Goal: Task Accomplishment & Management: Use online tool/utility

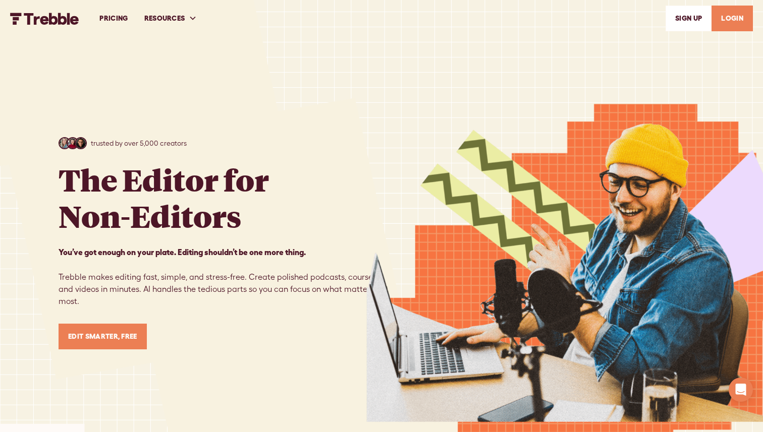
click at [731, 21] on link "LOGIN" at bounding box center [732, 19] width 41 height 26
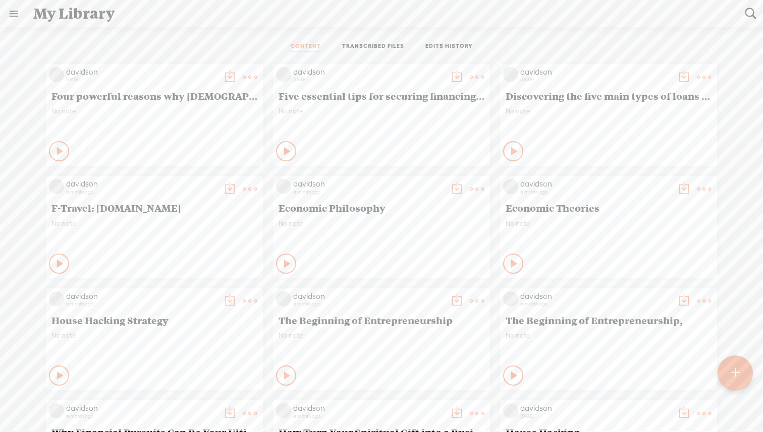
click at [738, 375] on t at bounding box center [735, 373] width 9 height 22
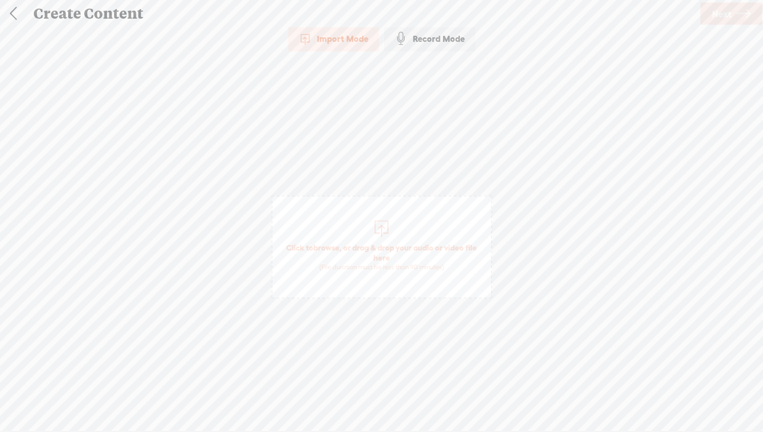
click at [380, 229] on div at bounding box center [381, 228] width 20 height 20
click at [737, 19] on icon at bounding box center [743, 14] width 14 height 26
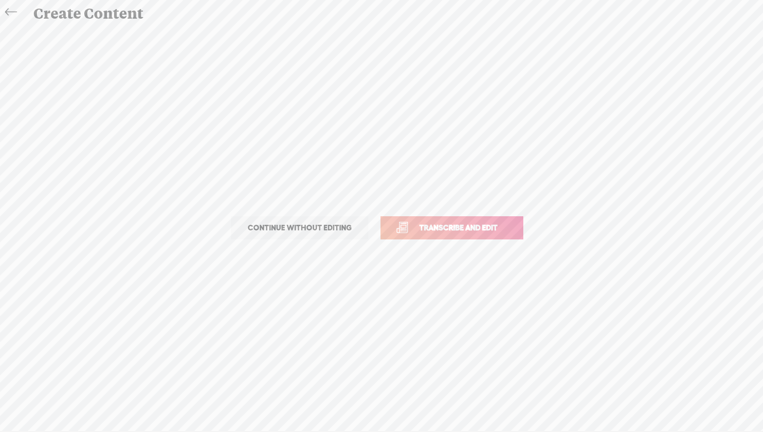
click at [493, 220] on link "Transcribe and edit" at bounding box center [452, 227] width 143 height 23
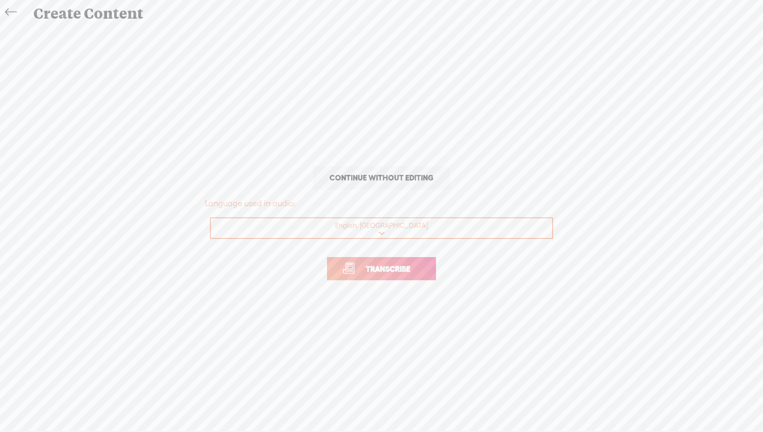
click at [414, 269] on span "Transcribe" at bounding box center [388, 269] width 66 height 12
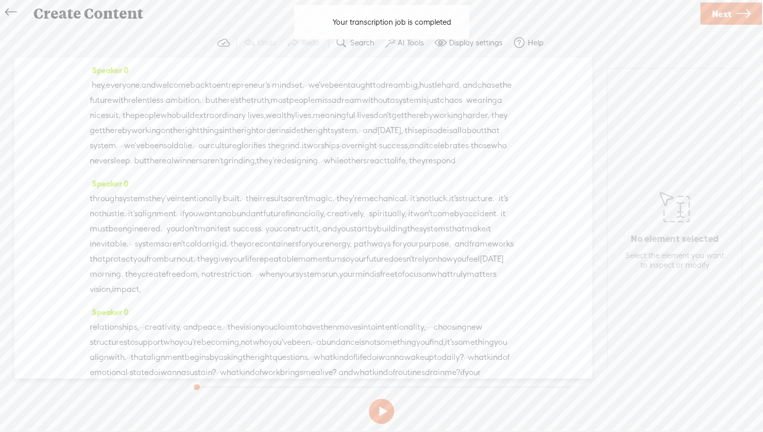
click at [384, 411] on button at bounding box center [381, 411] width 25 height 25
click at [398, 43] on label "AI Tools" at bounding box center [411, 43] width 26 height 10
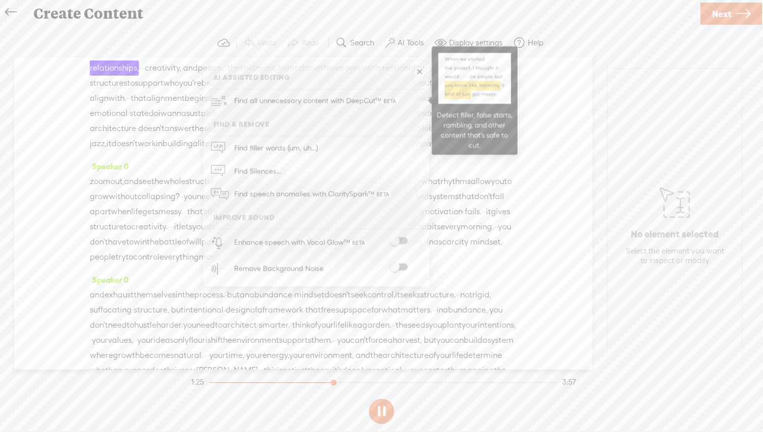
scroll to position [263, 0]
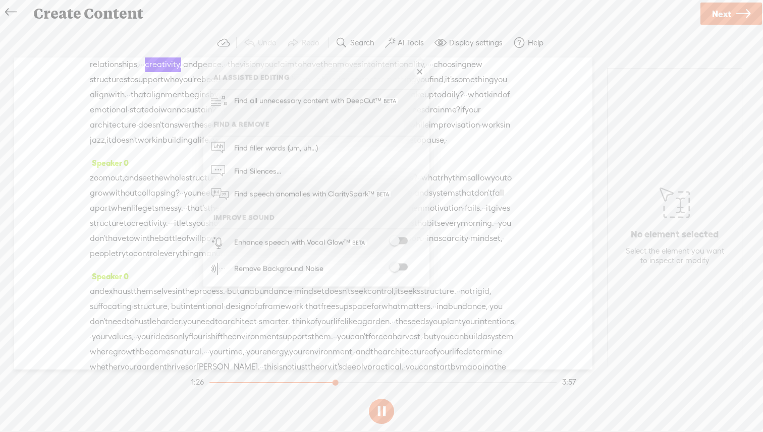
click at [398, 239] on span at bounding box center [399, 241] width 18 height 7
click at [403, 268] on span at bounding box center [399, 267] width 18 height 7
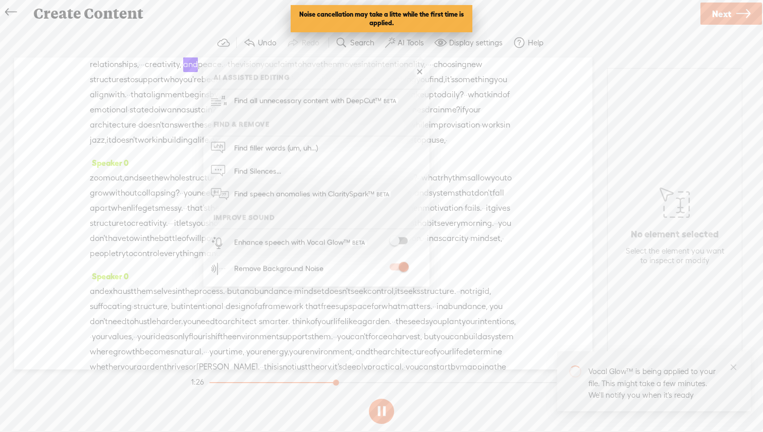
click at [404, 241] on span at bounding box center [399, 241] width 18 height 7
click at [419, 74] on link at bounding box center [419, 72] width 10 height 10
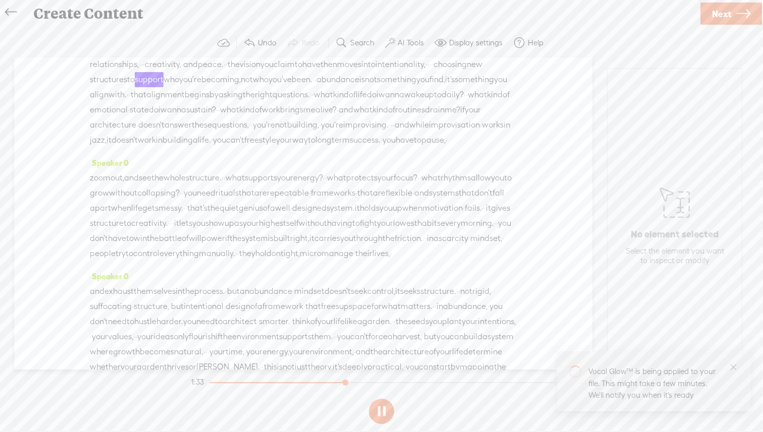
drag, startPoint x: 149, startPoint y: 214, endPoint x: 133, endPoint y: 54, distance: 160.8
click at [133, 54] on div "Trebble audio editor works best with Google Chrome or Firefox. Please switch yo…" at bounding box center [381, 228] width 743 height 400
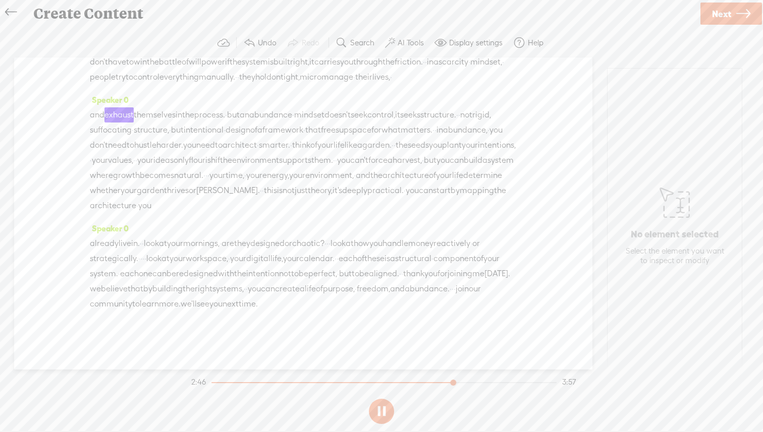
scroll to position [551, 0]
click at [384, 415] on section at bounding box center [381, 411] width 385 height 33
click at [378, 408] on button at bounding box center [381, 411] width 25 height 25
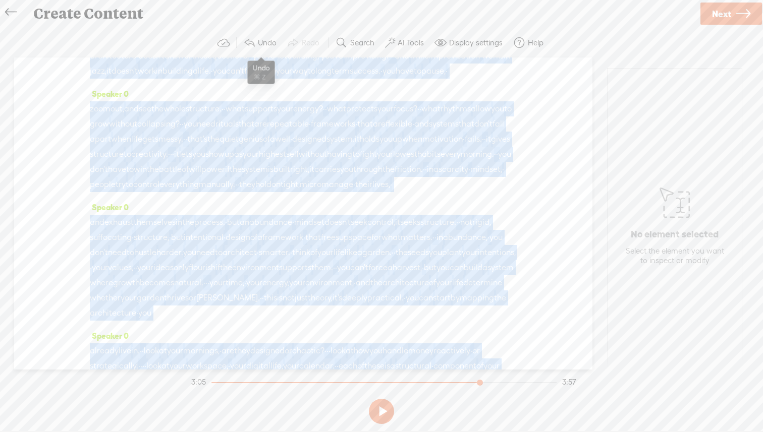
scroll to position [0, 0]
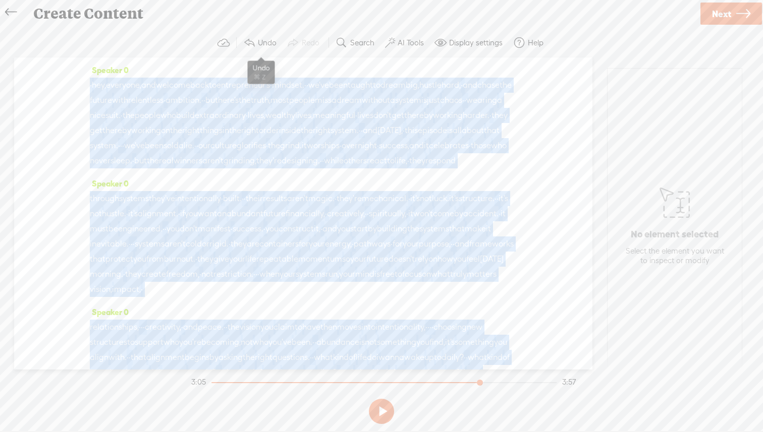
drag, startPoint x: 280, startPoint y: 285, endPoint x: 269, endPoint y: 42, distance: 243.5
click at [269, 42] on div "Trebble audio editor works best with Google Chrome or Firefox. Please switch yo…" at bounding box center [381, 228] width 743 height 400
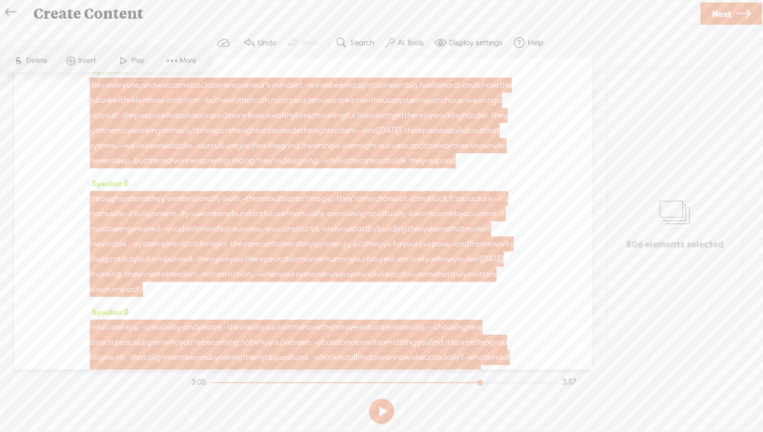
click at [105, 117] on span "nice" at bounding box center [98, 115] width 16 height 15
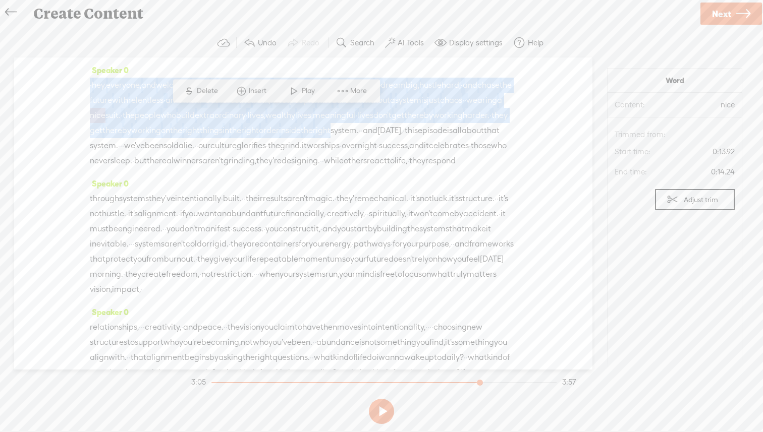
drag, startPoint x: 219, startPoint y: 141, endPoint x: 212, endPoint y: 52, distance: 89.1
click at [212, 52] on div "Trebble audio editor works best with Google Chrome or Firefox. Please switch yo…" at bounding box center [381, 228] width 743 height 400
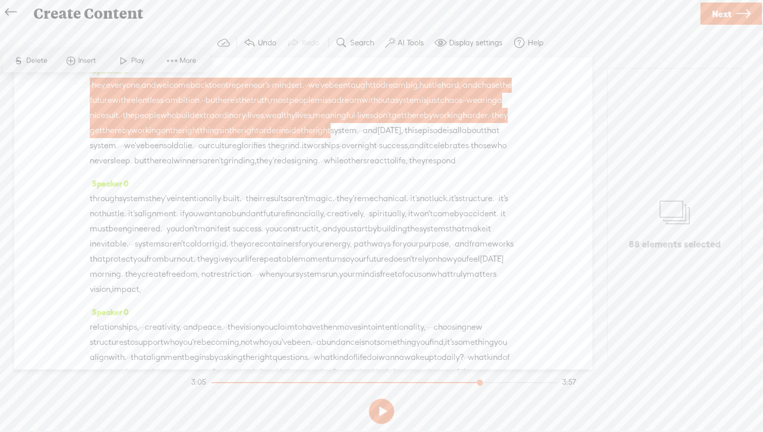
click at [571, 180] on div "Speaker 0 · hey, everyone, and welcome back to entrepreneur's · mindset. · · we…" at bounding box center [303, 214] width 578 height 312
click at [66, 135] on div "Speaker 0 · hey, everyone, and welcome back to entrepreneur's · mindset. · · we…" at bounding box center [303, 214] width 578 height 312
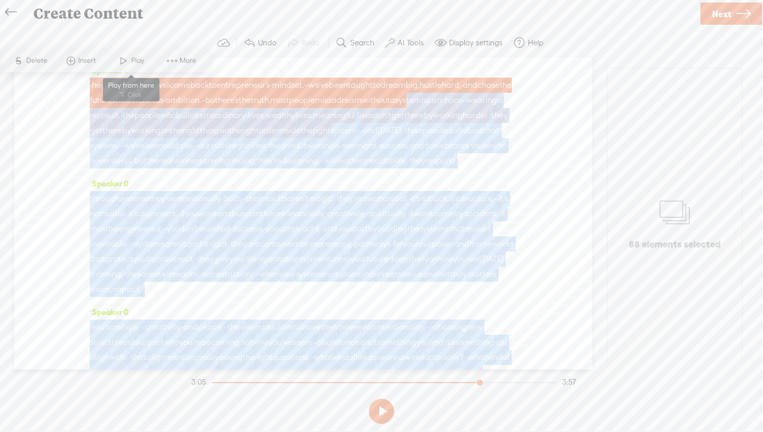
drag, startPoint x: 139, startPoint y: 119, endPoint x: 134, endPoint y: 53, distance: 65.8
click at [134, 58] on section "Speaker 0 · hey, everyone, and welcome back to entrepreneur's · mindset. · · we…" at bounding box center [381, 214] width 743 height 312
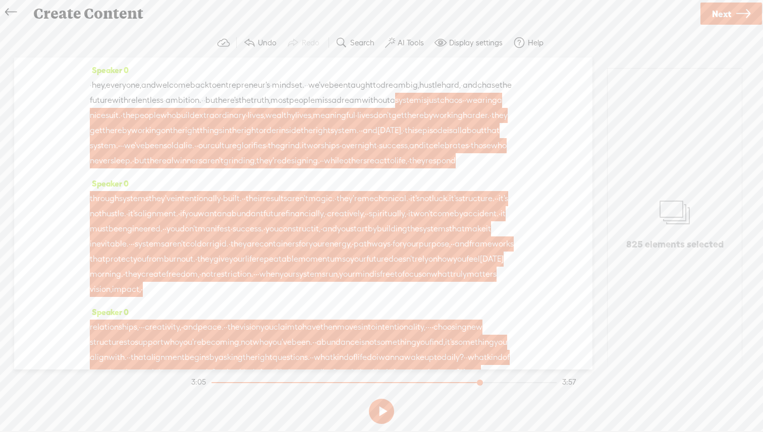
click at [568, 235] on div "Speaker 0 · hey, everyone, and welcome back to entrepreneur's · mindset. · · we…" at bounding box center [303, 214] width 578 height 312
click at [519, 315] on div "Speaker 0 · hey, everyone, and welcome back to entrepreneur's · mindset. · · we…" at bounding box center [303, 214] width 578 height 312
click at [201, 101] on span "ambition." at bounding box center [184, 100] width 36 height 15
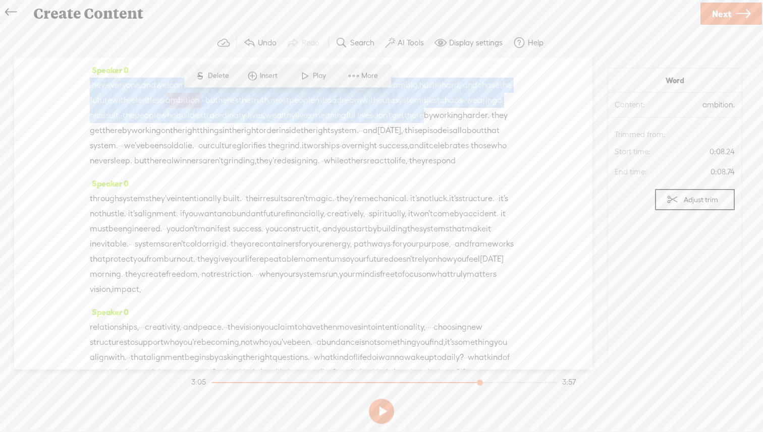
drag, startPoint x: 237, startPoint y: 124, endPoint x: 233, endPoint y: 54, distance: 69.7
click at [233, 54] on div "Trebble audio editor works best with Google Chrome or Firefox. Please switch yo…" at bounding box center [381, 228] width 743 height 400
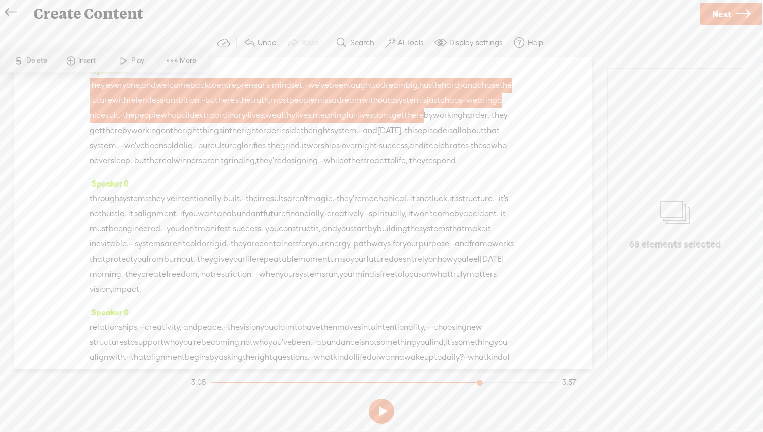
click at [112, 96] on span "future" at bounding box center [101, 100] width 22 height 15
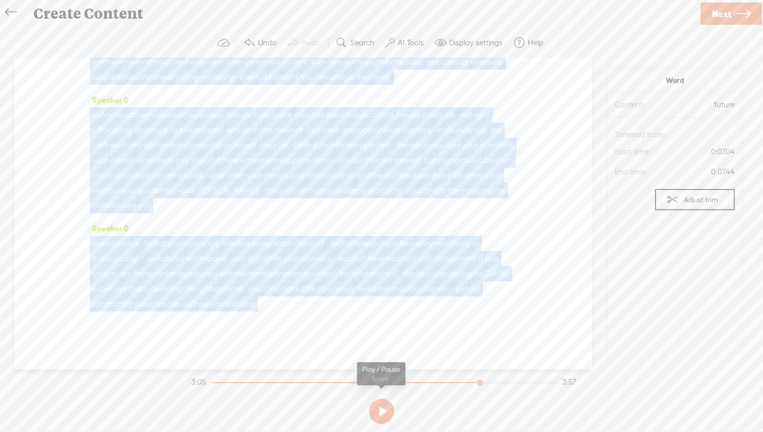
scroll to position [577, 0]
drag, startPoint x: 461, startPoint y: 320, endPoint x: 463, endPoint y: 402, distance: 81.3
click at [463, 402] on div "Trebble audio editor works best with Google Chrome or Firefox. Please switch yo…" at bounding box center [381, 228] width 743 height 400
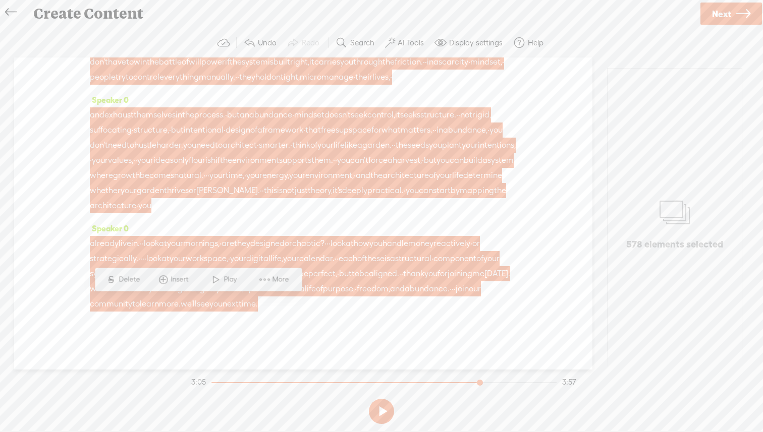
click at [305, 328] on div "Speaker 0 · hey, everyone, and welcome back to entrepreneur's · mindset. · · we…" at bounding box center [303, 214] width 578 height 312
click at [152, 266] on span "one" at bounding box center [146, 273] width 14 height 15
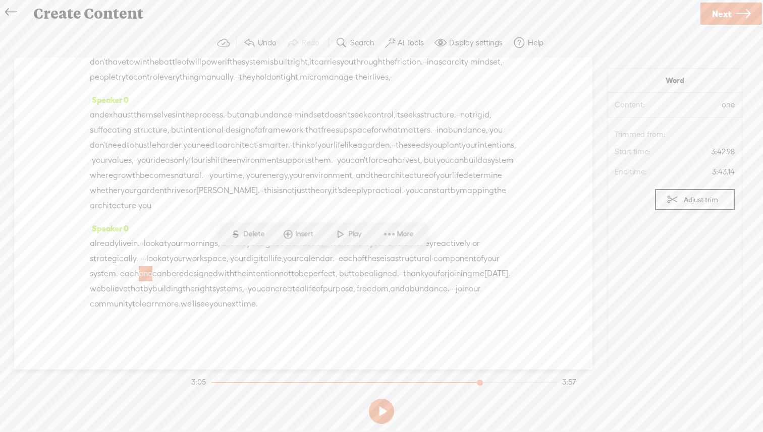
drag, startPoint x: 229, startPoint y: 308, endPoint x: 132, endPoint y: 259, distance: 108.3
click at [132, 259] on div "already live in. · · look at your mornings, · are they designed or chaotic? · ·…" at bounding box center [303, 274] width 427 height 76
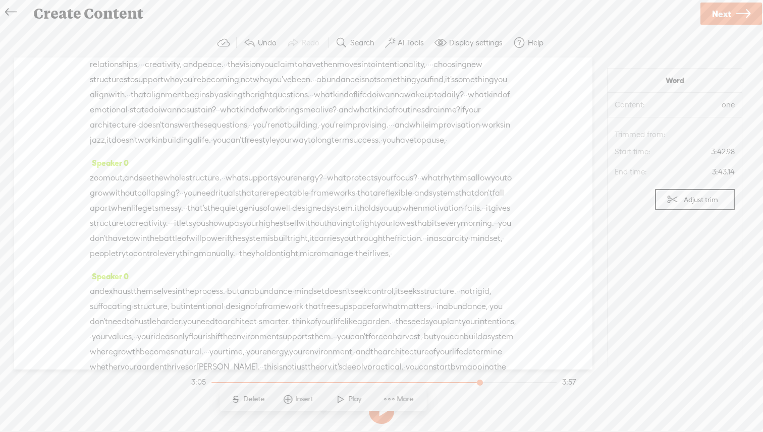
scroll to position [0, 0]
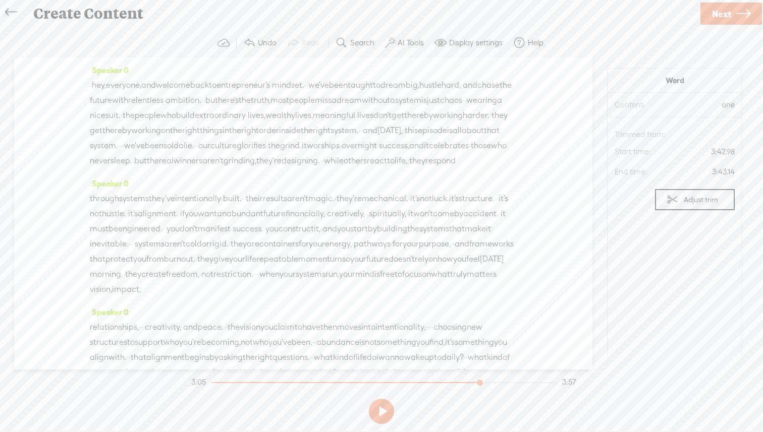
drag, startPoint x: 208, startPoint y: 306, endPoint x: 79, endPoint y: 23, distance: 311.7
click at [79, 23] on div "Create Content Use text-to-audio Use voice actor Record From This Browser Use p…" at bounding box center [381, 216] width 763 height 432
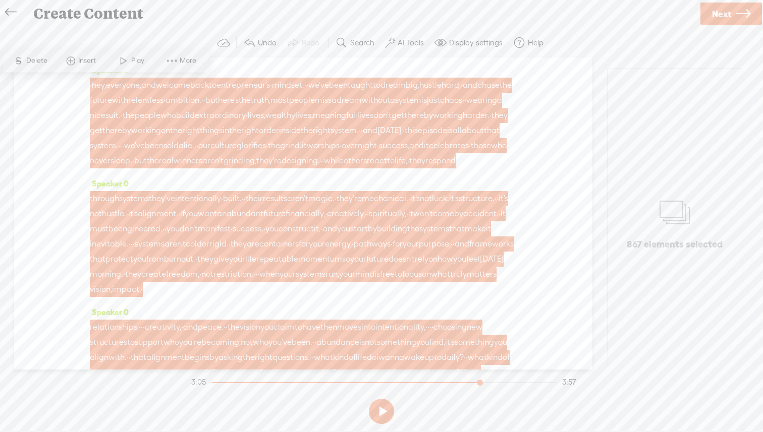
click at [131, 396] on div "Trebble audio editor works best with Google Chrome or Firefox. Please switch yo…" at bounding box center [381, 228] width 743 height 400
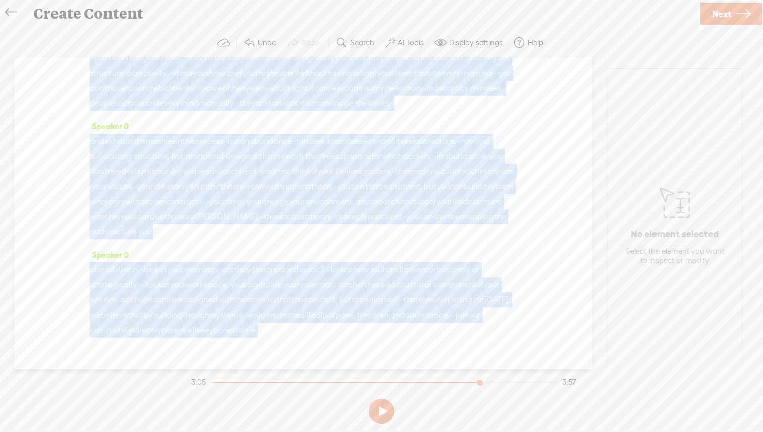
scroll to position [577, 0]
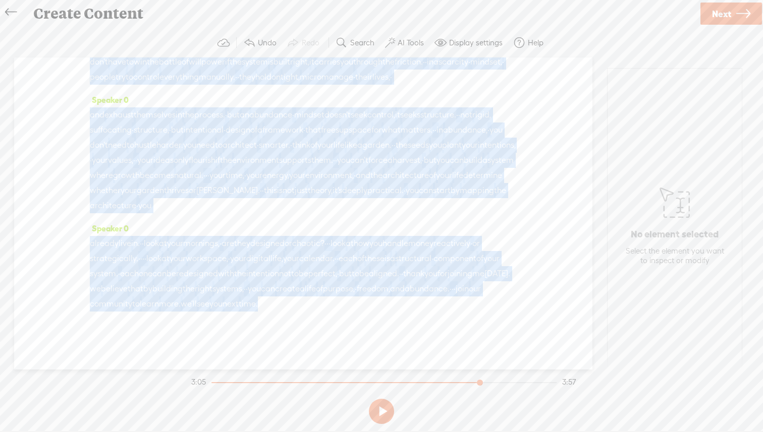
drag, startPoint x: 266, startPoint y: 321, endPoint x: 272, endPoint y: 382, distance: 60.9
click at [272, 382] on div "Trebble audio editor works best with Google Chrome or Firefox. Please switch yo…" at bounding box center [381, 228] width 743 height 400
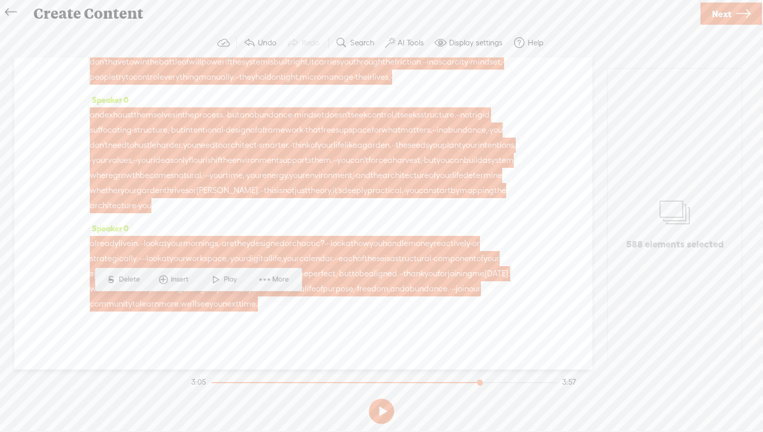
click at [259, 325] on div "Speaker 0 · hey, everyone, and welcome back to entrepreneur's · mindset. · · we…" at bounding box center [303, 214] width 578 height 312
click at [230, 305] on div "already live in. · · look at your mornings, · are they designed or chaotic? · ·…" at bounding box center [303, 274] width 427 height 76
click at [62, 265] on div "Speaker 0 · hey, everyone, and welcome back to entrepreneur's · mindset. · · we…" at bounding box center [303, 214] width 578 height 312
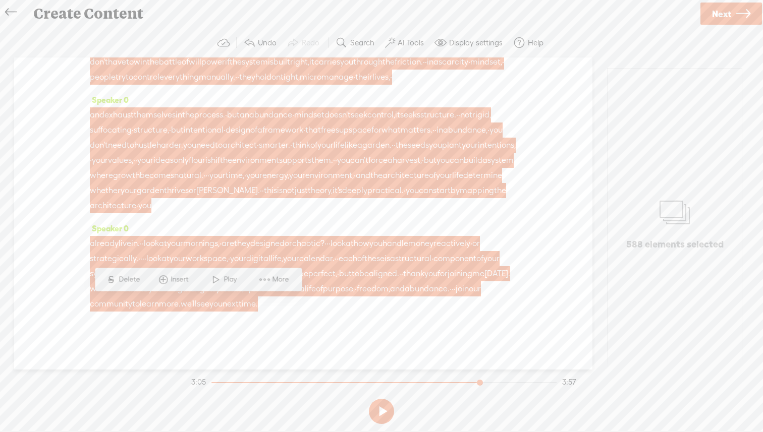
click at [576, 168] on div "Speaker 0 · hey, everyone, and welcome back to entrepreneur's · mindset. · · we…" at bounding box center [303, 214] width 578 height 312
click at [599, 168] on section "588 elements selected" at bounding box center [675, 214] width 156 height 312
click at [31, 76] on div "Speaker 0 · hey, everyone, and welcome back to entrepreneur's · mindset. · · we…" at bounding box center [303, 214] width 578 height 312
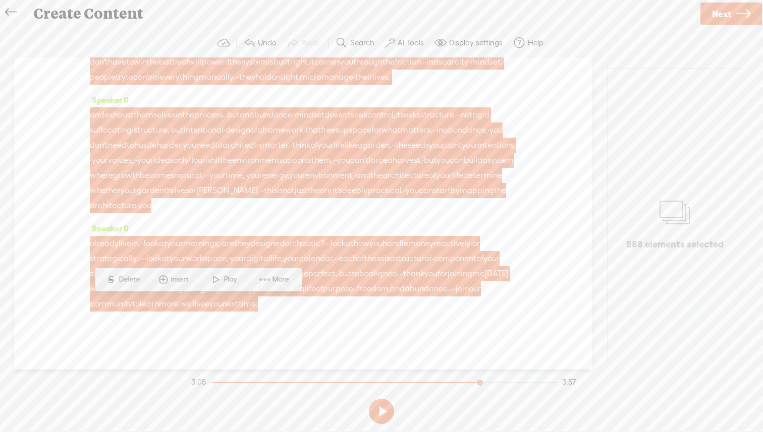
click at [310, 138] on span "of" at bounding box center [313, 145] width 7 height 15
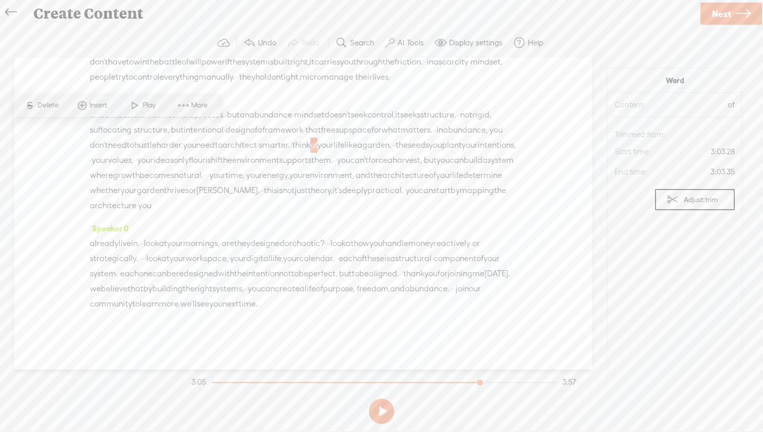
drag, startPoint x: 223, startPoint y: 303, endPoint x: 133, endPoint y: 292, distance: 90.6
click at [132, 292] on div "already live in. · · look at your mornings, · are they designed or chaotic? · ·…" at bounding box center [303, 274] width 427 height 76
drag, startPoint x: 205, startPoint y: 305, endPoint x: 166, endPoint y: 300, distance: 39.7
click at [166, 299] on div "already live in. · · look at your mornings, · are they designed or chaotic? · ·…" at bounding box center [303, 274] width 427 height 76
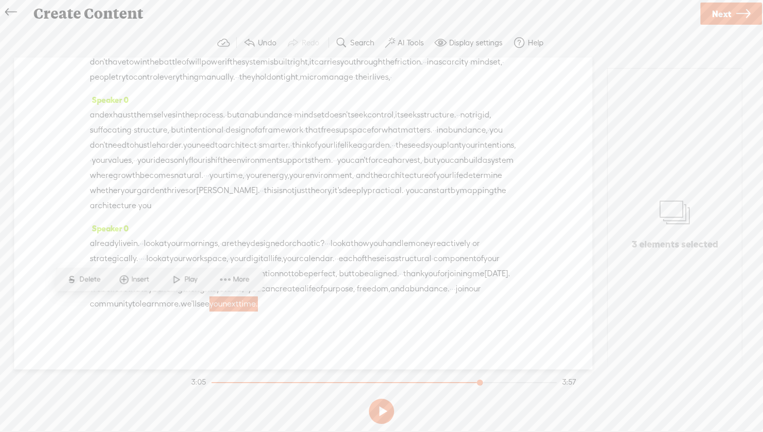
click at [239, 310] on span "time." at bounding box center [248, 304] width 19 height 15
click at [239, 302] on span "time." at bounding box center [248, 304] width 19 height 15
click at [58, 252] on div "Speaker 0 · hey, everyone, and welcome back to entrepreneur's · mindset. · · we…" at bounding box center [303, 214] width 578 height 312
click at [223, 304] on span "next" at bounding box center [231, 304] width 16 height 15
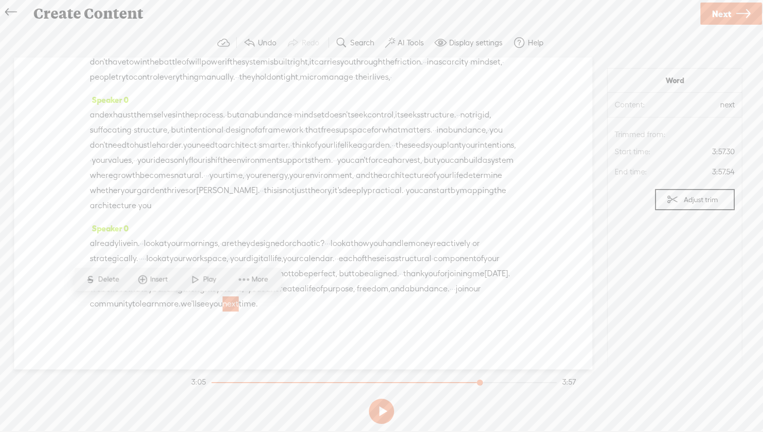
drag, startPoint x: 209, startPoint y: 306, endPoint x: 97, endPoint y: 289, distance: 113.3
click at [97, 289] on section "Speaker 0 · hey, everyone, and welcome back to entrepreneur's · mindset. · · we…" at bounding box center [381, 214] width 743 height 312
drag, startPoint x: 218, startPoint y: 304, endPoint x: 161, endPoint y: 302, distance: 56.0
click at [161, 302] on div "already live in. · · look at your mornings, · are they designed or chaotic? · ·…" at bounding box center [303, 274] width 427 height 76
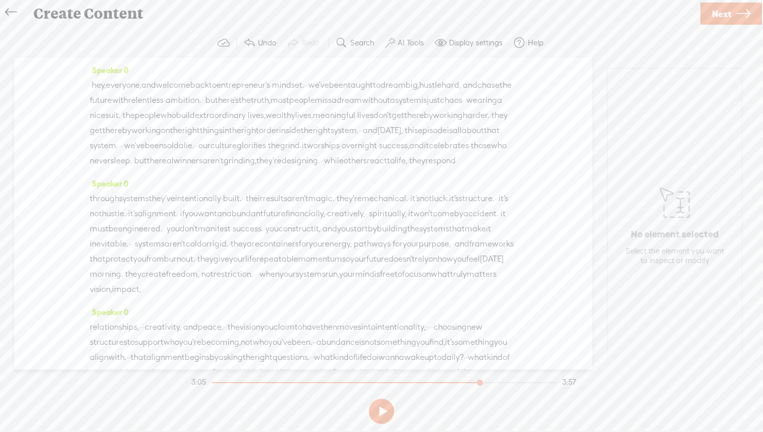
drag, startPoint x: 208, startPoint y: 304, endPoint x: 65, endPoint y: 14, distance: 323.0
click at [65, 14] on div "Create Content Use text-to-audio Use voice actor Record From This Browser Use p…" at bounding box center [381, 216] width 763 height 432
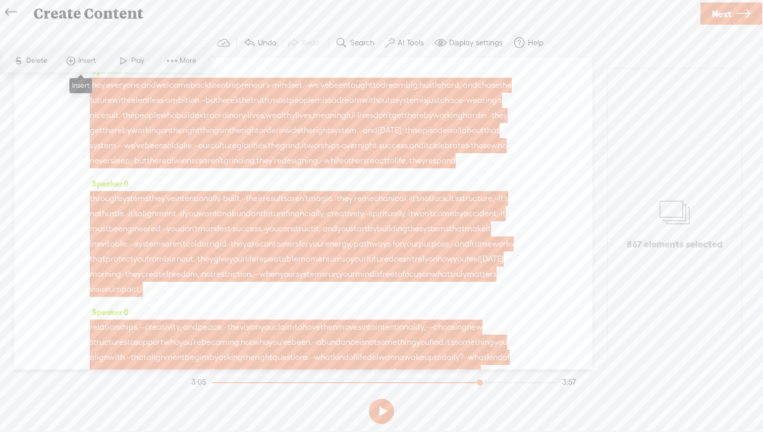
click at [81, 65] on span "Insert" at bounding box center [88, 61] width 20 height 10
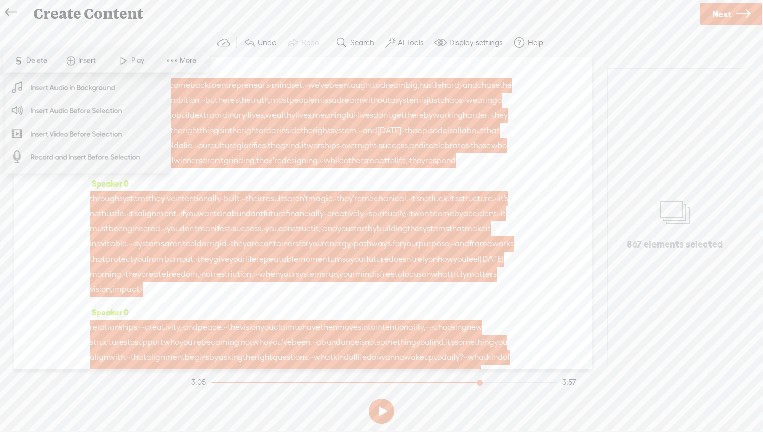
click at [79, 91] on span "Insert Audio in Background" at bounding box center [73, 87] width 124 height 23
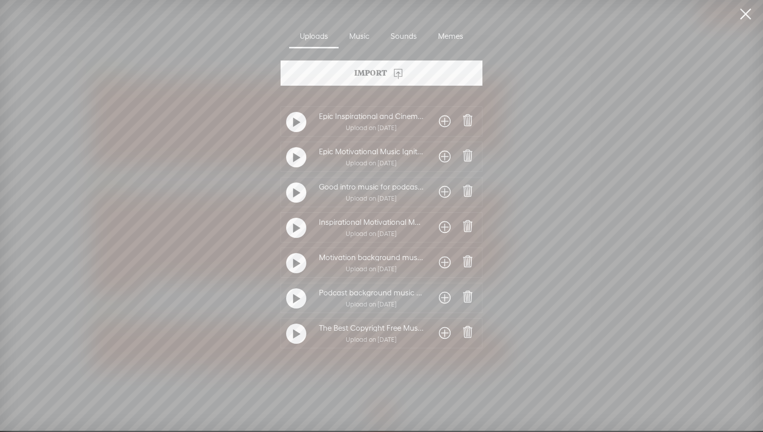
click at [297, 335] on t at bounding box center [296, 335] width 7 height 16
click at [439, 336] on span at bounding box center [445, 334] width 12 height 16
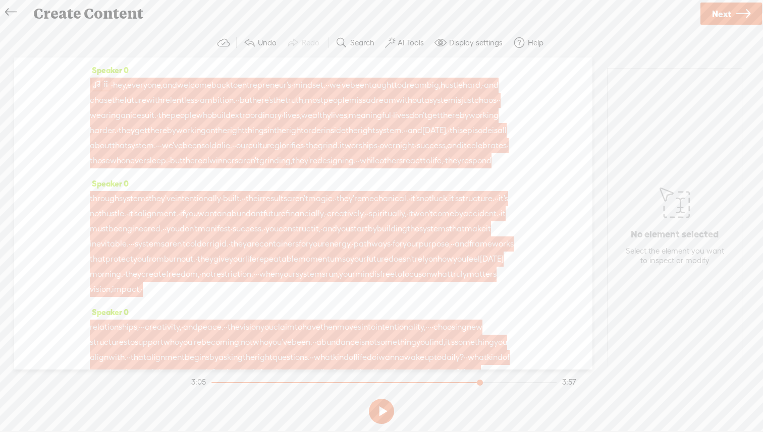
click at [102, 86] on span at bounding box center [106, 84] width 8 height 12
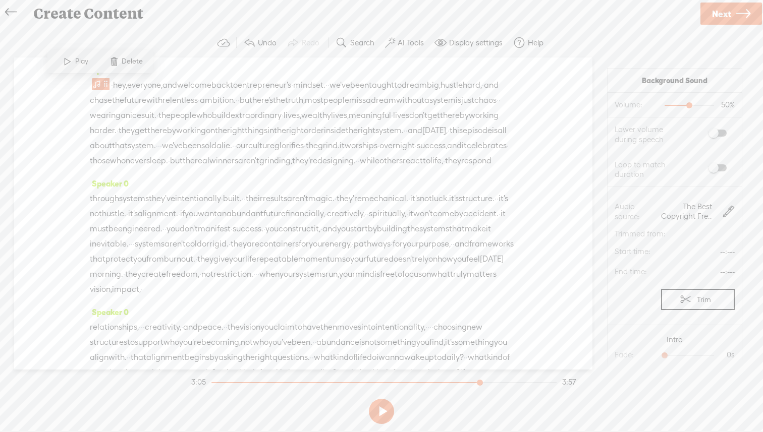
click at [721, 132] on span at bounding box center [718, 133] width 18 height 7
click at [725, 172] on label at bounding box center [707, 167] width 55 height 17
drag, startPoint x: 665, startPoint y: 355, endPoint x: 699, endPoint y: 356, distance: 34.4
click at [699, 356] on div at bounding box center [700, 356] width 23 height 23
click at [381, 418] on button at bounding box center [381, 411] width 25 height 25
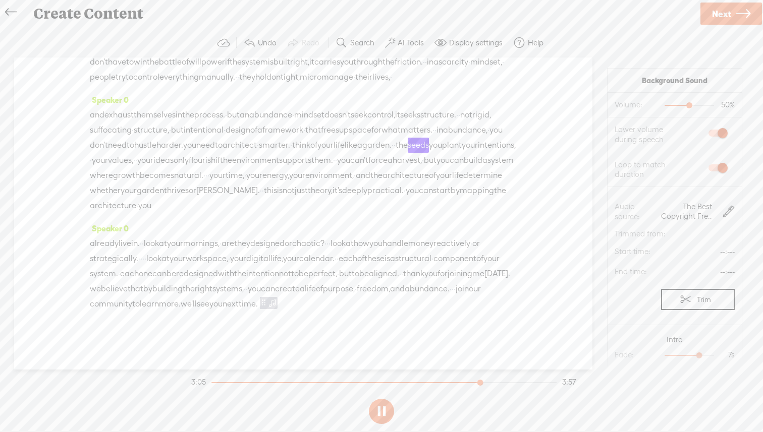
scroll to position [577, 0]
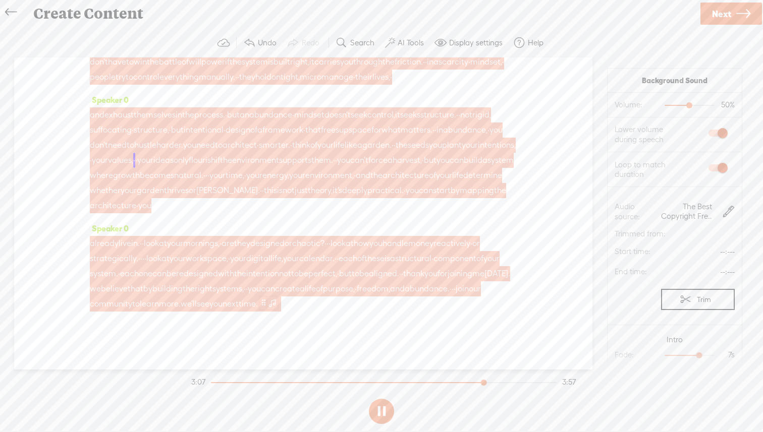
click at [267, 306] on span at bounding box center [272, 303] width 10 height 12
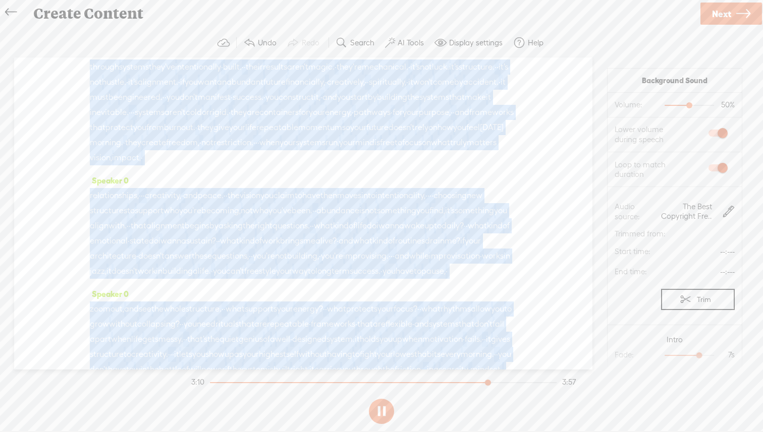
scroll to position [0, 0]
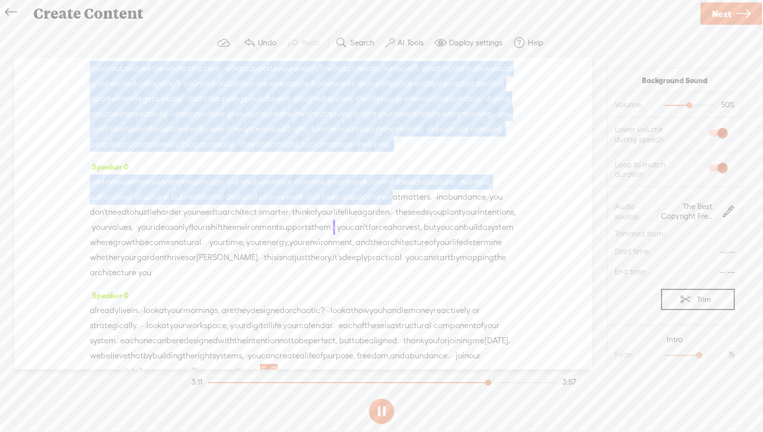
drag, startPoint x: 110, startPoint y: 113, endPoint x: 105, endPoint y: 44, distance: 68.8
click at [105, 44] on div "Trebble audio editor works best with Google Chrome or Firefox. Please switch yo…" at bounding box center [381, 228] width 743 height 400
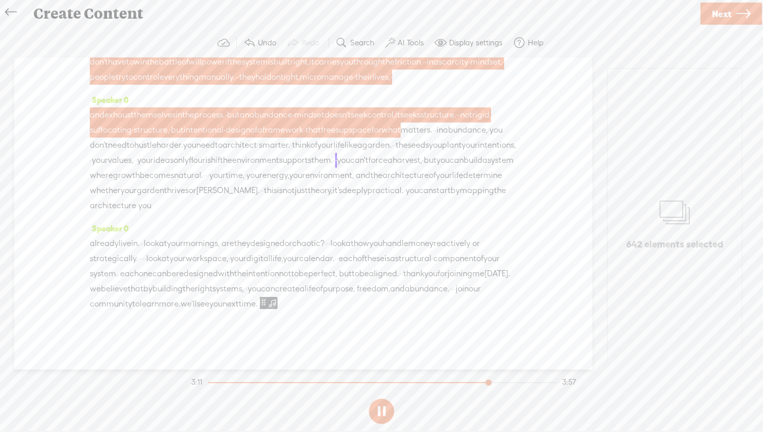
scroll to position [577, 0]
click at [380, 411] on button at bounding box center [381, 411] width 25 height 25
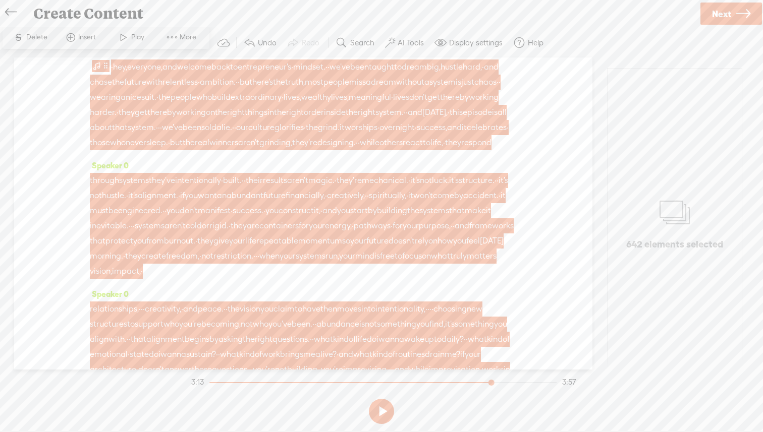
scroll to position [0, 0]
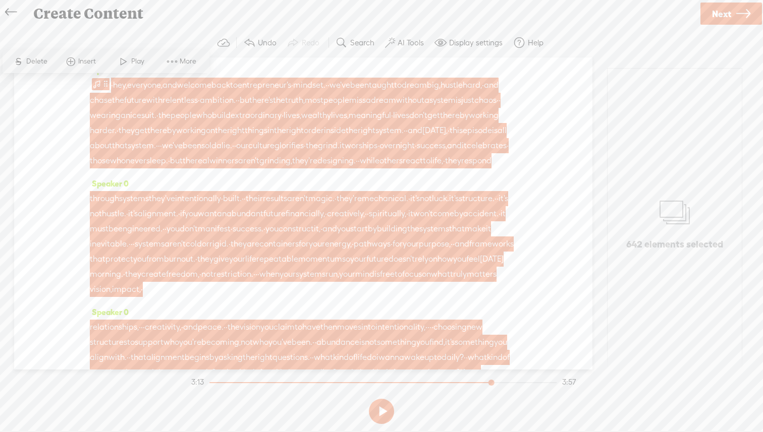
drag, startPoint x: 199, startPoint y: 187, endPoint x: 185, endPoint y: 58, distance: 130.0
click at [185, 58] on section "Speaker 0 · hey, everyone, and welcome back to entrepreneur's · mindset. · · we…" at bounding box center [381, 214] width 743 height 312
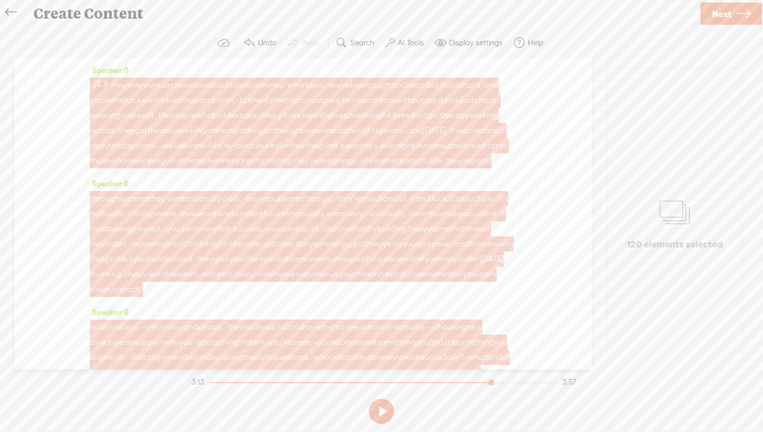
click at [101, 85] on span at bounding box center [97, 84] width 10 height 12
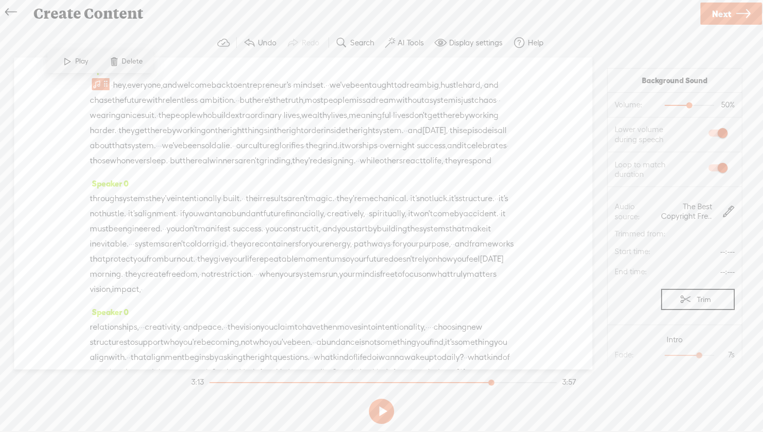
click at [67, 64] on span at bounding box center [67, 61] width 15 height 18
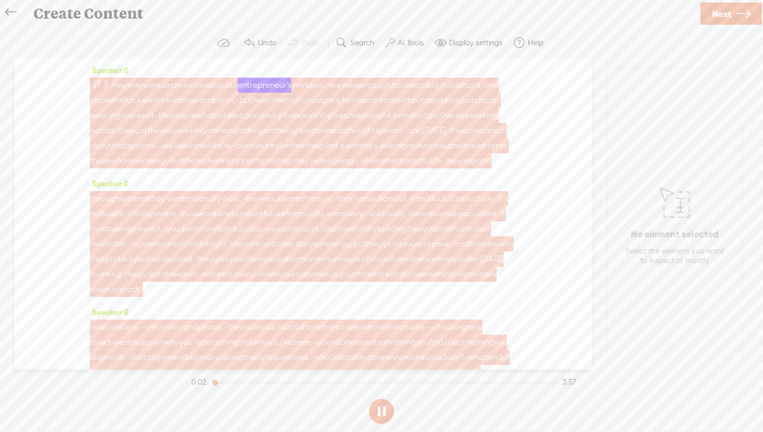
click at [106, 84] on span at bounding box center [106, 84] width 8 height 12
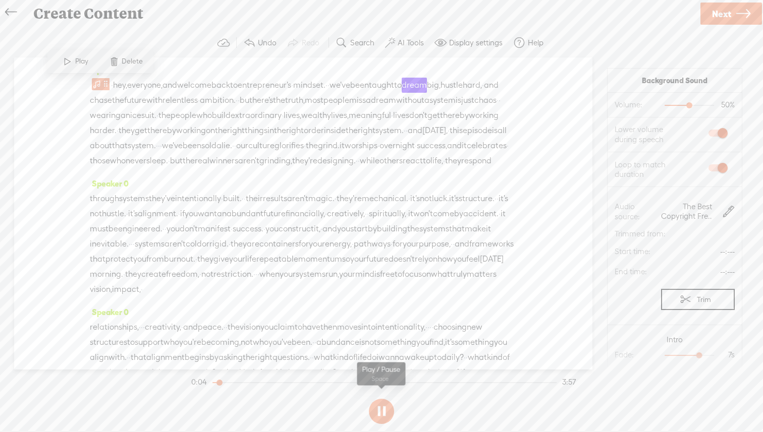
click at [379, 412] on button at bounding box center [381, 411] width 25 height 25
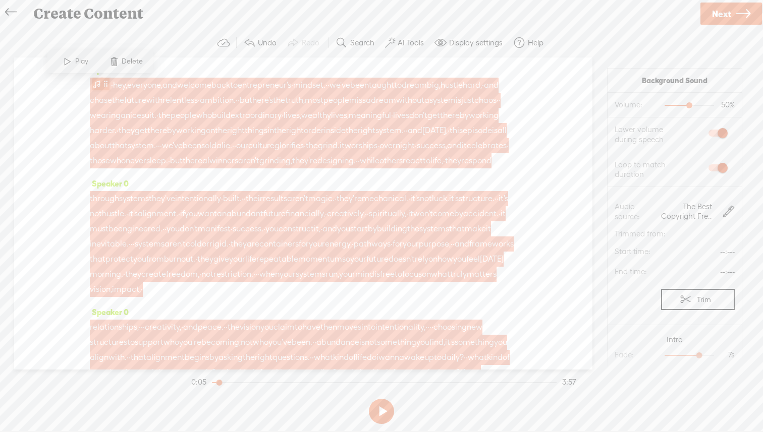
click at [92, 83] on span at bounding box center [97, 84] width 10 height 12
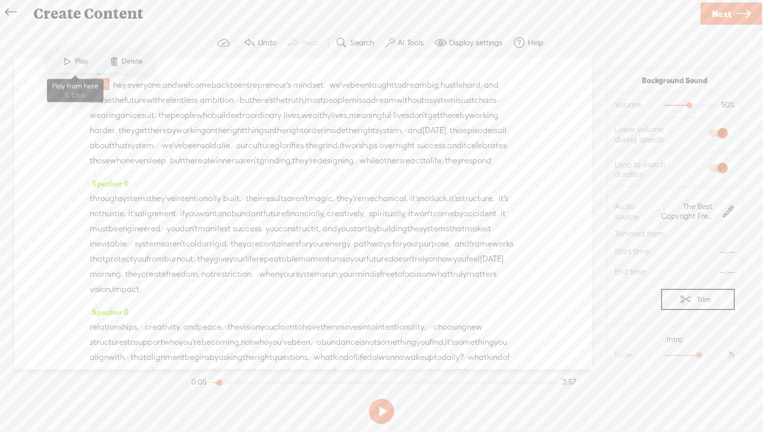
click at [67, 61] on span at bounding box center [67, 61] width 15 height 18
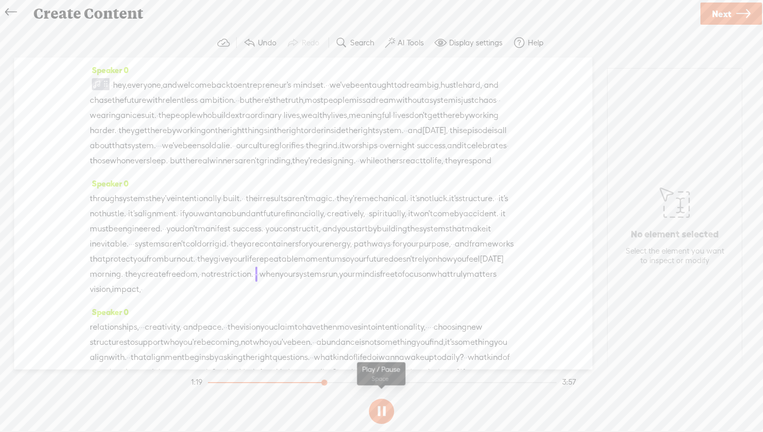
click at [383, 416] on button at bounding box center [381, 411] width 25 height 25
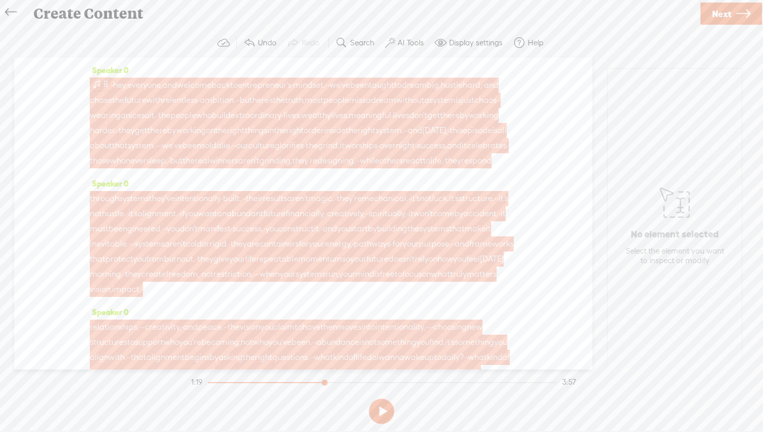
click at [100, 83] on span at bounding box center [97, 84] width 10 height 12
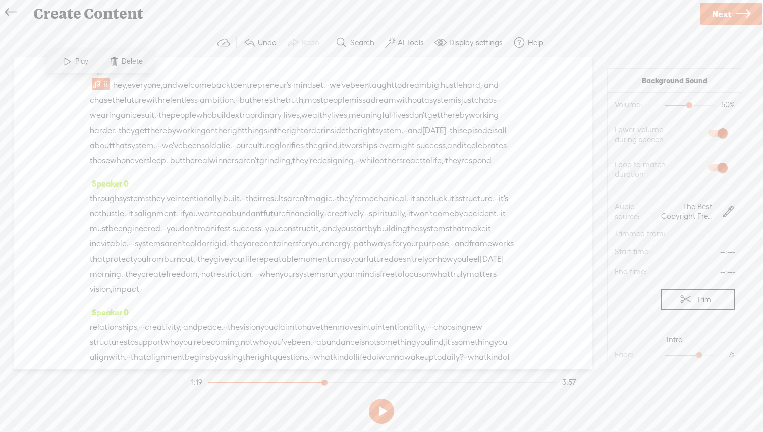
click at [67, 62] on span at bounding box center [67, 61] width 15 height 18
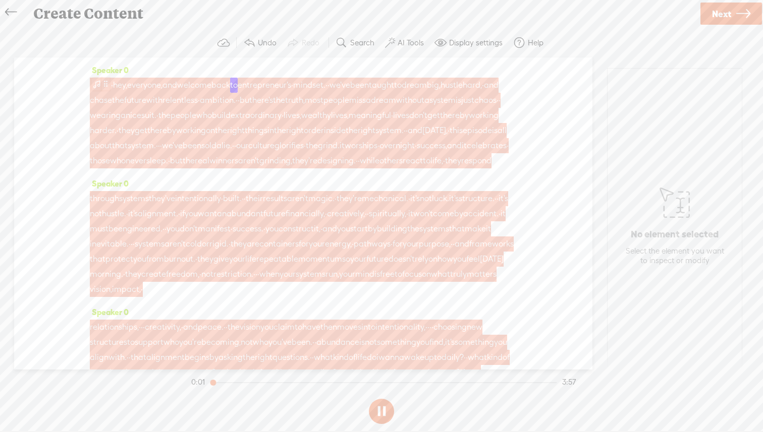
click at [99, 82] on span at bounding box center [97, 84] width 10 height 12
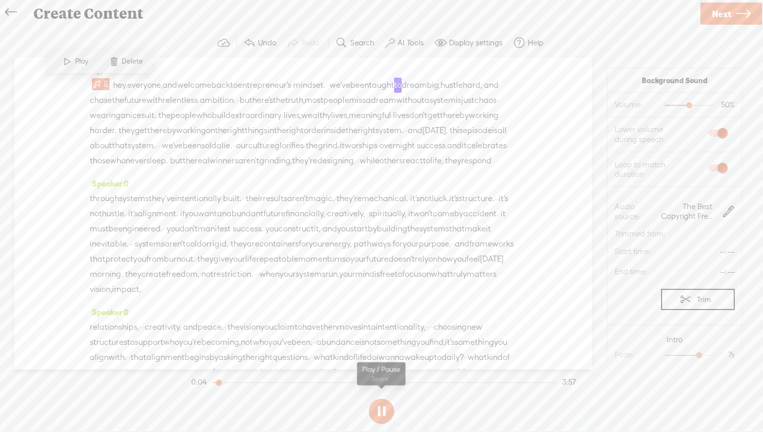
click at [385, 411] on button at bounding box center [381, 411] width 25 height 25
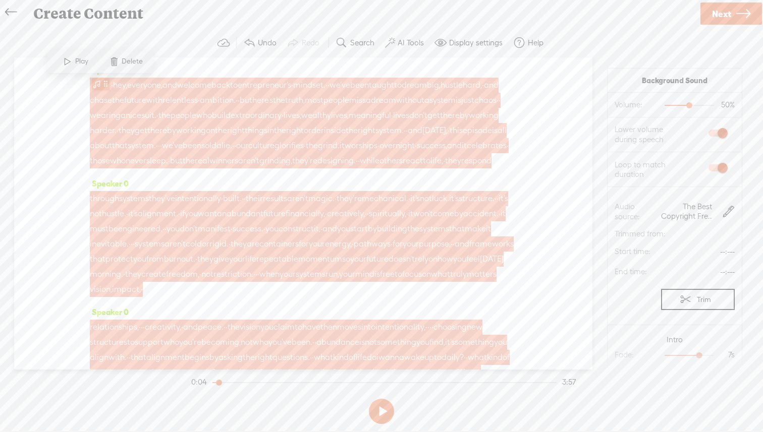
click at [94, 86] on span at bounding box center [97, 84] width 10 height 12
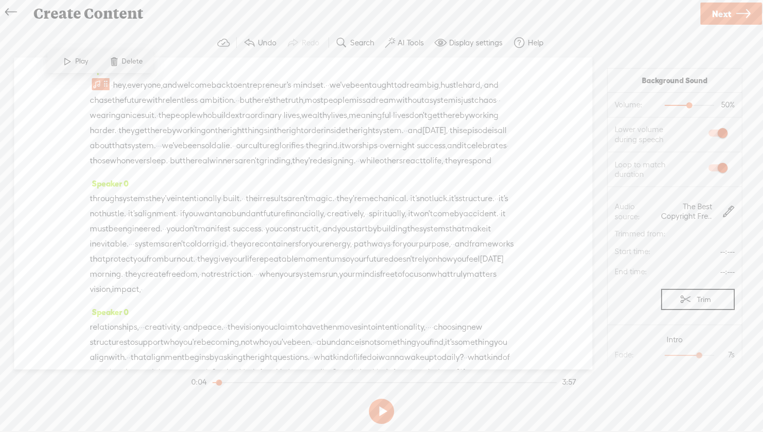
click at [749, 296] on section "Background Sound Volume: 50% 50% Lower volume during speech Loop to match durat…" at bounding box center [675, 214] width 156 height 312
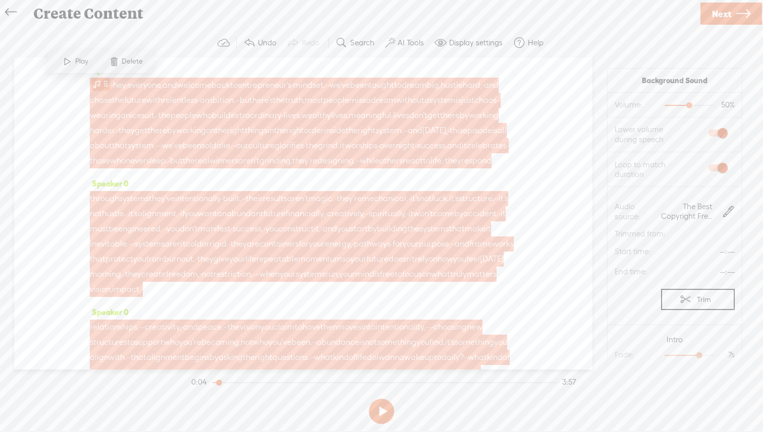
click at [94, 83] on span at bounding box center [97, 84] width 10 height 12
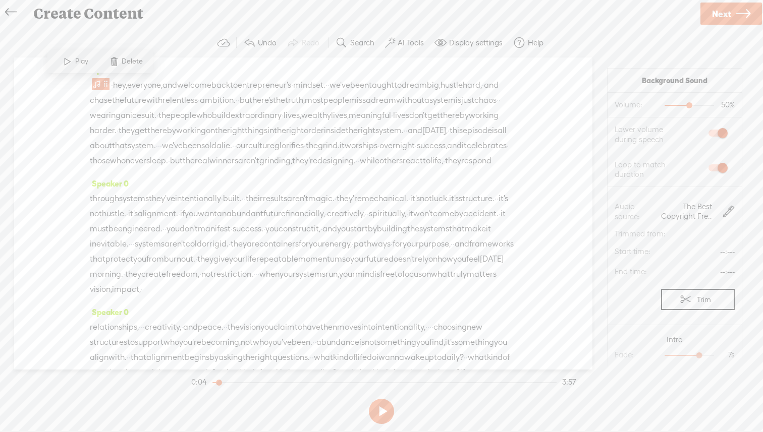
click at [63, 61] on span at bounding box center [67, 61] width 15 height 18
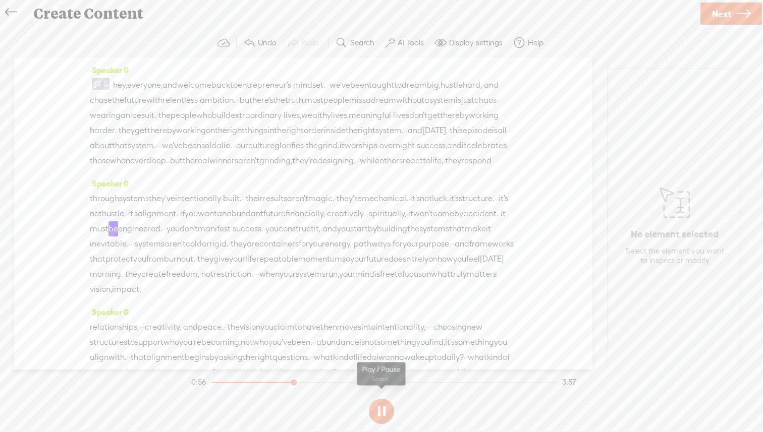
click at [381, 407] on button at bounding box center [381, 411] width 25 height 25
click at [89, 79] on div "Speaker 0 · hey, everyone, and welcome back to entrepreneur's · mindset. · · we…" at bounding box center [303, 214] width 578 height 312
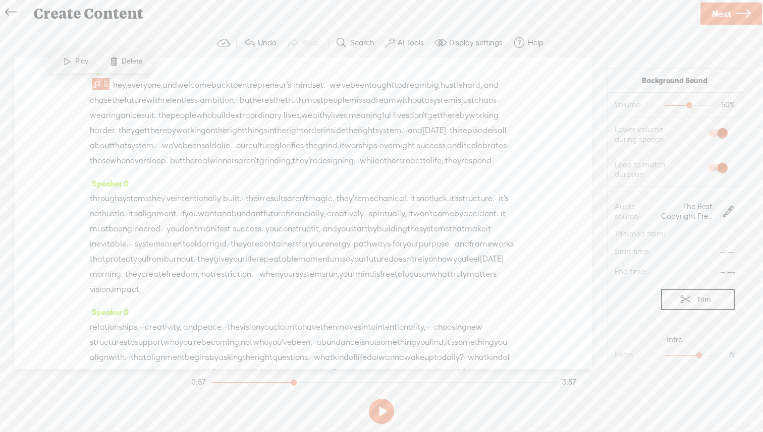
click at [120, 88] on span "hey," at bounding box center [120, 85] width 14 height 15
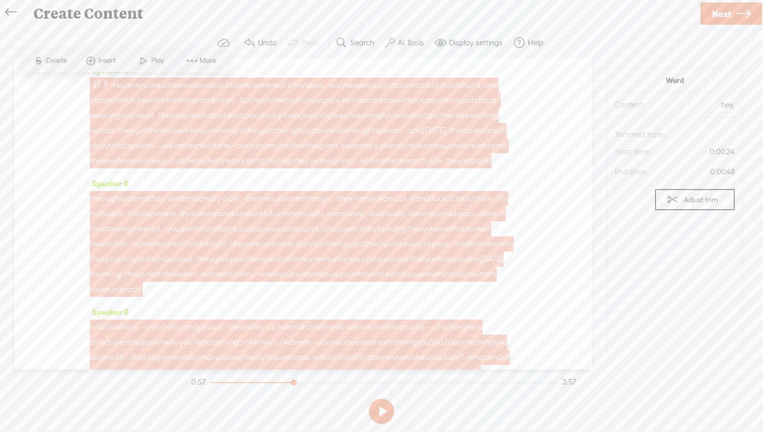
click at [100, 85] on span at bounding box center [97, 84] width 10 height 12
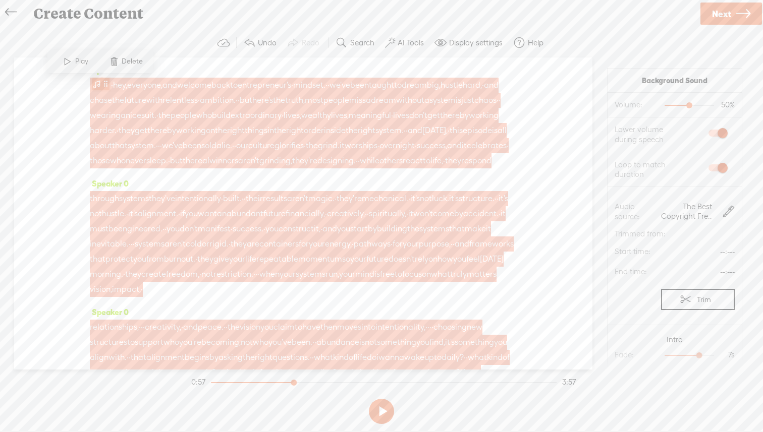
click at [100, 85] on span at bounding box center [97, 84] width 10 height 12
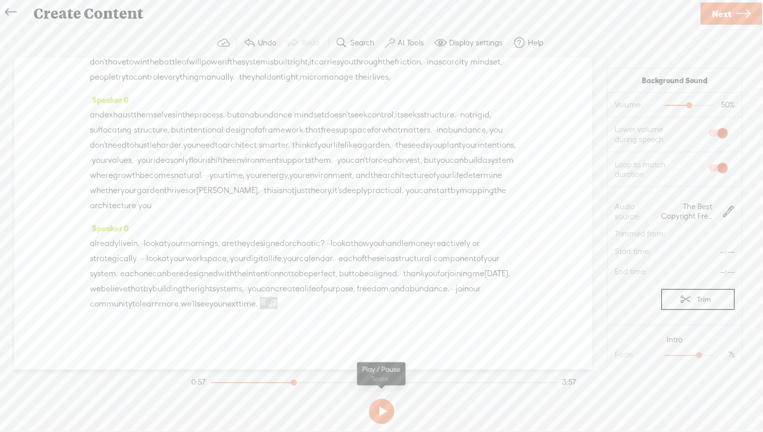
scroll to position [577, 0]
drag, startPoint x: 470, startPoint y: 305, endPoint x: 490, endPoint y: 413, distance: 109.9
click at [490, 413] on div "Trebble audio editor works best with Google Chrome or Firefox. Please switch yo…" at bounding box center [381, 228] width 743 height 400
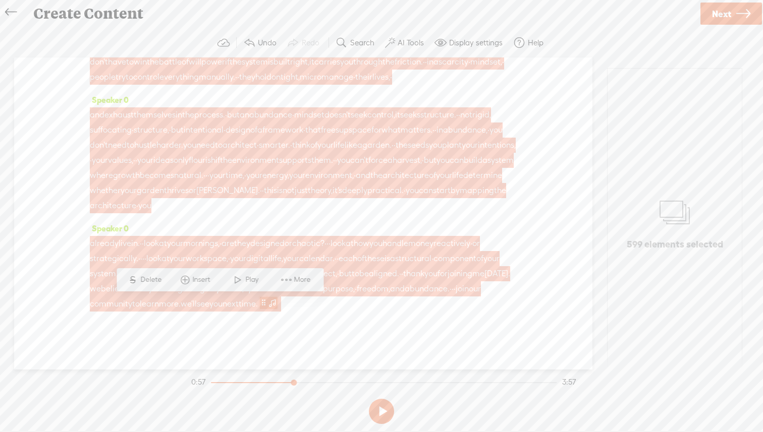
click at [267, 304] on span at bounding box center [272, 303] width 10 height 12
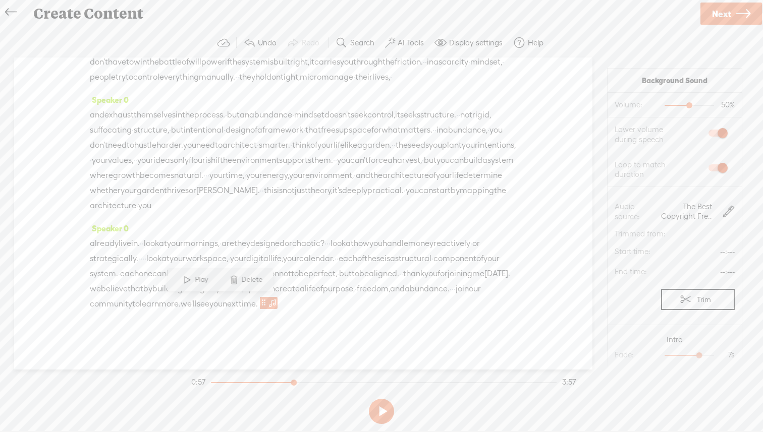
click at [715, 213] on span "The Best Copyright Free Music for Your Podcast.mp3" at bounding box center [697, 211] width 76 height 25
drag, startPoint x: 700, startPoint y: 356, endPoint x: 711, endPoint y: 356, distance: 10.6
click at [711, 356] on div at bounding box center [709, 356] width 23 height 23
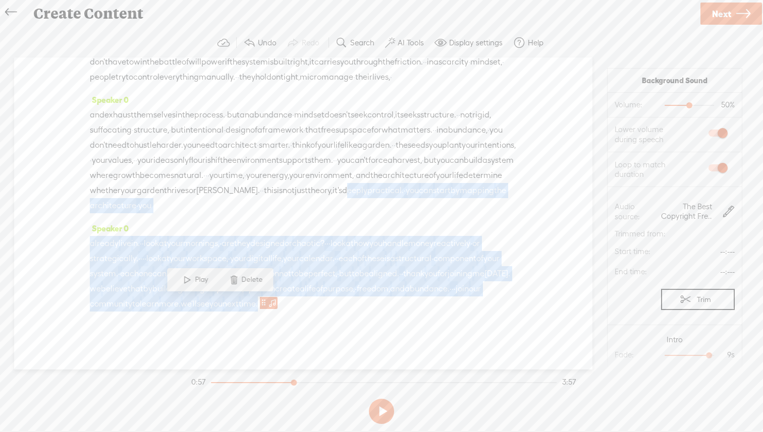
drag, startPoint x: 402, startPoint y: 176, endPoint x: 399, endPoint y: 380, distance: 203.9
click at [399, 380] on div "Trebble audio editor works best with Google Chrome or Firefox. Please switch yo…" at bounding box center [381, 228] width 743 height 400
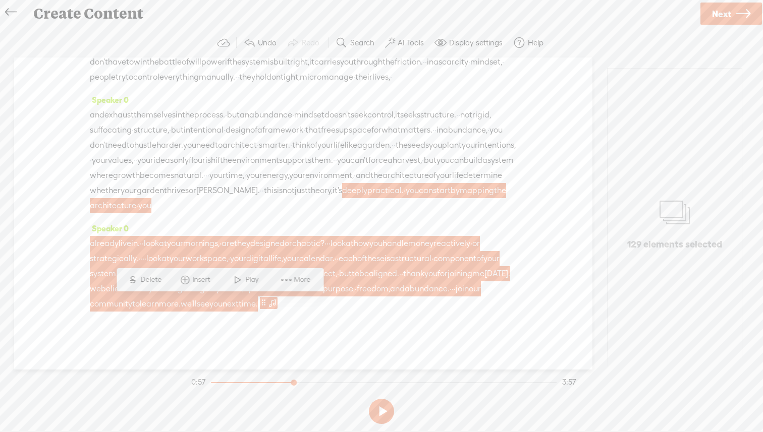
click at [483, 254] on span "your" at bounding box center [491, 258] width 16 height 15
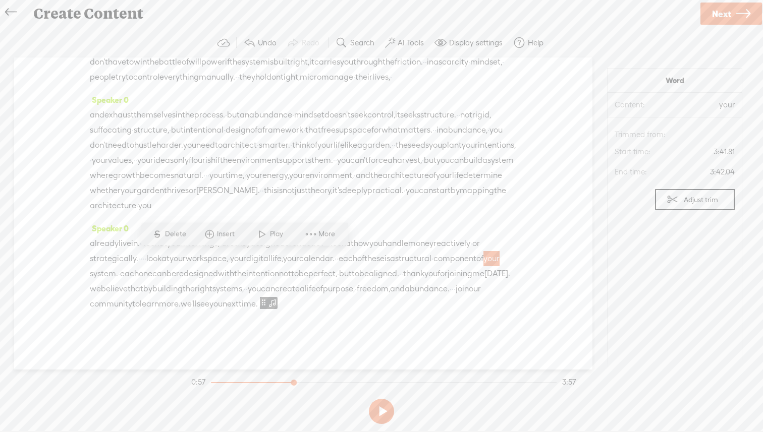
click at [275, 292] on span "create" at bounding box center [287, 289] width 25 height 15
click at [205, 267] on span at bounding box center [202, 265] width 15 height 18
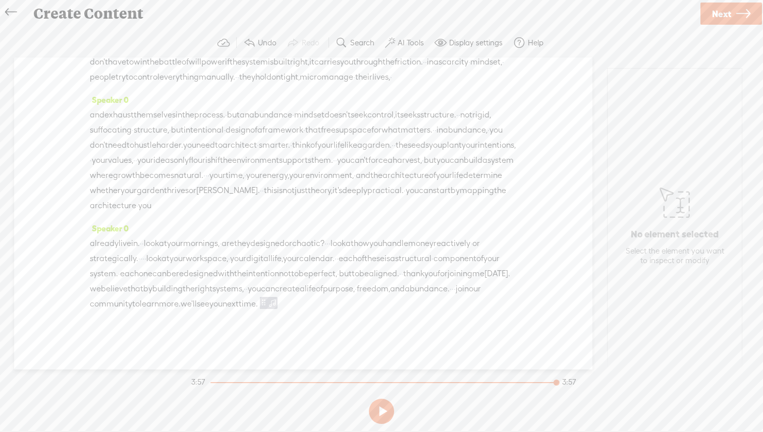
click at [96, 107] on span "and" at bounding box center [97, 114] width 15 height 15
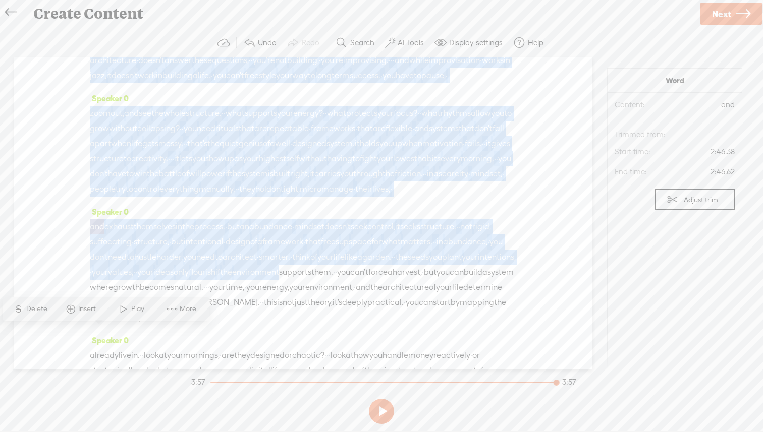
scroll to position [0, 0]
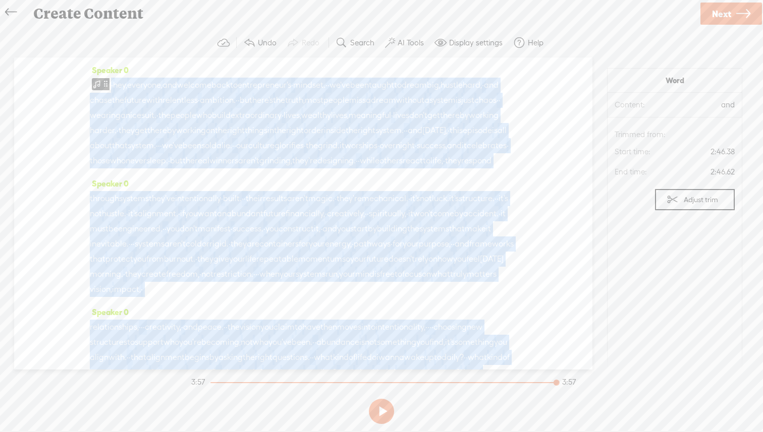
drag, startPoint x: 190, startPoint y: 140, endPoint x: 166, endPoint y: 34, distance: 109.2
click at [166, 34] on div "Trebble audio editor works best with Google Chrome or Firefox. Please switch yo…" at bounding box center [381, 228] width 743 height 400
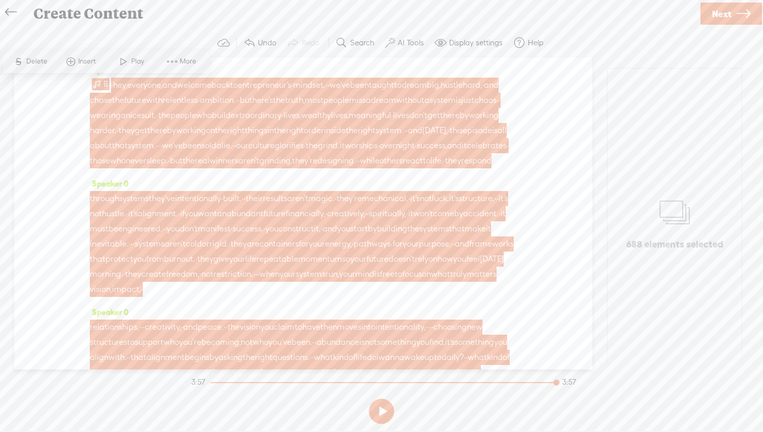
click at [124, 65] on span at bounding box center [123, 61] width 15 height 18
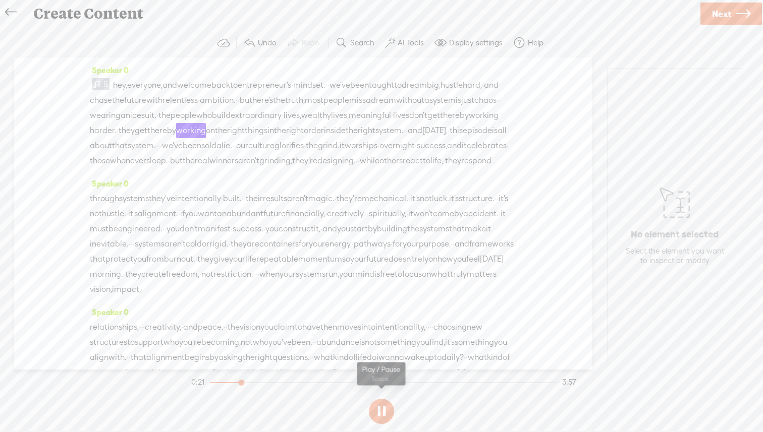
click at [370, 409] on button at bounding box center [381, 411] width 25 height 25
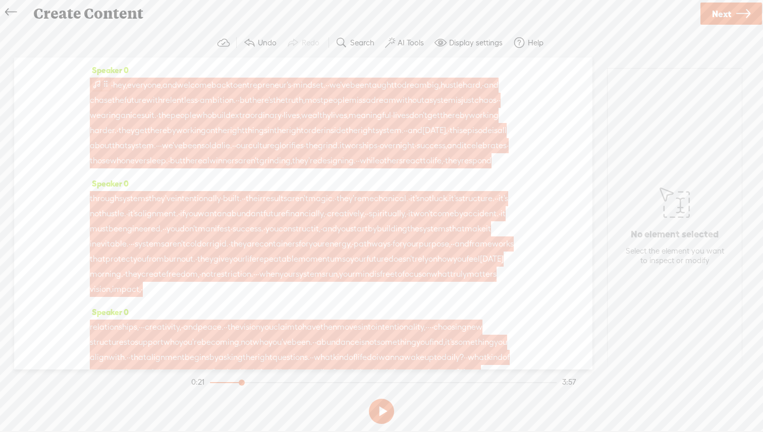
click at [94, 81] on span at bounding box center [97, 84] width 10 height 12
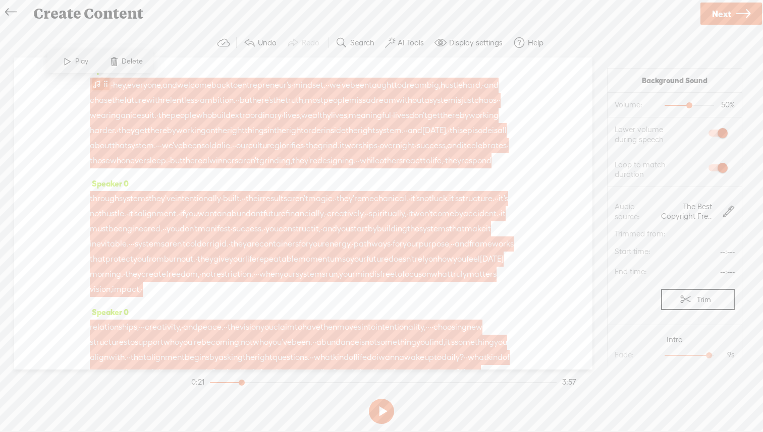
click at [94, 85] on span at bounding box center [97, 84] width 10 height 12
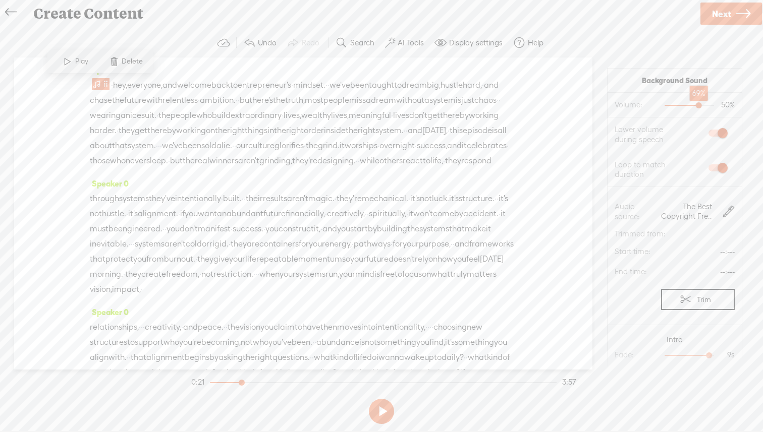
drag, startPoint x: 690, startPoint y: 106, endPoint x: 699, endPoint y: 106, distance: 9.6
click at [699, 106] on div at bounding box center [699, 106] width 23 height 23
click at [67, 64] on span at bounding box center [67, 61] width 15 height 18
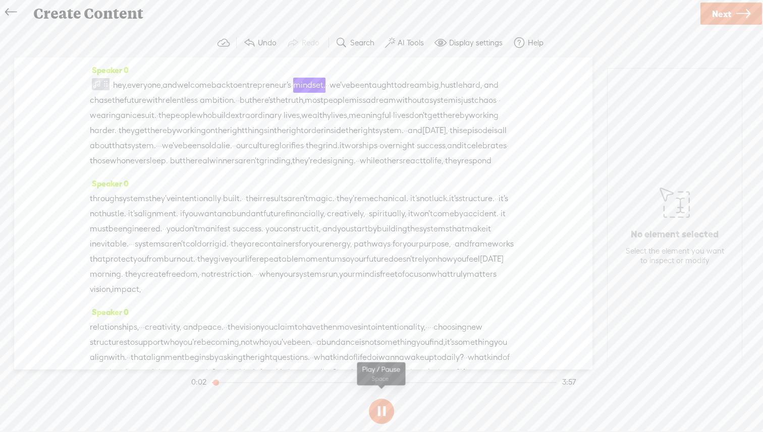
click at [383, 412] on button at bounding box center [381, 411] width 25 height 25
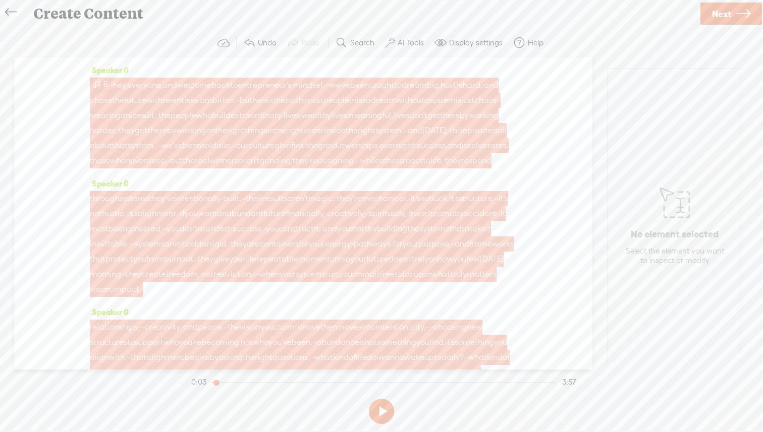
click at [94, 84] on span at bounding box center [97, 84] width 10 height 12
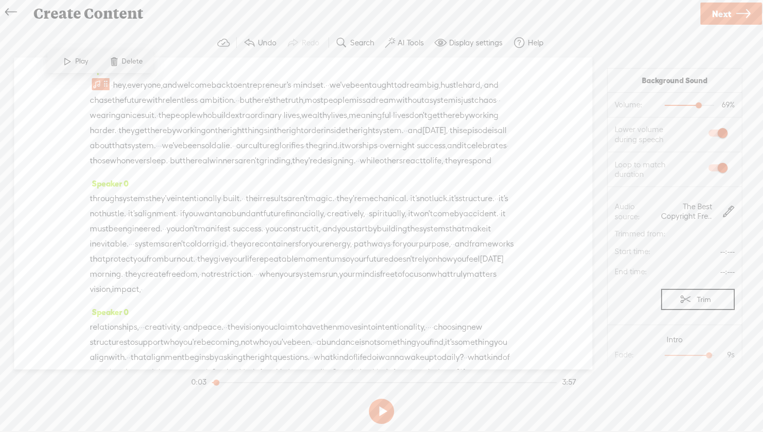
click at [122, 66] on span "Delete" at bounding box center [134, 62] width 24 height 10
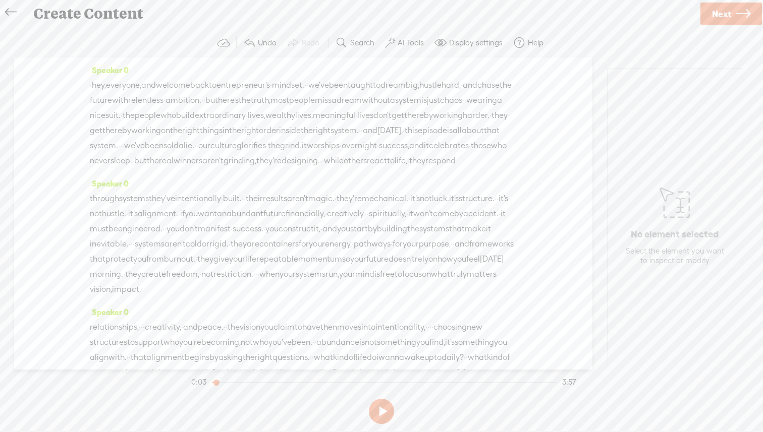
scroll to position [577, 0]
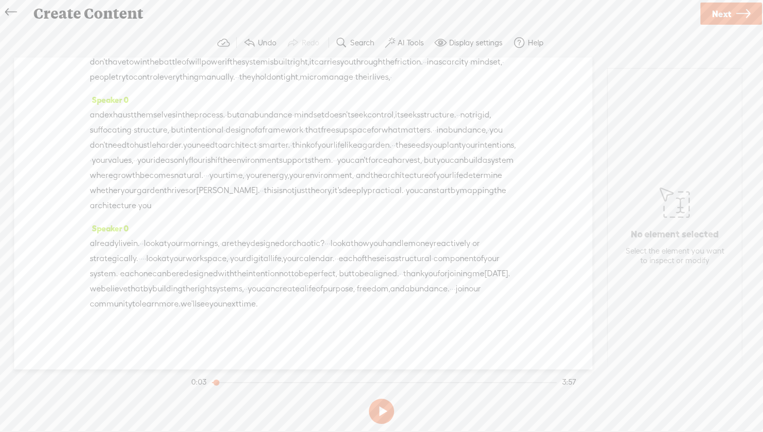
drag, startPoint x: 324, startPoint y: 319, endPoint x: 342, endPoint y: 431, distance: 113.8
click at [342, 432] on div "Create Content Use text-to-audio Use voice actor Record From This Browser Use p…" at bounding box center [381, 216] width 763 height 432
drag, startPoint x: 220, startPoint y: 309, endPoint x: 108, endPoint y: 280, distance: 115.3
click at [107, 279] on div "already live in. · · look at your mornings, · are they designed or chaotic? · ·…" at bounding box center [303, 274] width 427 height 76
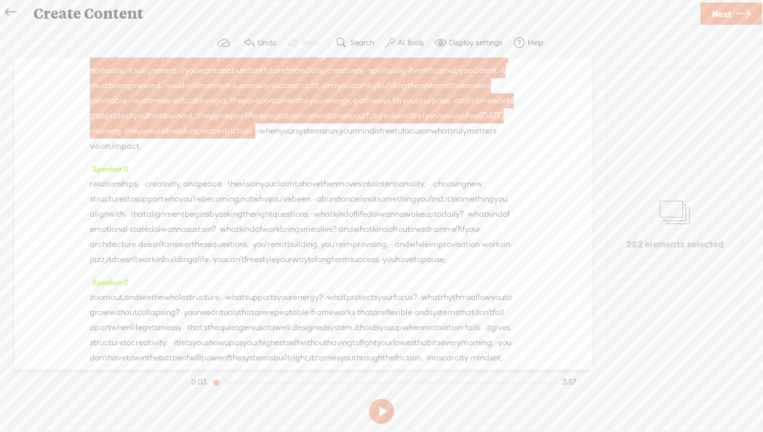
scroll to position [0, 0]
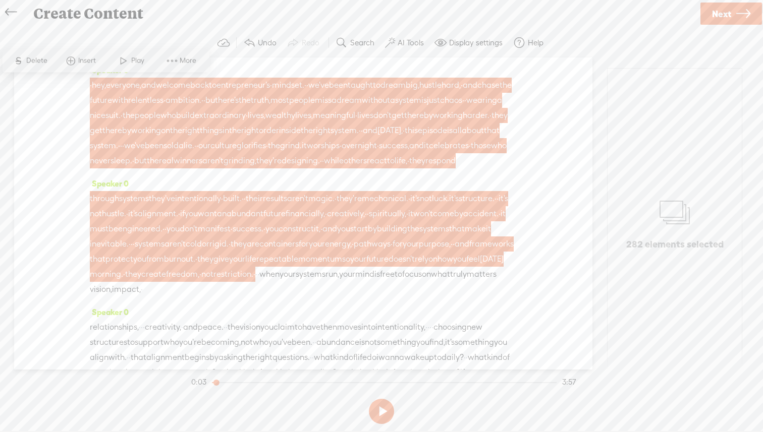
drag, startPoint x: 208, startPoint y: 305, endPoint x: 76, endPoint y: 43, distance: 292.7
click at [76, 43] on div "Trebble audio editor works best with Google Chrome or Firefox. Please switch yo…" at bounding box center [381, 228] width 743 height 400
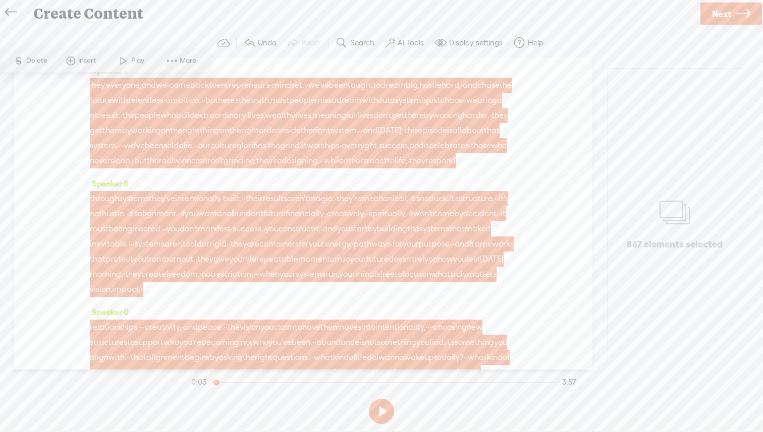
click at [78, 64] on span "Insert" at bounding box center [88, 61] width 20 height 10
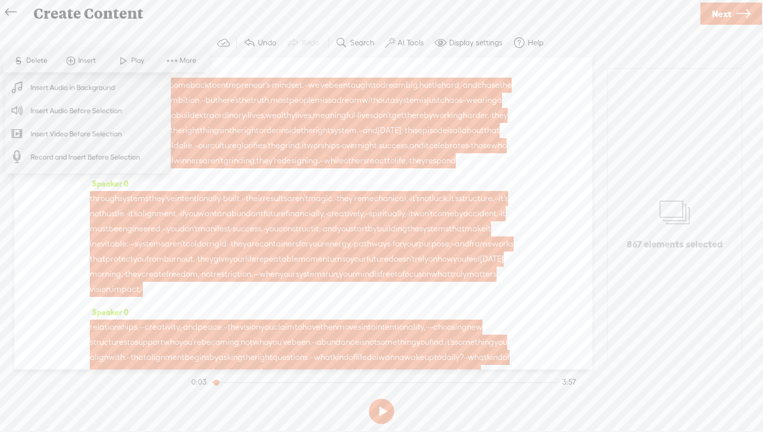
click at [71, 96] on span "Insert Audio in Background" at bounding box center [73, 87] width 124 height 23
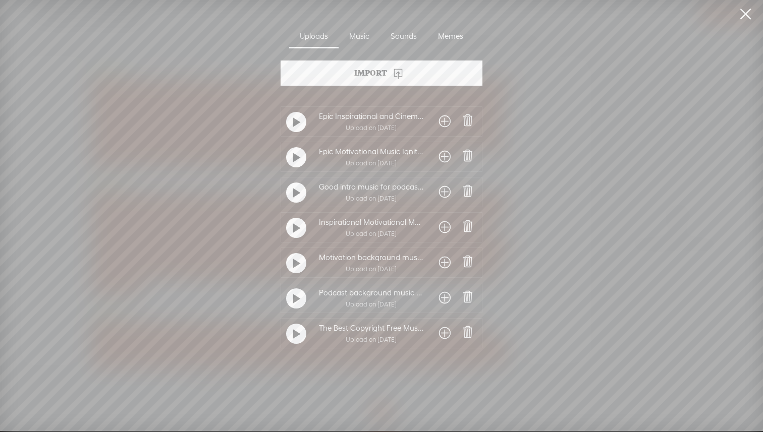
click at [295, 336] on t at bounding box center [296, 335] width 7 height 16
click at [295, 336] on t at bounding box center [296, 334] width 7 height 16
click at [443, 336] on span at bounding box center [445, 334] width 12 height 16
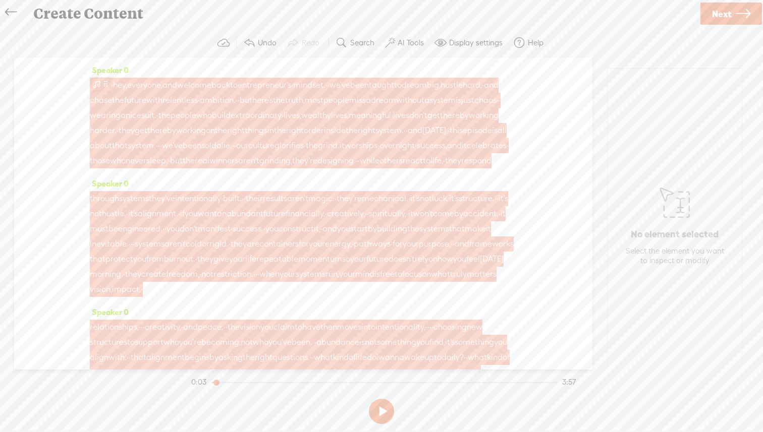
click at [96, 84] on span at bounding box center [97, 84] width 10 height 12
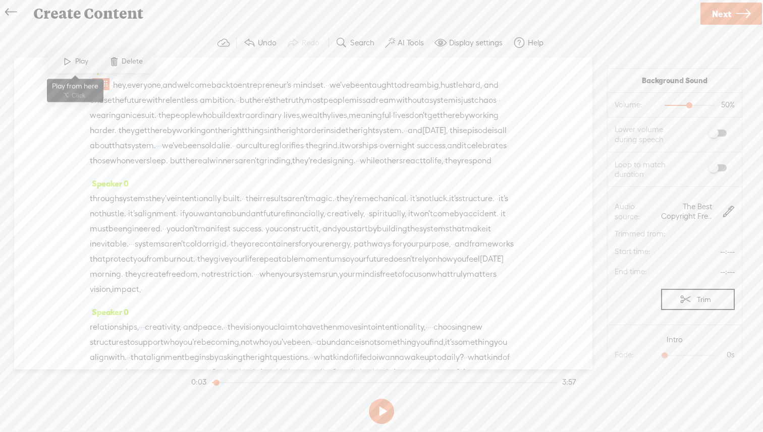
click at [73, 60] on span at bounding box center [67, 61] width 15 height 18
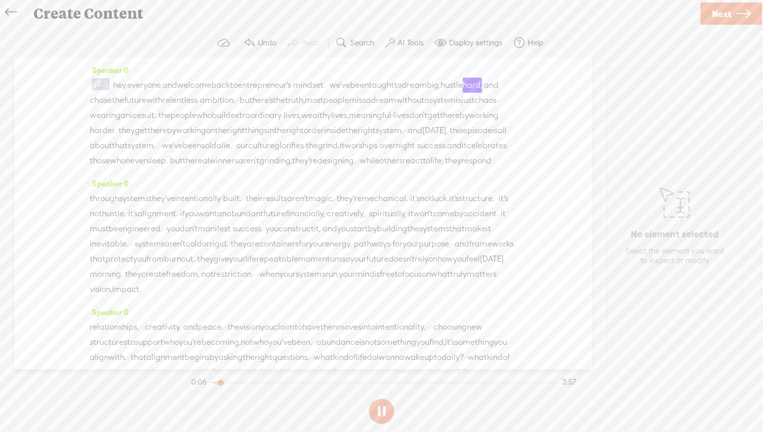
click at [385, 416] on button at bounding box center [381, 411] width 25 height 25
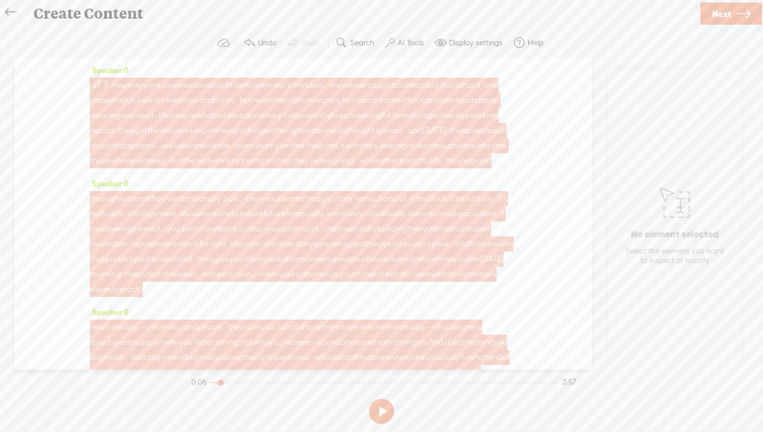
click at [93, 84] on span at bounding box center [97, 84] width 10 height 12
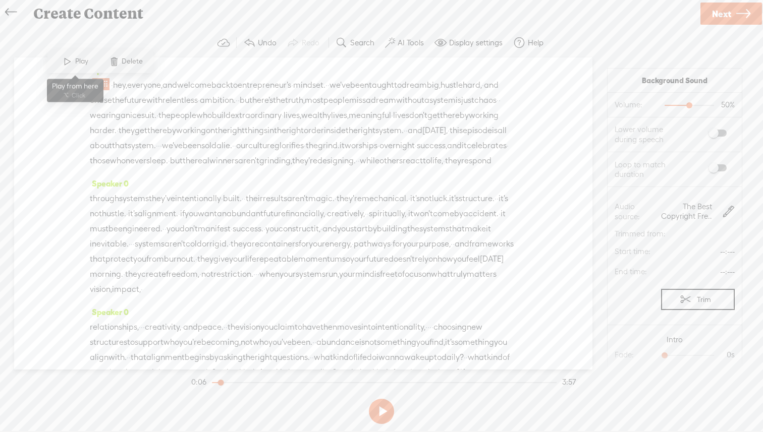
click at [62, 62] on span at bounding box center [67, 61] width 15 height 18
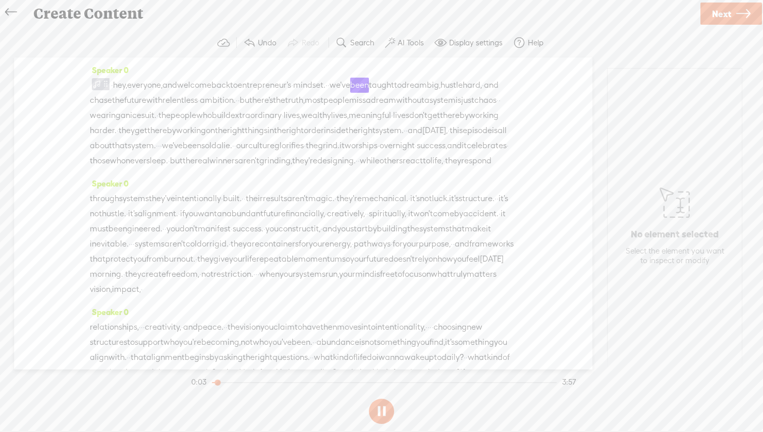
click at [385, 413] on button at bounding box center [381, 411] width 25 height 25
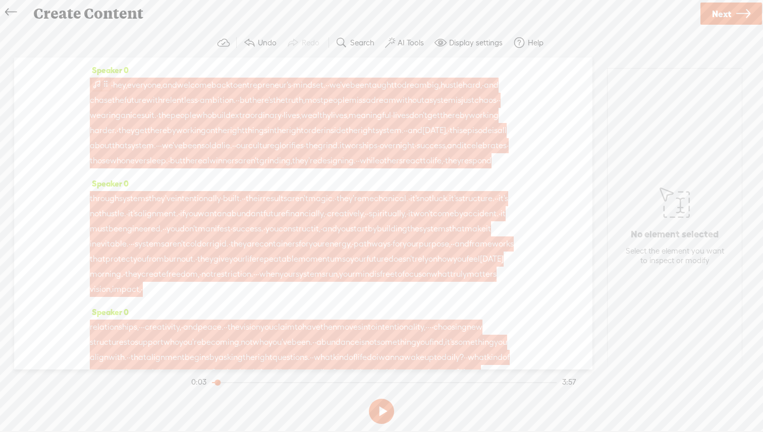
click at [94, 81] on span at bounding box center [97, 84] width 10 height 12
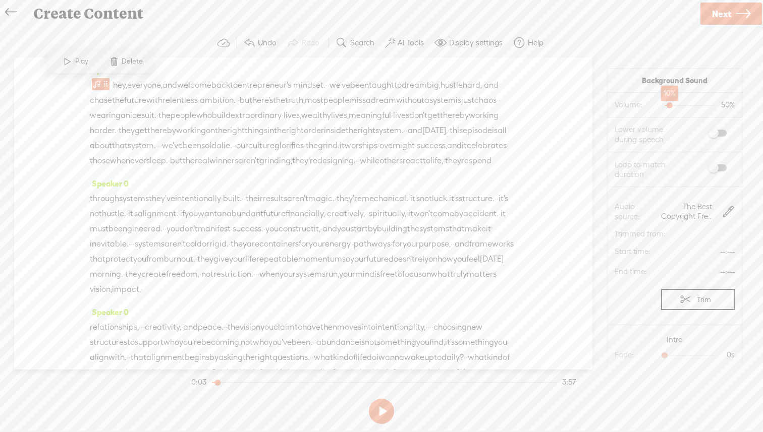
drag, startPoint x: 688, startPoint y: 105, endPoint x: 669, endPoint y: 109, distance: 19.9
click at [669, 109] on div at bounding box center [670, 106] width 23 height 23
click at [65, 66] on span at bounding box center [67, 61] width 15 height 18
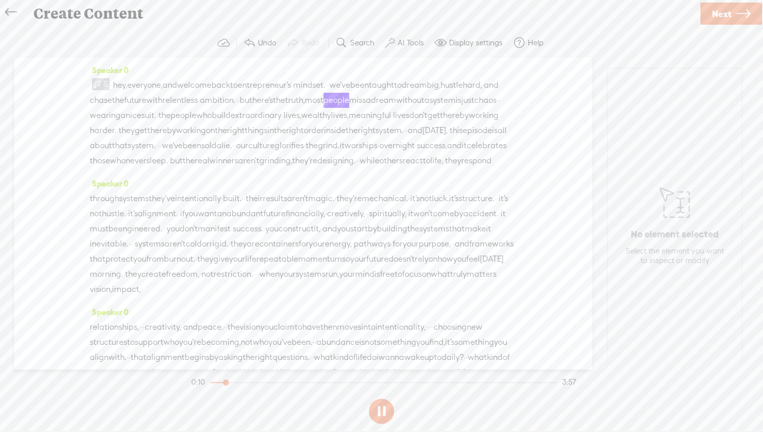
click at [384, 417] on button at bounding box center [381, 411] width 25 height 25
click at [87, 81] on div "Speaker 0 · hey, everyone, and welcome back to entrepreneur's · mindset. · · we…" at bounding box center [303, 214] width 578 height 312
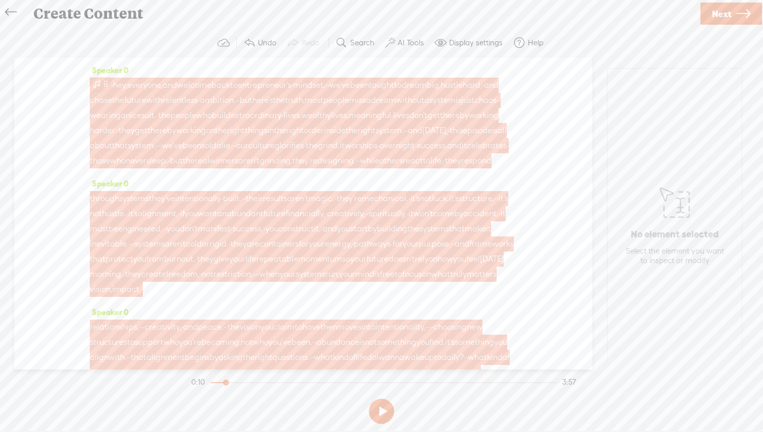
click at [100, 82] on span at bounding box center [97, 84] width 10 height 12
click at [102, 83] on span at bounding box center [106, 84] width 8 height 12
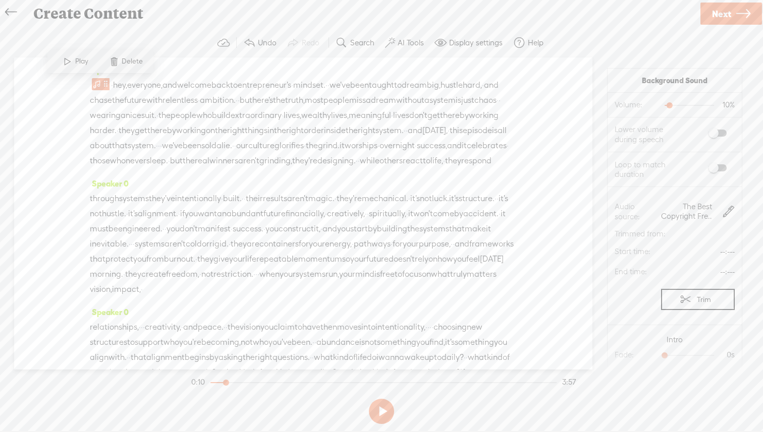
click at [68, 63] on span at bounding box center [67, 61] width 15 height 18
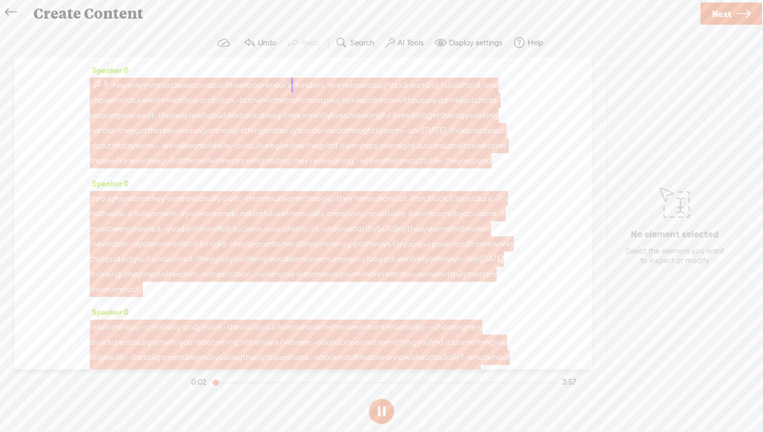
click at [104, 89] on span at bounding box center [106, 84] width 8 height 12
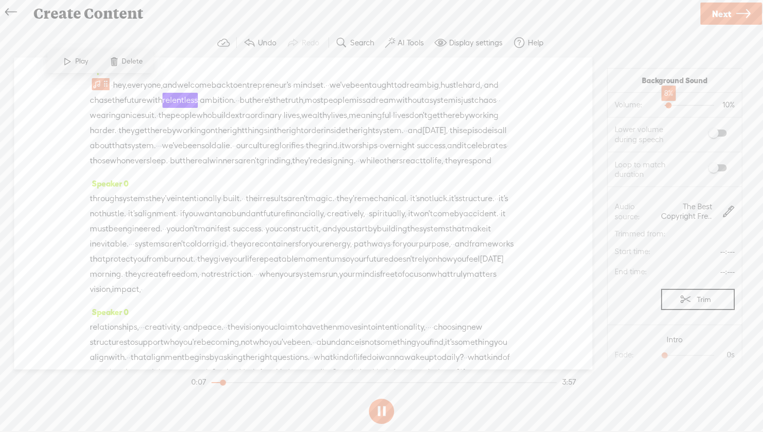
click at [669, 105] on div at bounding box center [669, 106] width 23 height 23
click at [668, 105] on div at bounding box center [669, 106] width 23 height 23
click at [667, 105] on div at bounding box center [667, 106] width 23 height 23
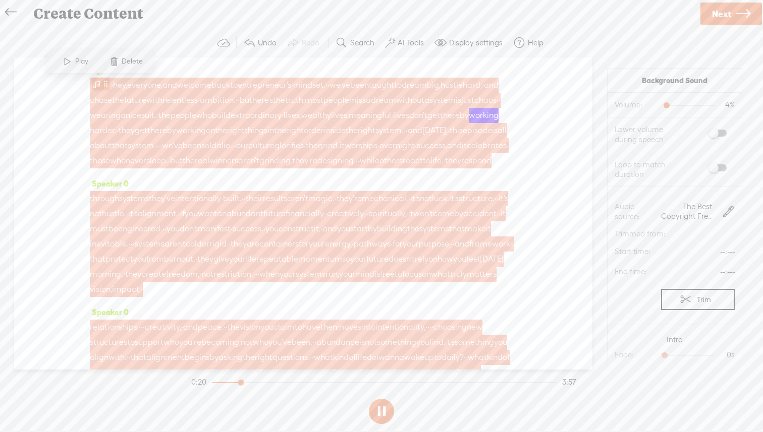
click at [97, 87] on span at bounding box center [97, 84] width 10 height 12
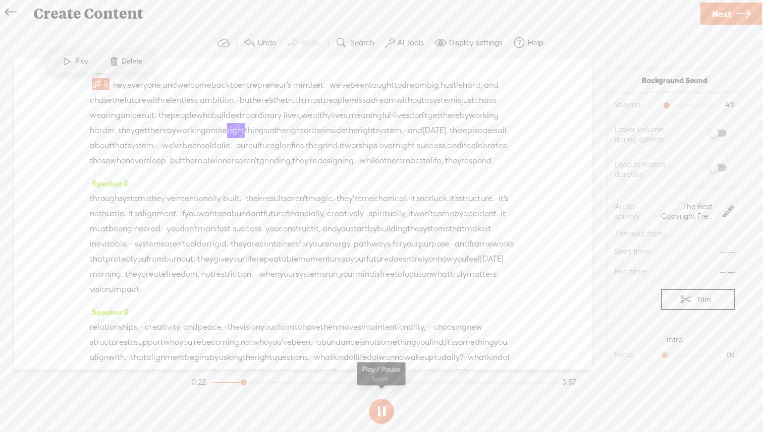
click at [384, 413] on button at bounding box center [381, 411] width 25 height 25
click at [68, 63] on span at bounding box center [67, 61] width 15 height 18
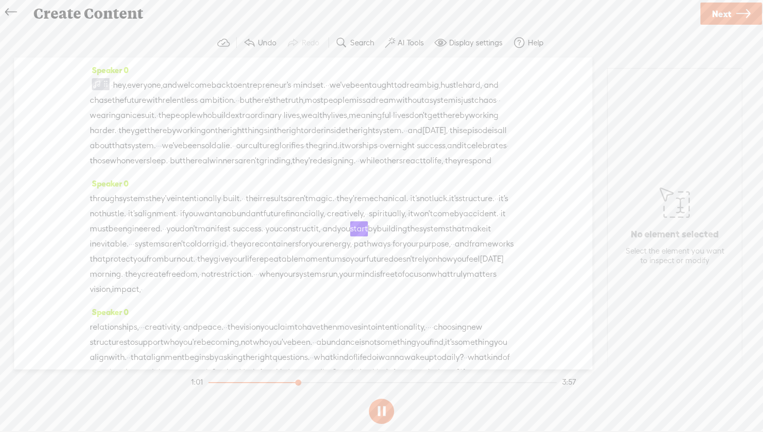
click at [380, 412] on button at bounding box center [381, 411] width 25 height 25
drag, startPoint x: 276, startPoint y: 345, endPoint x: 228, endPoint y: 63, distance: 285.7
click at [228, 62] on div "Speaker 0 · hey, everyone, and welcome back to entrepreneur's · mindset. · · we…" at bounding box center [303, 214] width 578 height 312
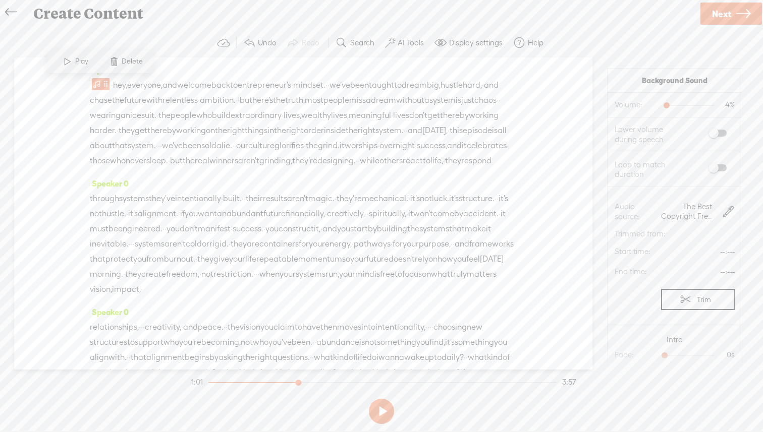
click at [409, 123] on span "don't" at bounding box center [418, 115] width 18 height 15
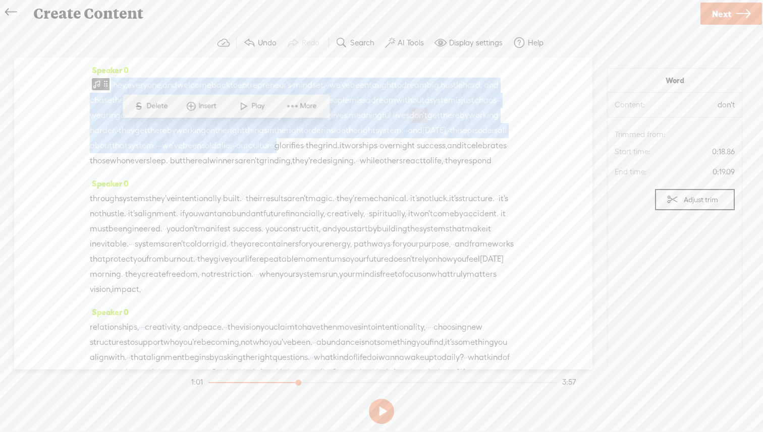
drag, startPoint x: 235, startPoint y: 167, endPoint x: 193, endPoint y: 36, distance: 136.8
click at [193, 36] on div "Trebble audio editor works best with Google Chrome or Firefox. Please switch yo…" at bounding box center [381, 228] width 743 height 400
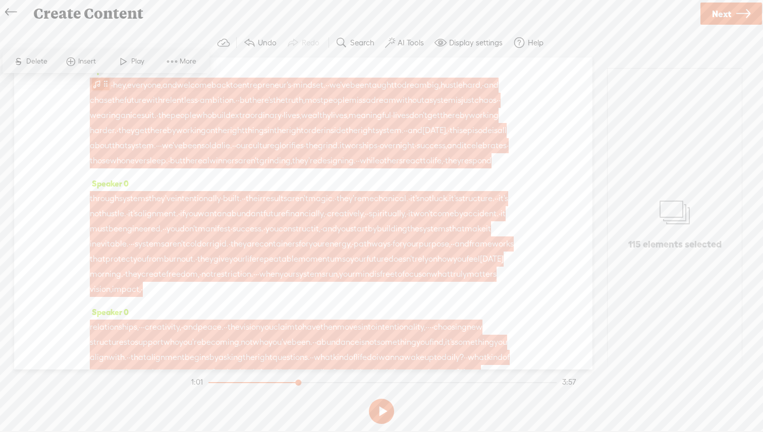
click at [97, 79] on span at bounding box center [97, 84] width 10 height 12
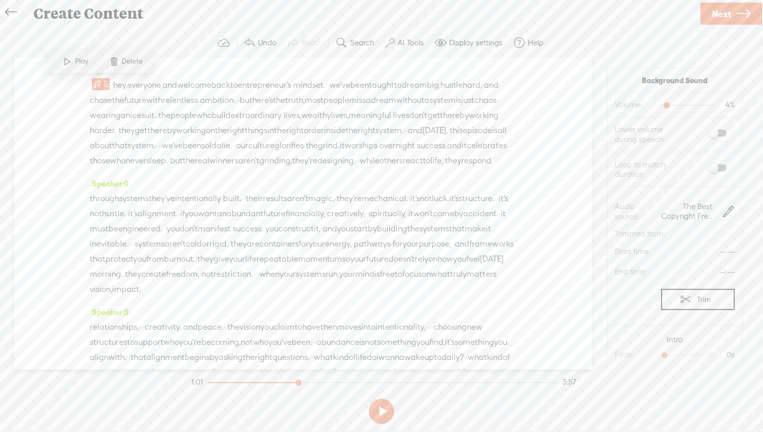
click at [725, 131] on span at bounding box center [718, 133] width 18 height 7
click at [717, 133] on span at bounding box center [718, 133] width 18 height 7
click at [723, 171] on span at bounding box center [718, 168] width 18 height 7
click at [68, 64] on span at bounding box center [67, 61] width 15 height 18
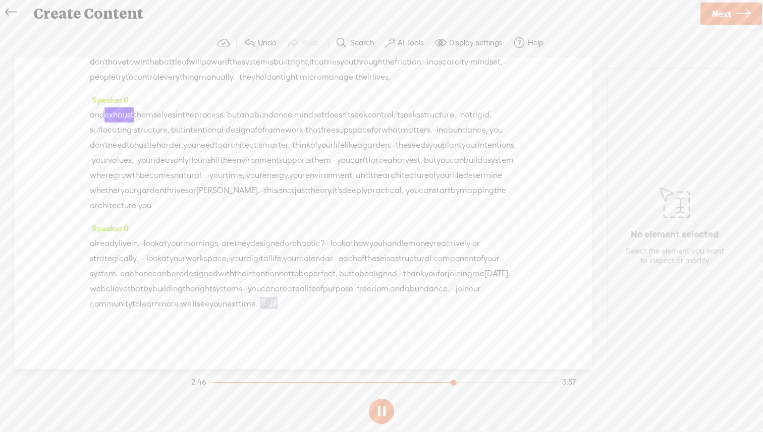
scroll to position [551, 0]
click at [432, 136] on span "·" at bounding box center [433, 130] width 2 height 15
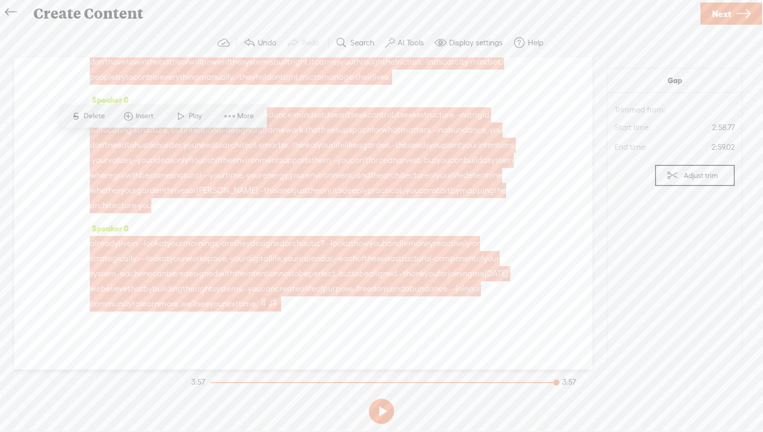
click at [260, 309] on span at bounding box center [264, 303] width 8 height 12
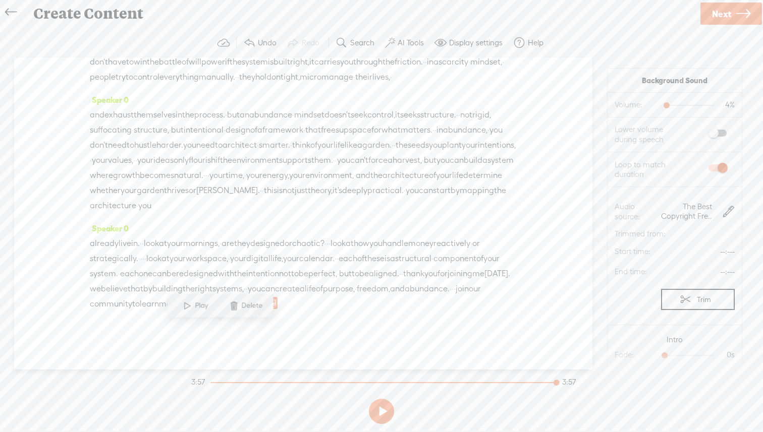
click at [392, 76] on span at bounding box center [402, 77] width 20 height 15
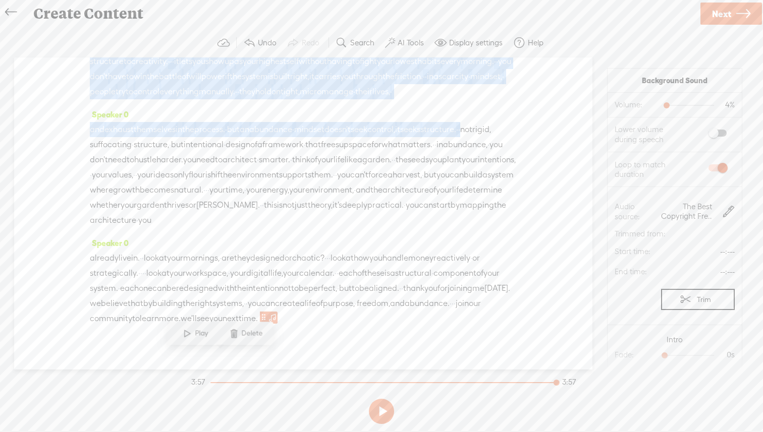
scroll to position [0, 0]
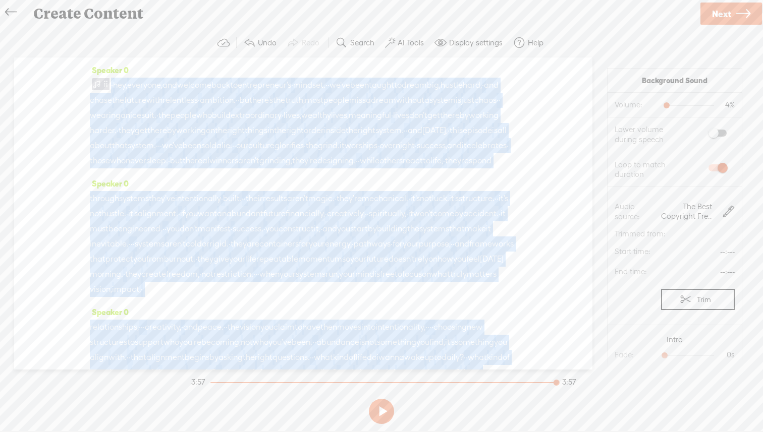
drag, startPoint x: 136, startPoint y: 118, endPoint x: 126, endPoint y: 29, distance: 88.8
click at [126, 29] on div "Trebble audio editor works best with Google Chrome or Firefox. Please switch yo…" at bounding box center [381, 228] width 743 height 400
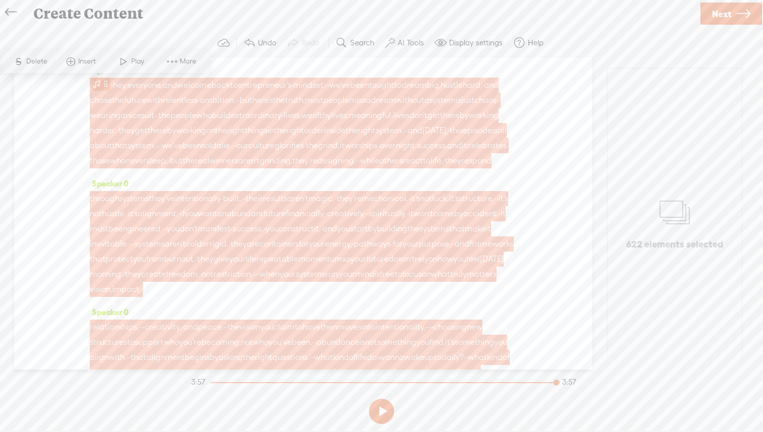
click at [98, 87] on span at bounding box center [97, 84] width 10 height 12
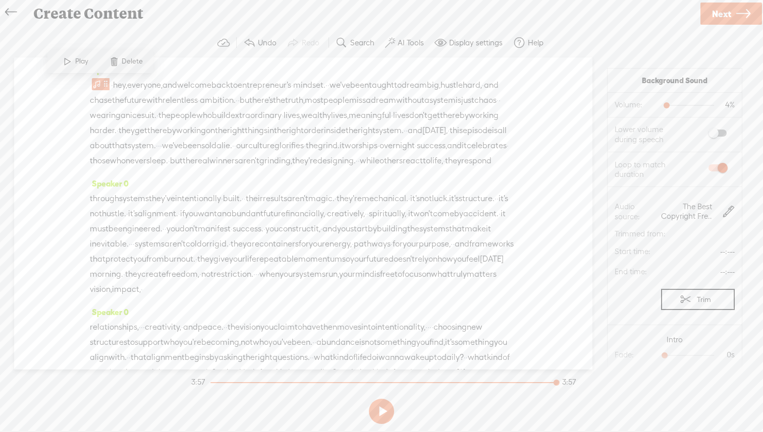
click at [117, 66] on span at bounding box center [113, 61] width 15 height 18
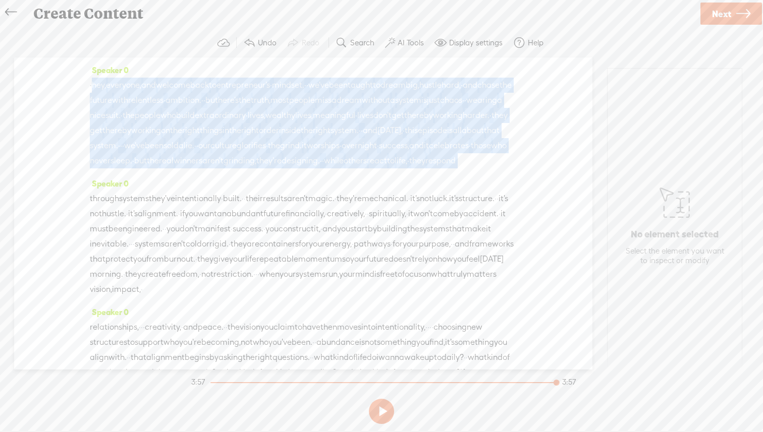
drag, startPoint x: 91, startPoint y: 86, endPoint x: 170, endPoint y: 197, distance: 135.7
click at [170, 169] on div "· hey, everyone, and welcome back to entrepreneur's · mindset. · · we've been t…" at bounding box center [303, 123] width 427 height 91
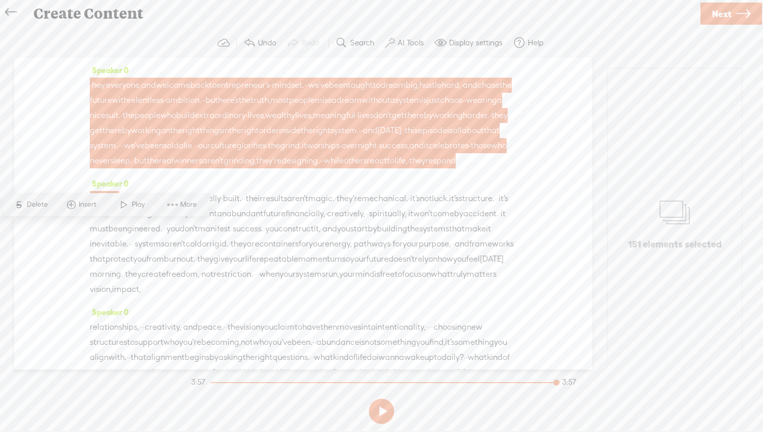
click at [267, 212] on div "Speaker 0 through systems they've intentionally · built. · · their results aren…" at bounding box center [303, 240] width 427 height 129
click at [501, 222] on span "it" at bounding box center [503, 213] width 5 height 15
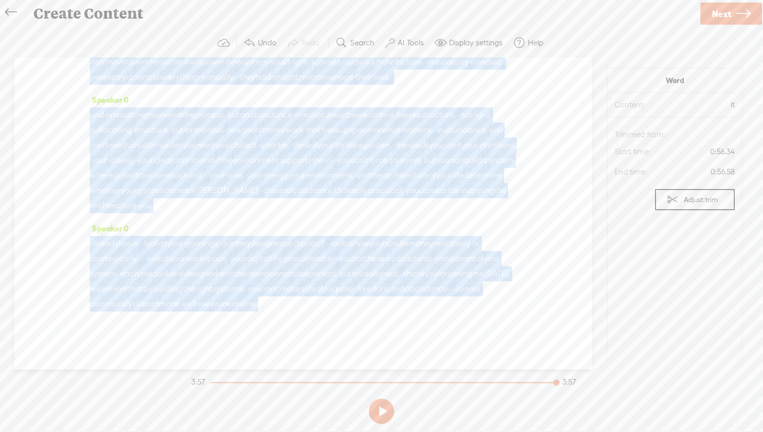
scroll to position [577, 0]
drag, startPoint x: 242, startPoint y: 336, endPoint x: 244, endPoint y: 372, distance: 35.9
click at [244, 372] on div "Trebble audio editor works best with Google Chrome or Firefox. Please switch yo…" at bounding box center [381, 228] width 743 height 400
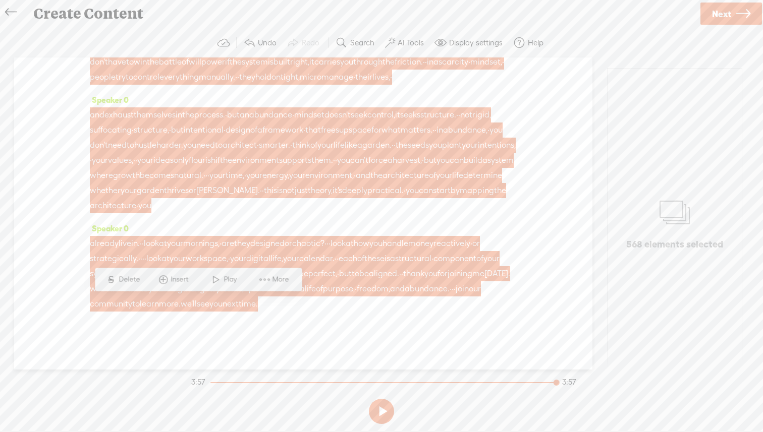
click at [285, 236] on span "designed" at bounding box center [267, 243] width 34 height 15
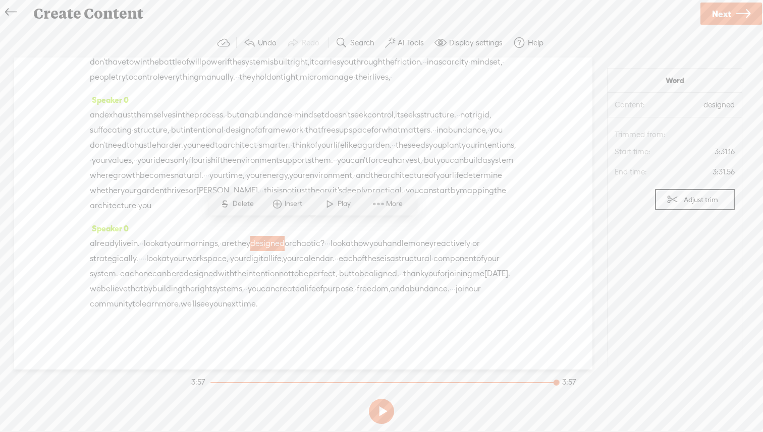
drag, startPoint x: 220, startPoint y: 308, endPoint x: 152, endPoint y: 296, distance: 68.8
click at [151, 296] on div "already live in. · · look at your mornings, · are they designed or chaotic? · ·…" at bounding box center [303, 274] width 427 height 76
click at [258, 304] on span at bounding box center [268, 304] width 20 height 15
drag, startPoint x: 211, startPoint y: 304, endPoint x: 149, endPoint y: 294, distance: 63.3
click at [149, 294] on div "already live in. · · look at your mornings, · are they designed or chaotic? · ·…" at bounding box center [303, 274] width 427 height 76
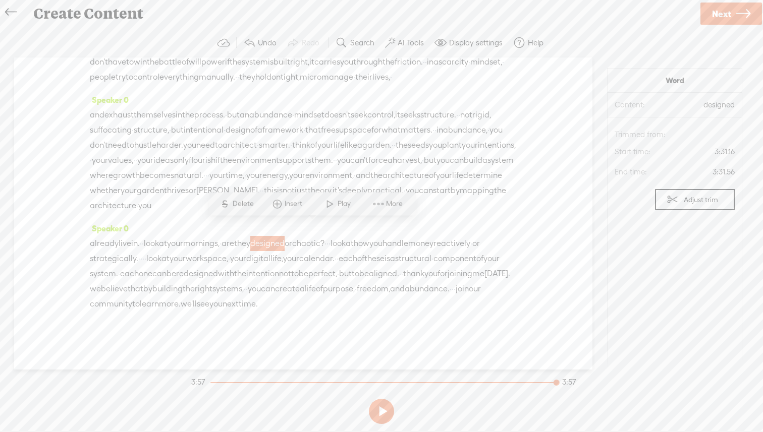
click at [258, 301] on span at bounding box center [268, 304] width 20 height 15
drag, startPoint x: 229, startPoint y: 306, endPoint x: 180, endPoint y: 303, distance: 49.5
click at [180, 303] on div "already live in. · · look at your mornings, · are they designed or chaotic? · ·…" at bounding box center [303, 274] width 427 height 76
drag, startPoint x: 207, startPoint y: 304, endPoint x: 87, endPoint y: 53, distance: 278.8
click at [87, 53] on div "Trebble audio editor works best with Google Chrome or Firefox. Please switch yo…" at bounding box center [381, 228] width 743 height 400
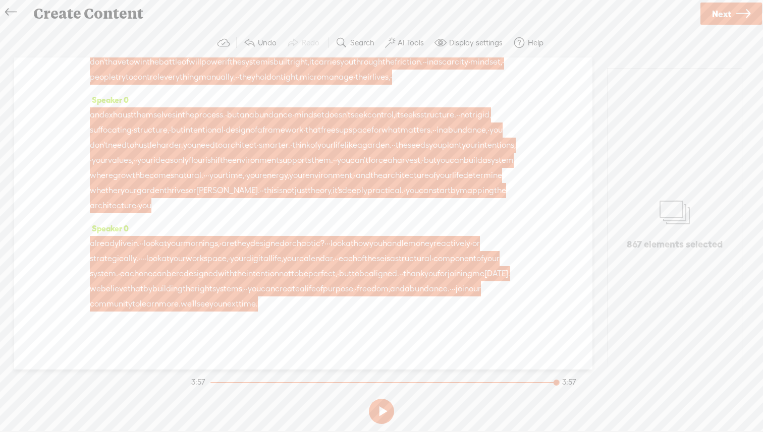
click at [286, 299] on div "already live in. · · look at your mornings, · are they designed or chaotic? · ·…" at bounding box center [303, 274] width 427 height 76
click at [161, 251] on span "look" at bounding box center [153, 258] width 15 height 15
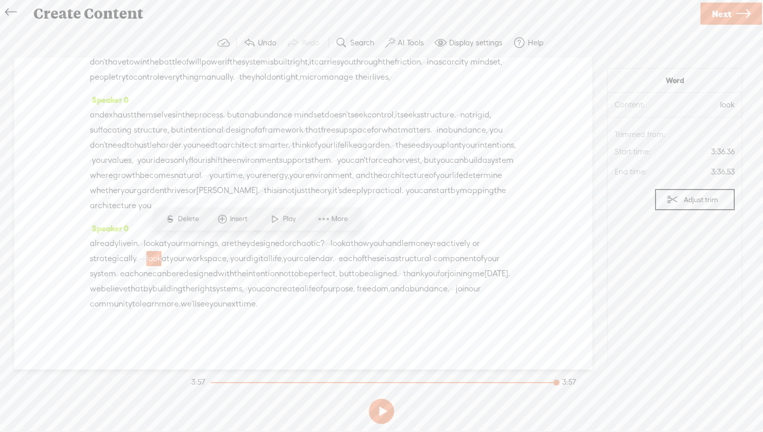
drag, startPoint x: 213, startPoint y: 305, endPoint x: 158, endPoint y: 294, distance: 56.1
click at [158, 294] on div "already live in. · · look at your mornings, · are they designed or chaotic? · ·…" at bounding box center [303, 274] width 427 height 76
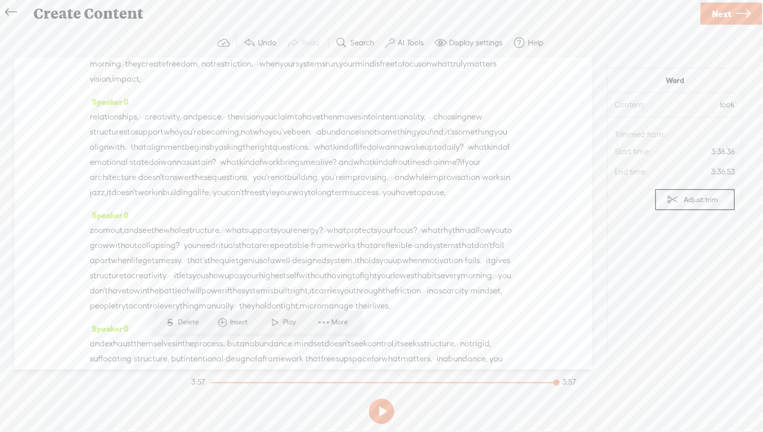
scroll to position [0, 0]
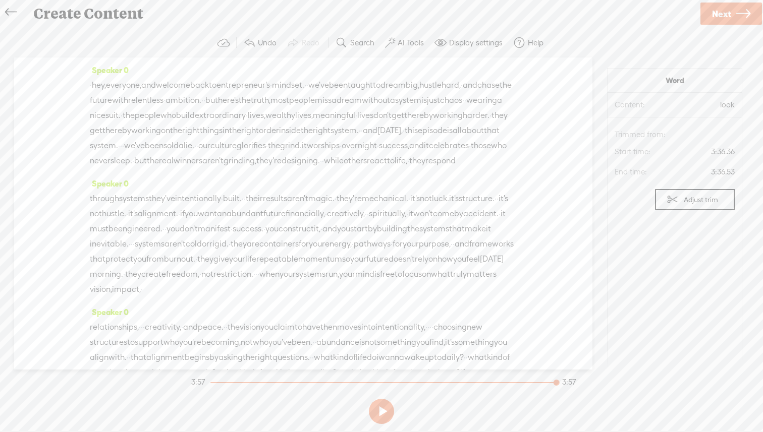
drag, startPoint x: 208, startPoint y: 304, endPoint x: 94, endPoint y: 39, distance: 288.5
click at [94, 39] on div "Trebble audio editor works best with Google Chrome or Firefox. Please switch yo…" at bounding box center [381, 228] width 743 height 400
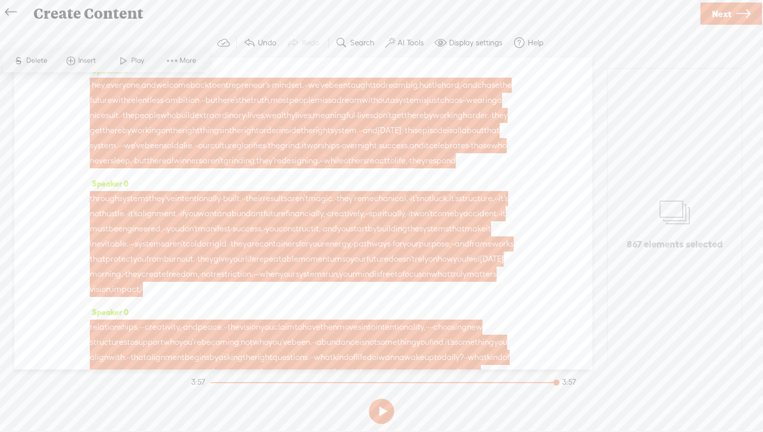
click at [90, 66] on span "Insert" at bounding box center [81, 61] width 50 height 18
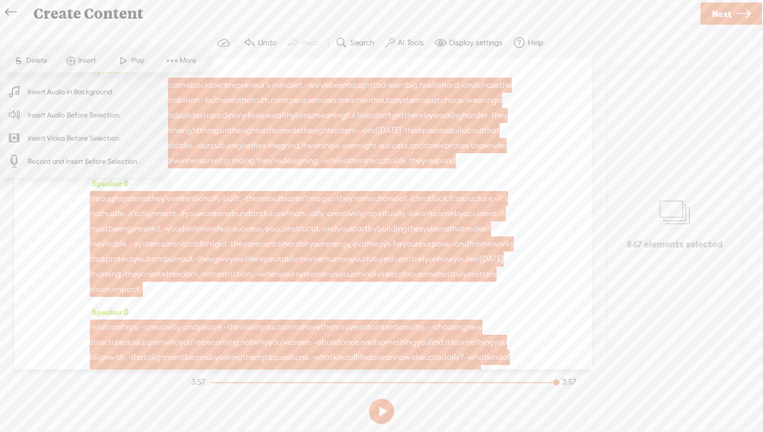
click at [80, 95] on span "Insert Audio in Background" at bounding box center [70, 92] width 124 height 23
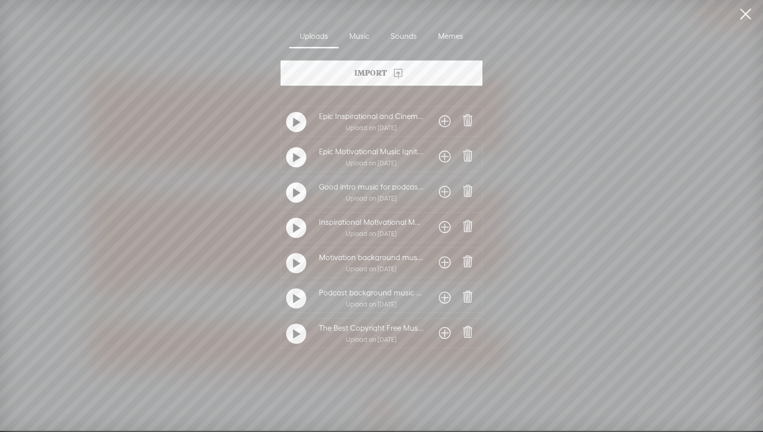
click at [296, 263] on t at bounding box center [296, 264] width 7 height 16
click at [297, 232] on t at bounding box center [296, 229] width 7 height 16
click at [294, 301] on t at bounding box center [296, 299] width 7 height 16
click at [293, 294] on t at bounding box center [296, 299] width 7 height 16
click at [293, 266] on t at bounding box center [296, 264] width 7 height 16
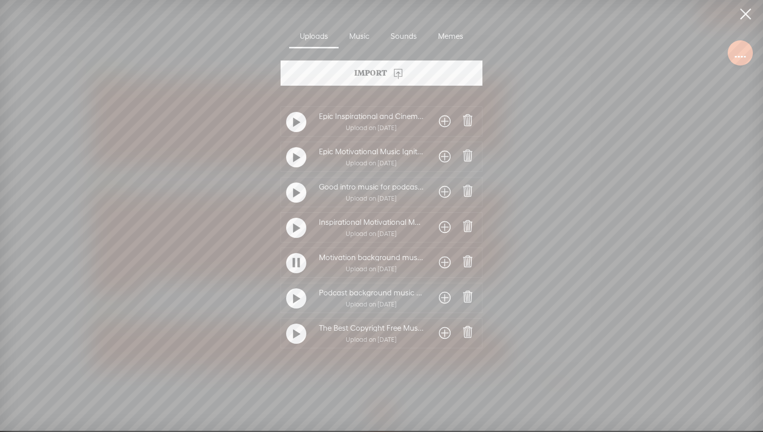
click at [293, 266] on t at bounding box center [296, 263] width 7 height 16
click at [300, 224] on div at bounding box center [296, 228] width 20 height 20
click at [293, 196] on t at bounding box center [296, 193] width 7 height 16
click at [293, 165] on t at bounding box center [296, 158] width 7 height 16
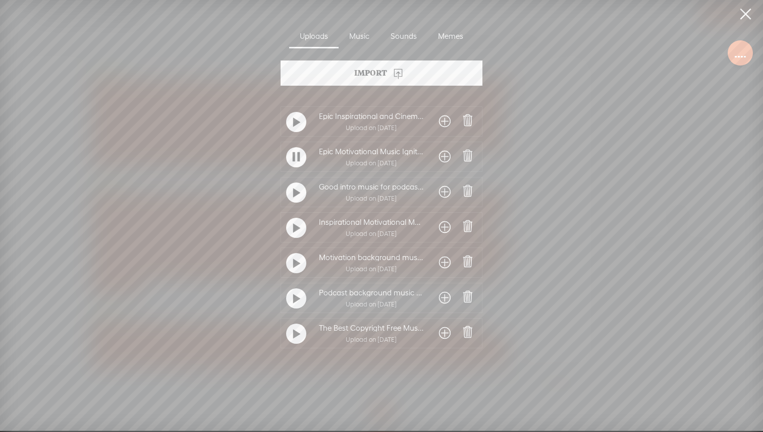
click at [293, 165] on t at bounding box center [296, 157] width 7 height 16
click at [298, 127] on div at bounding box center [296, 122] width 20 height 20
click at [289, 228] on div at bounding box center [296, 228] width 20 height 20
click at [294, 269] on t at bounding box center [296, 264] width 7 height 16
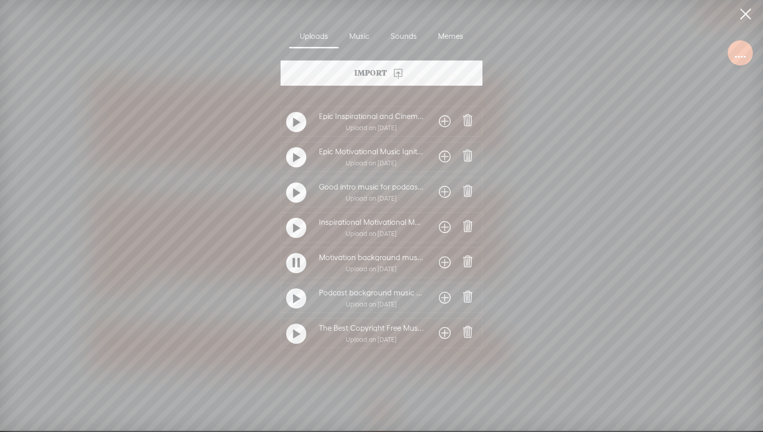
click at [299, 230] on div at bounding box center [296, 228] width 20 height 20
click at [439, 231] on span at bounding box center [445, 228] width 12 height 16
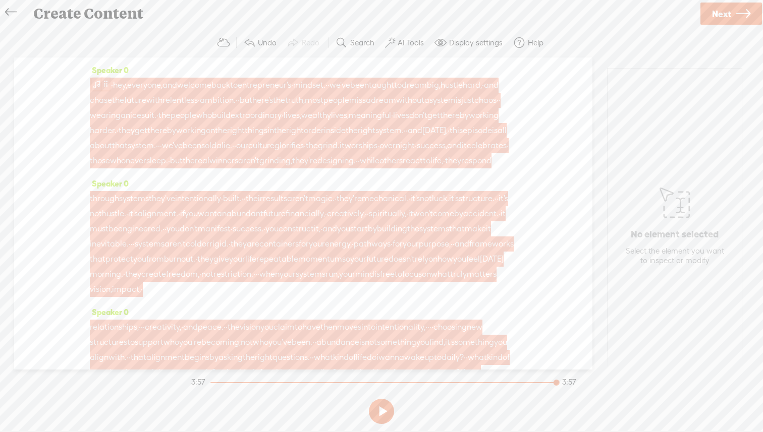
click at [102, 84] on span at bounding box center [106, 84] width 8 height 12
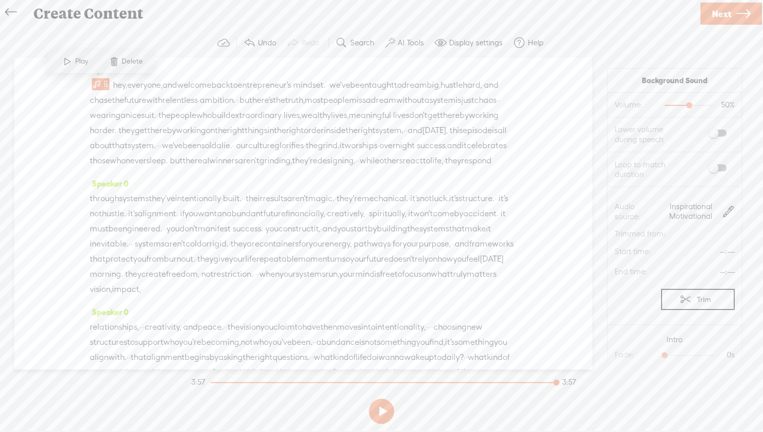
click at [63, 56] on span at bounding box center [67, 61] width 15 height 18
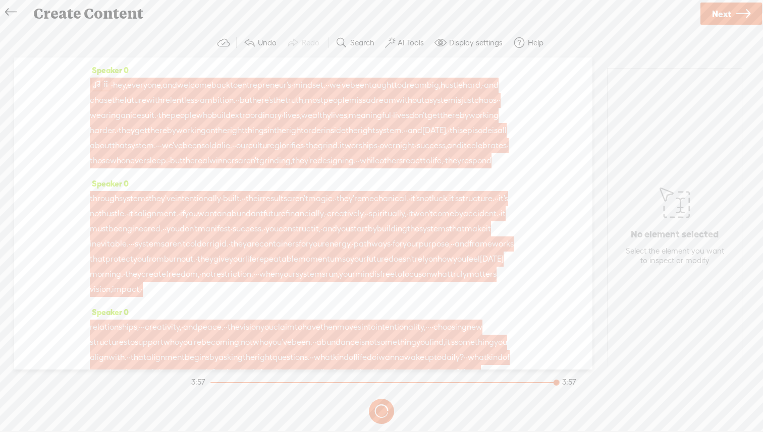
click at [95, 82] on span at bounding box center [97, 84] width 10 height 12
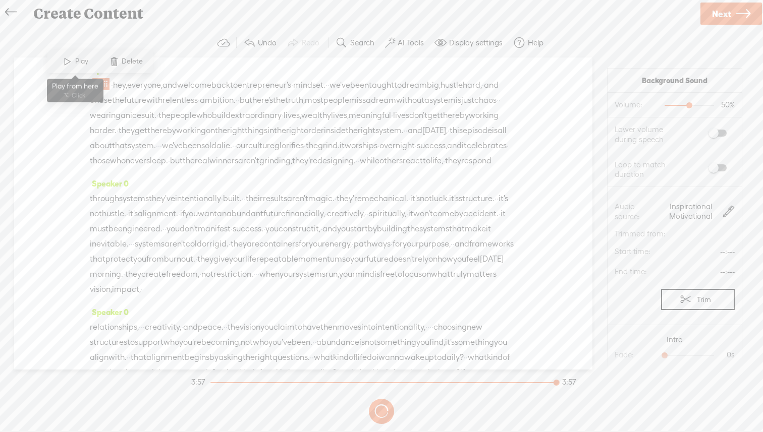
click at [70, 64] on span at bounding box center [67, 61] width 15 height 18
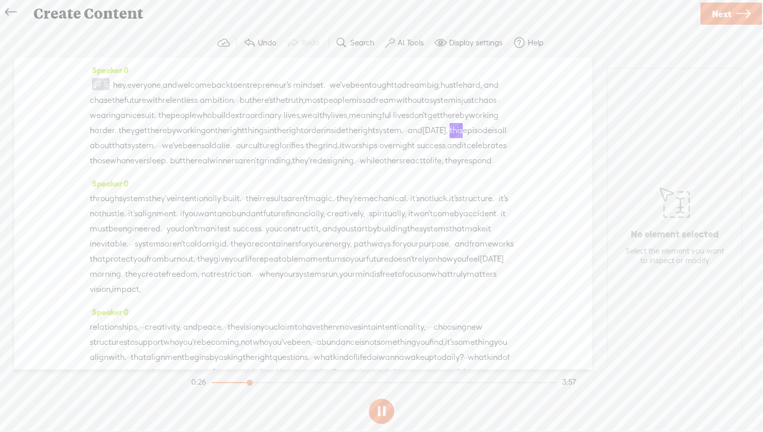
click at [50, 78] on div "Speaker 0 · hey, everyone, and welcome back to entrepreneur's · mindset. · · we…" at bounding box center [303, 214] width 578 height 312
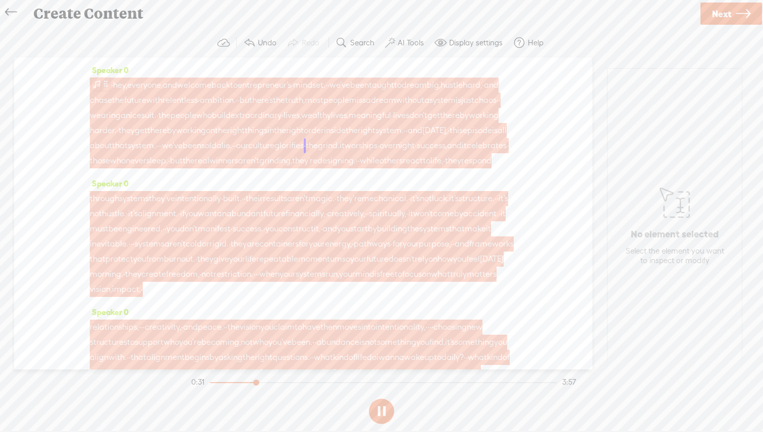
click at [97, 83] on span at bounding box center [97, 84] width 10 height 12
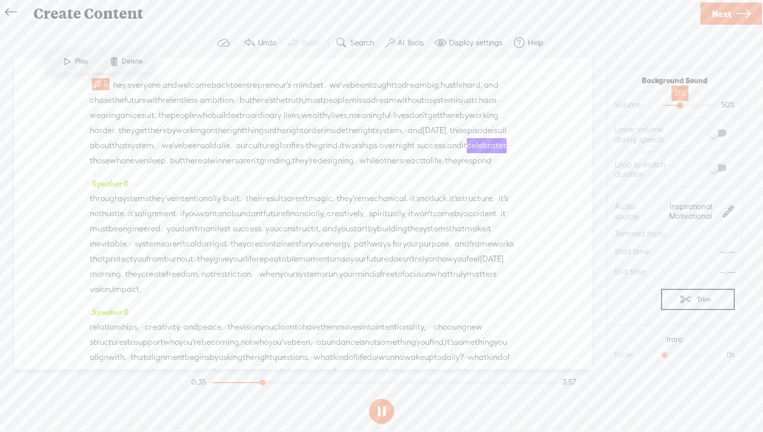
drag, startPoint x: 689, startPoint y: 105, endPoint x: 679, endPoint y: 106, distance: 10.2
click at [679, 106] on div at bounding box center [680, 106] width 23 height 23
click at [727, 170] on label at bounding box center [707, 167] width 55 height 17
click at [673, 105] on div at bounding box center [676, 106] width 23 height 23
click at [671, 106] on div at bounding box center [673, 106] width 23 height 23
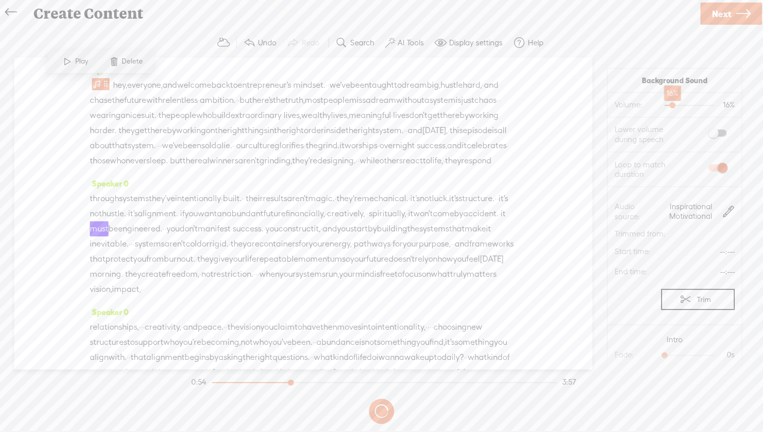
click at [671, 106] on div at bounding box center [673, 106] width 23 height 23
click at [667, 107] on div at bounding box center [670, 106] width 23 height 23
click at [558, 198] on div "Speaker 0 · hey, everyone, and welcome back to entrepreneur's · mindset. · · we…" at bounding box center [303, 214] width 578 height 312
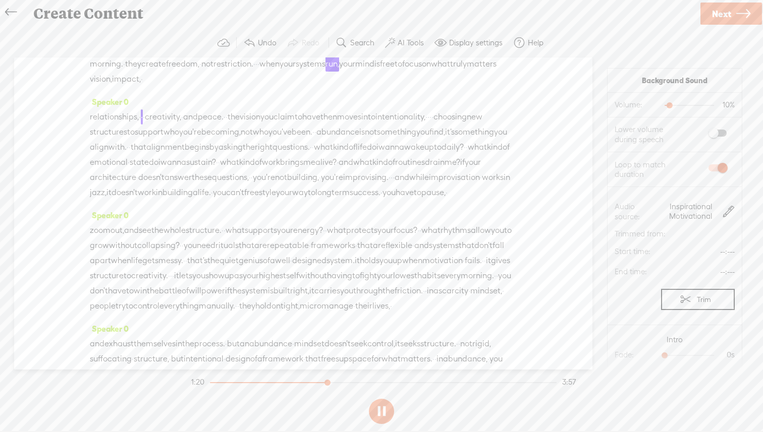
scroll to position [209, 0]
click at [669, 107] on div at bounding box center [669, 106] width 23 height 23
click at [668, 107] on div at bounding box center [668, 106] width 23 height 23
click at [382, 415] on button at bounding box center [381, 411] width 25 height 25
click at [179, 141] on span "who" at bounding box center [172, 133] width 16 height 15
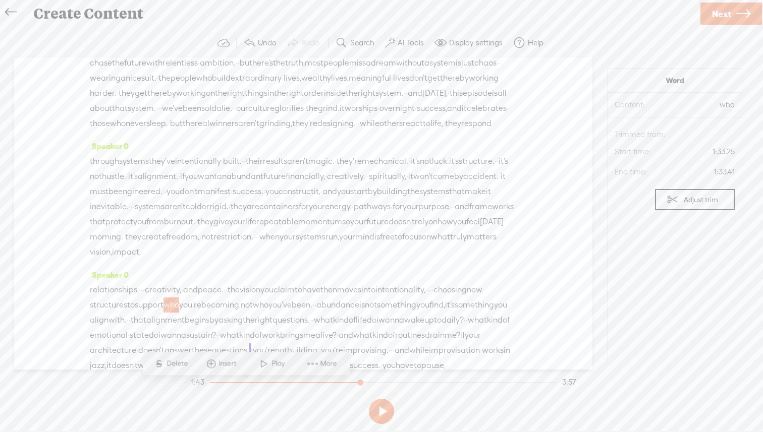
scroll to position [0, 0]
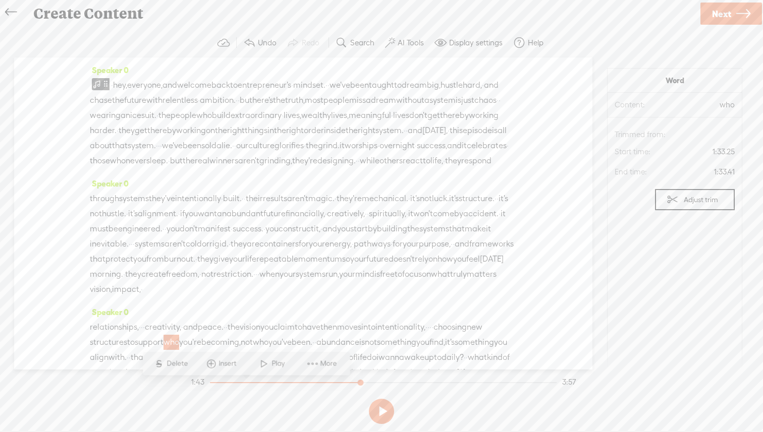
drag, startPoint x: 168, startPoint y: 100, endPoint x: 157, endPoint y: 47, distance: 54.0
click at [157, 47] on div "Trebble audio editor works best with Google Chrome or Firefox. Please switch yo…" at bounding box center [381, 228] width 743 height 400
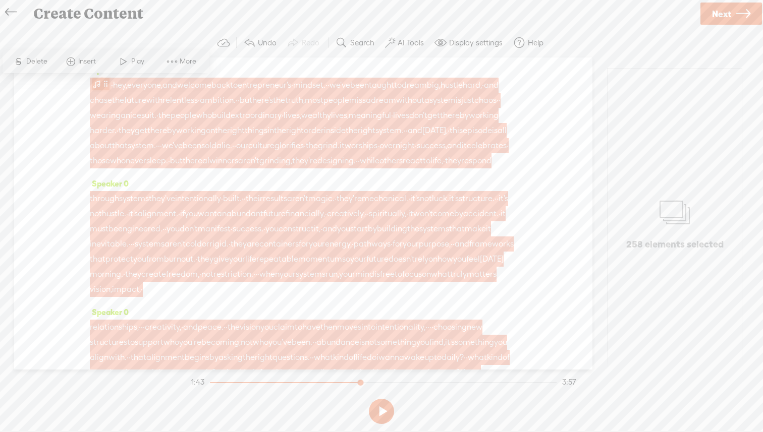
click at [99, 83] on span at bounding box center [97, 84] width 10 height 12
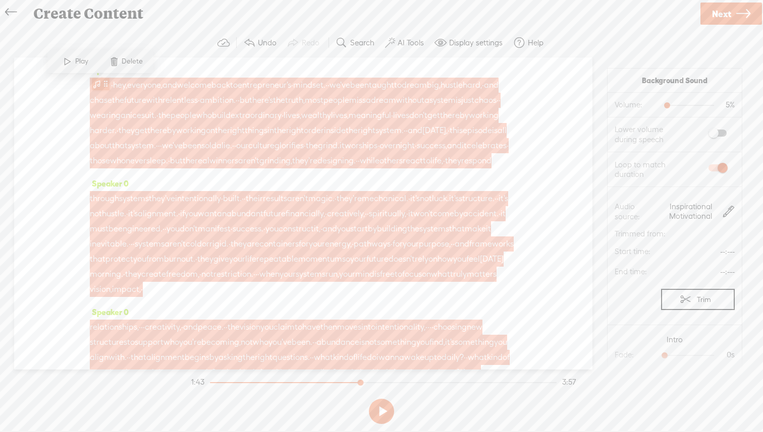
click at [99, 89] on span at bounding box center [97, 84] width 10 height 12
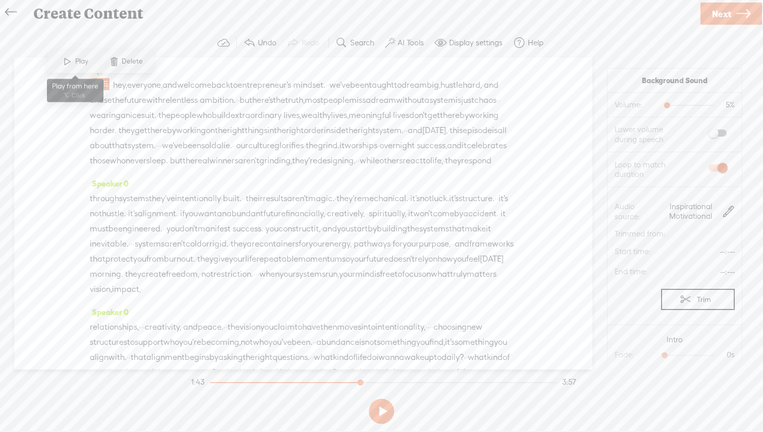
click at [64, 63] on span at bounding box center [67, 61] width 15 height 18
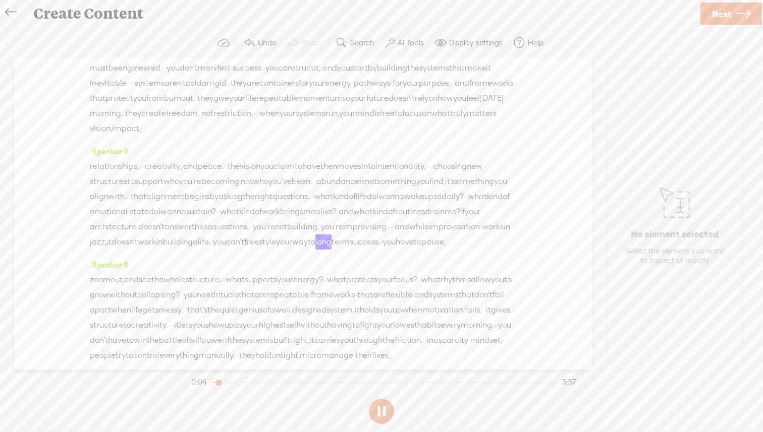
scroll to position [91, 0]
click at [142, 122] on div "Speaker 0 · hey, everyone, and welcome back to entrepreneur's · mindset. · · we…" at bounding box center [303, 214] width 578 height 312
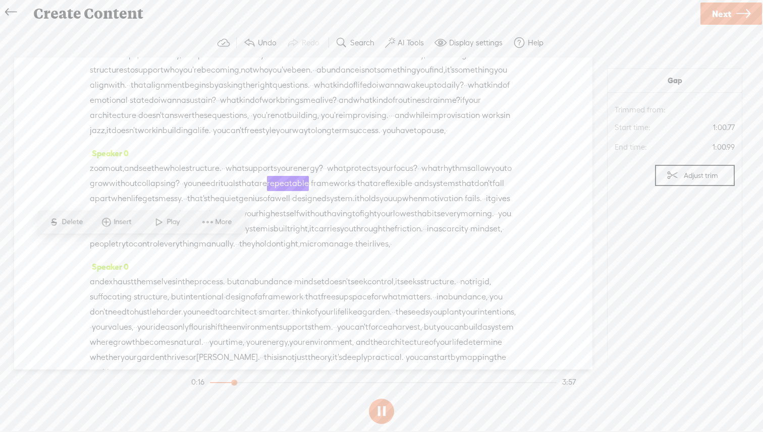
click at [516, 263] on div "Speaker 0 · hey, everyone, and welcome back to entrepreneur's · mindset. · · we…" at bounding box center [303, 214] width 578 height 312
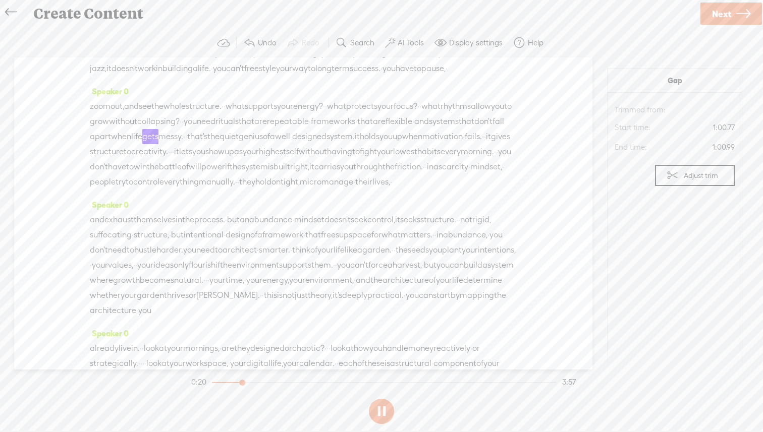
click at [381, 413] on button at bounding box center [381, 411] width 25 height 25
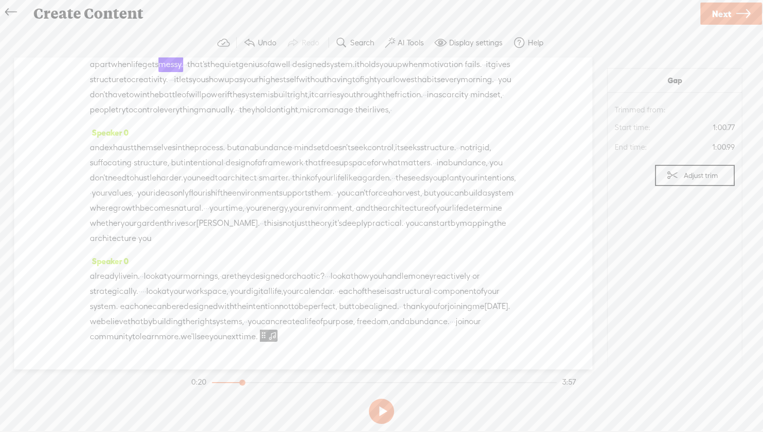
scroll to position [407, 0]
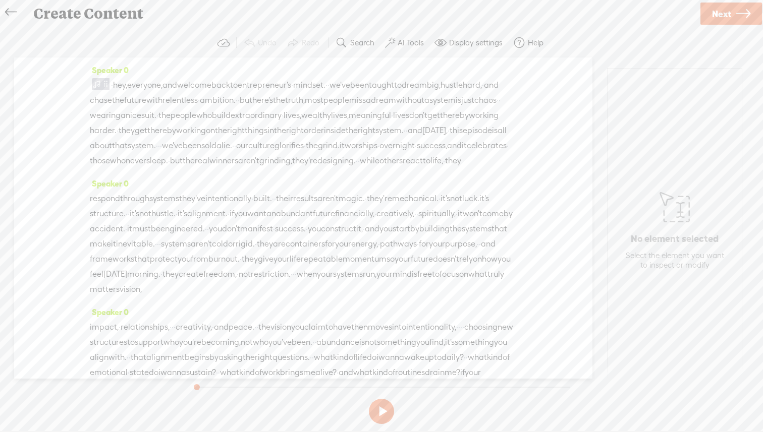
click at [382, 413] on button at bounding box center [381, 411] width 25 height 25
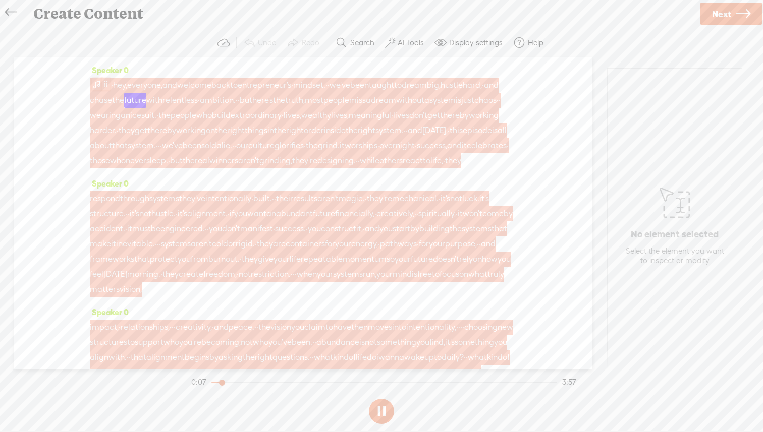
click at [100, 85] on span at bounding box center [97, 84] width 10 height 12
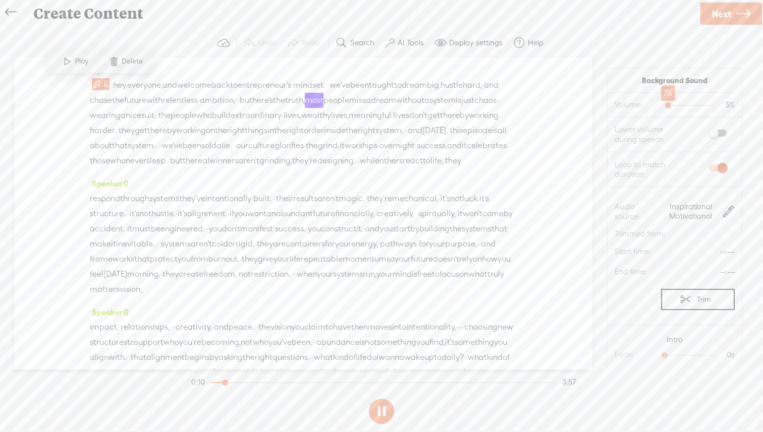
click at [669, 105] on div at bounding box center [669, 106] width 23 height 23
click at [670, 105] on div at bounding box center [670, 106] width 23 height 23
click at [599, 178] on section "Background Sound Volume: 9% 9% Lower volume during speech Loop to match duratio…" at bounding box center [675, 214] width 156 height 312
click at [381, 413] on button at bounding box center [381, 411] width 25 height 25
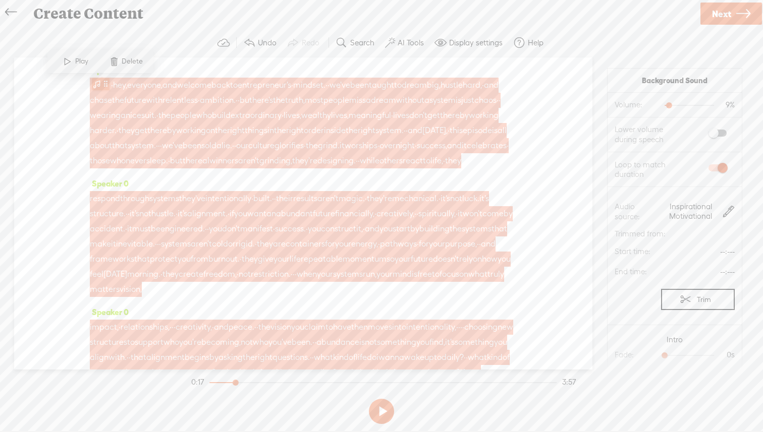
click at [102, 84] on span at bounding box center [106, 84] width 8 height 12
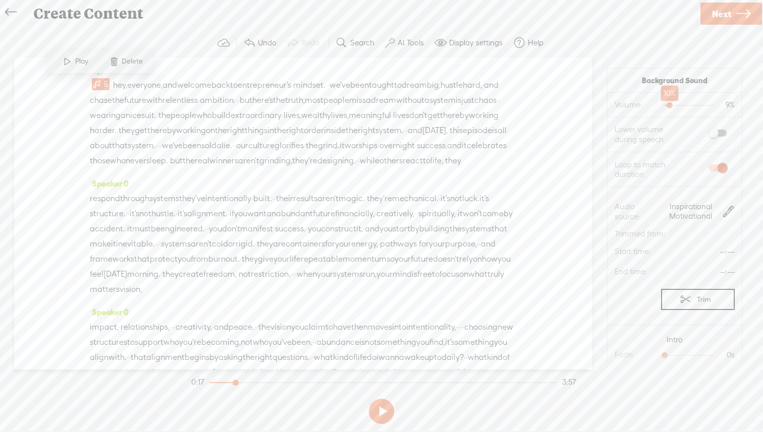
click at [671, 106] on div at bounding box center [670, 106] width 23 height 23
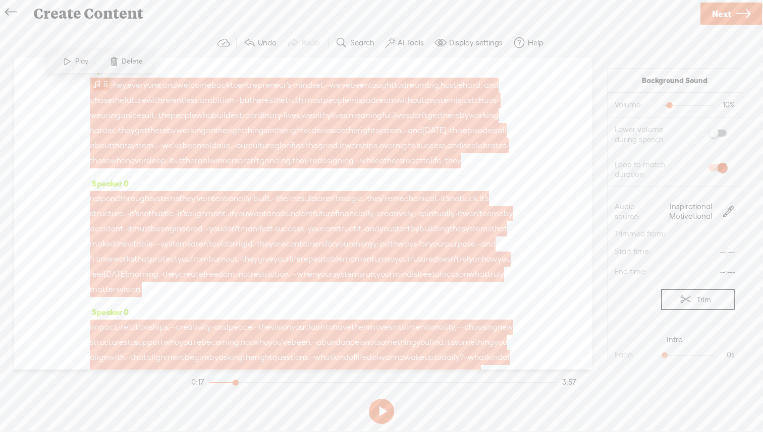
click at [94, 86] on span at bounding box center [97, 84] width 10 height 12
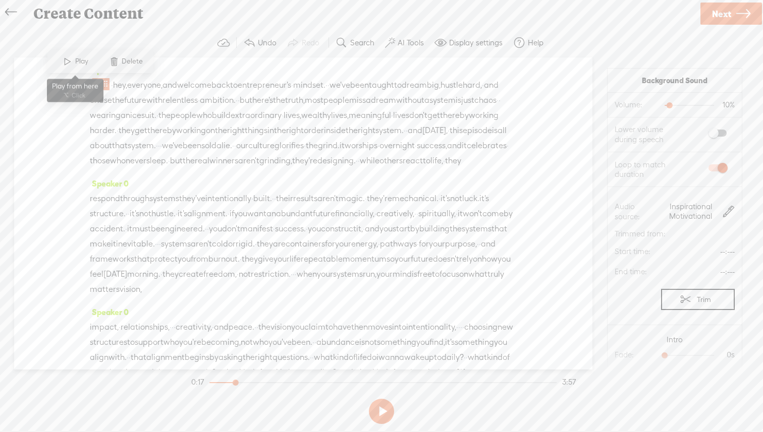
click at [66, 62] on span at bounding box center [67, 61] width 15 height 18
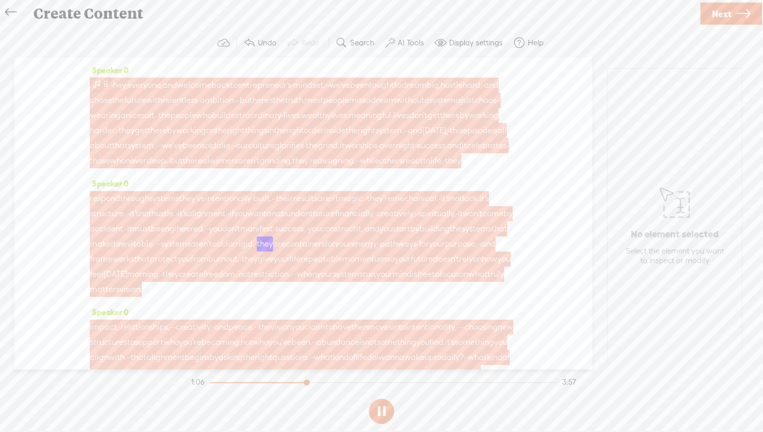
click at [96, 84] on span at bounding box center [97, 84] width 10 height 12
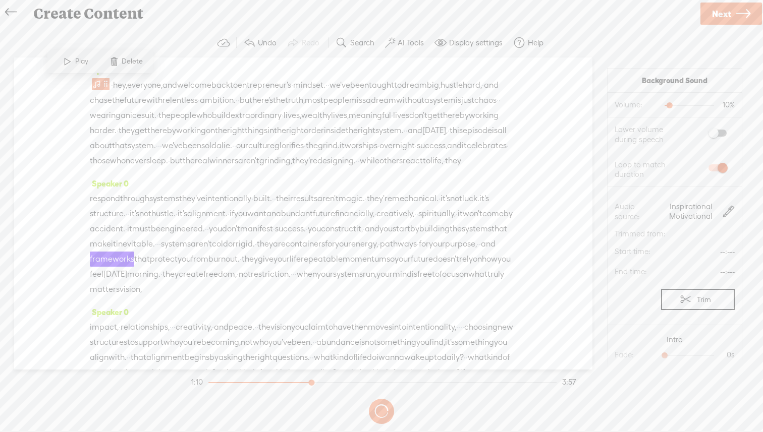
click at [725, 134] on span at bounding box center [718, 133] width 18 height 7
drag, startPoint x: 666, startPoint y: 356, endPoint x: 709, endPoint y: 356, distance: 43.4
click at [709, 356] on div at bounding box center [709, 356] width 23 height 23
drag, startPoint x: 709, startPoint y: 356, endPoint x: 695, endPoint y: 358, distance: 14.2
click at [695, 358] on div at bounding box center [695, 356] width 23 height 23
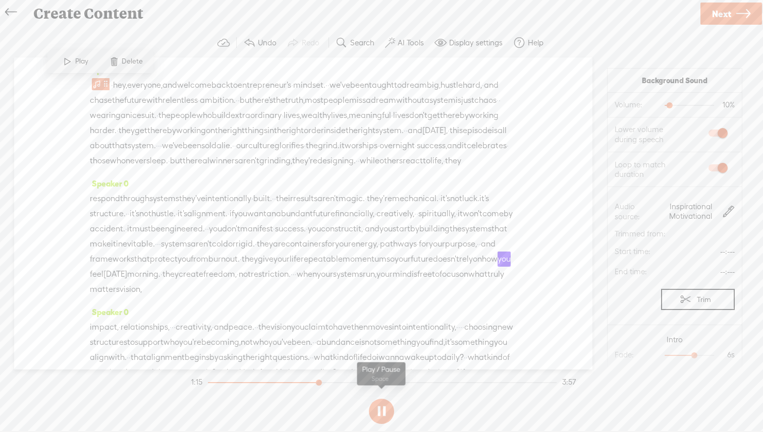
click at [380, 409] on button at bounding box center [381, 411] width 25 height 25
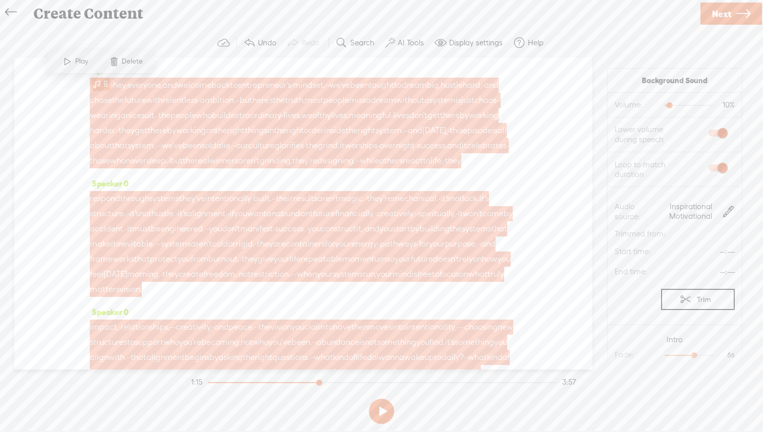
click at [92, 85] on span at bounding box center [97, 84] width 10 height 12
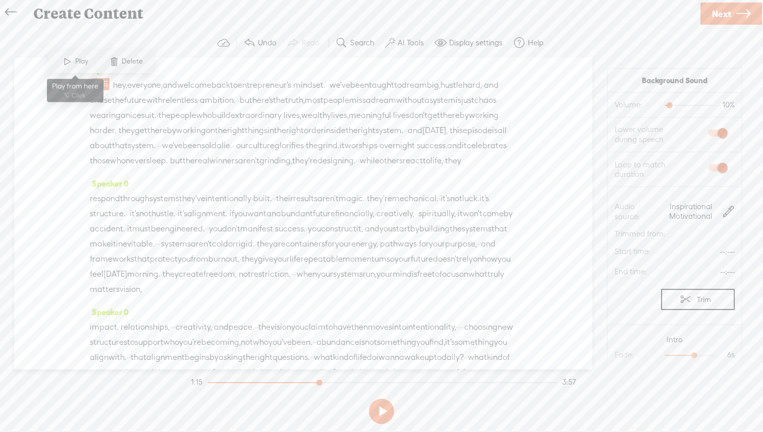
click at [66, 65] on span at bounding box center [67, 61] width 15 height 18
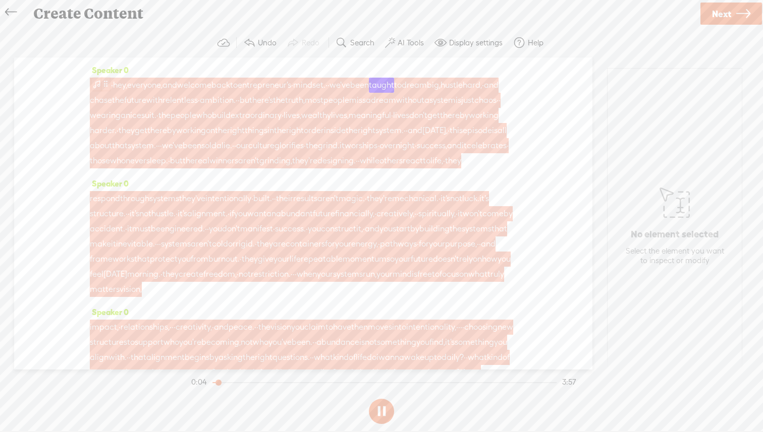
click at [104, 86] on span at bounding box center [106, 84] width 8 height 12
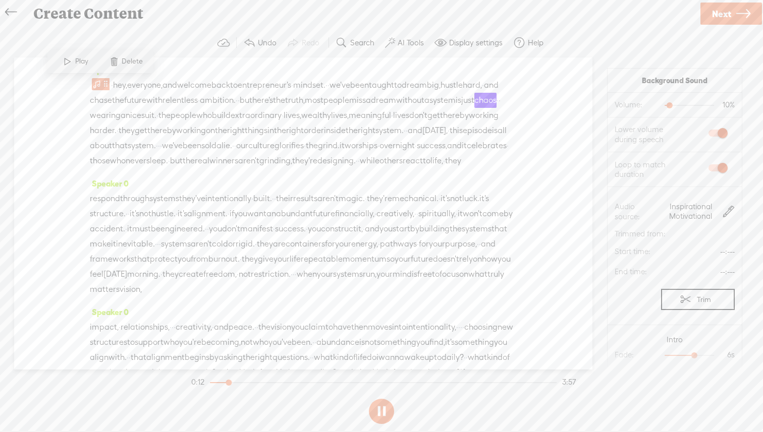
click at [715, 133] on span at bounding box center [718, 133] width 18 height 7
click at [668, 105] on div at bounding box center [670, 106] width 23 height 23
click at [668, 105] on div at bounding box center [669, 106] width 23 height 23
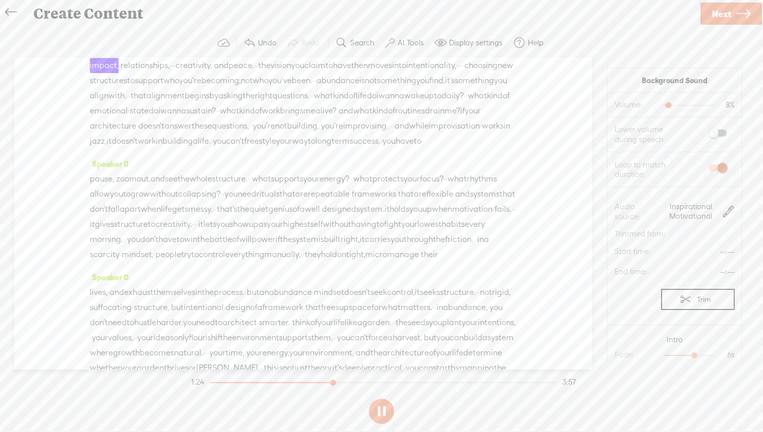
scroll to position [263, 0]
click at [384, 416] on button at bounding box center [381, 411] width 25 height 25
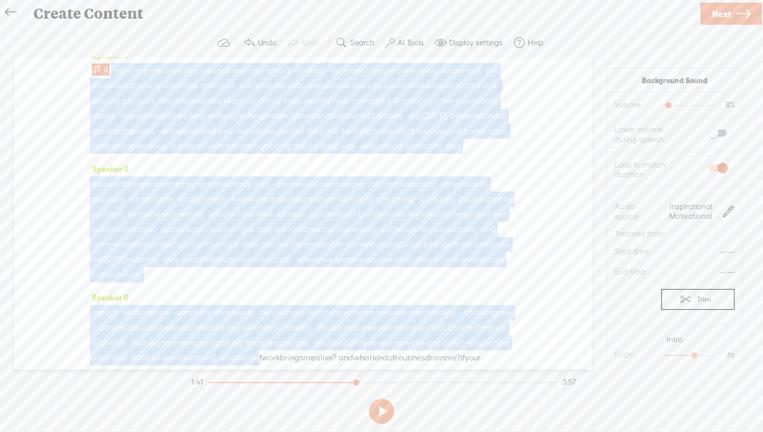
scroll to position [0, 0]
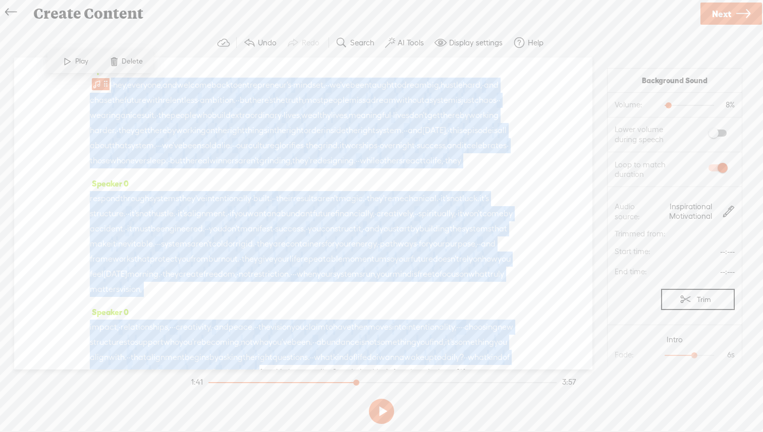
drag, startPoint x: 208, startPoint y: 168, endPoint x: 208, endPoint y: 50, distance: 118.1
click at [208, 50] on div "Trebble audio editor works best with Google Chrome or Firefox. Please switch yo…" at bounding box center [381, 228] width 743 height 400
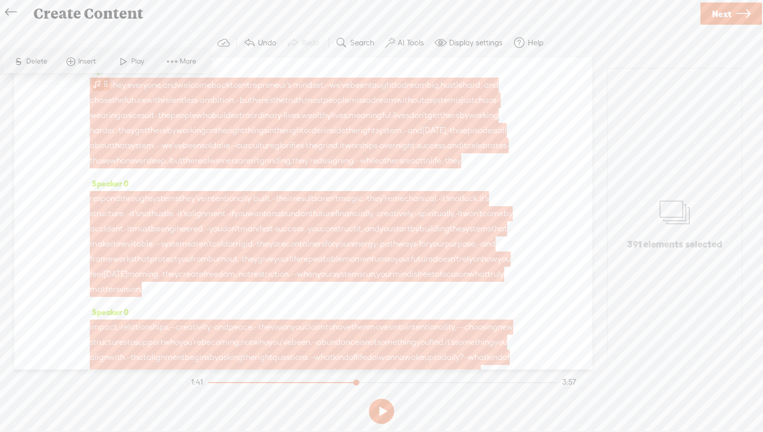
click at [97, 85] on span at bounding box center [97, 84] width 10 height 12
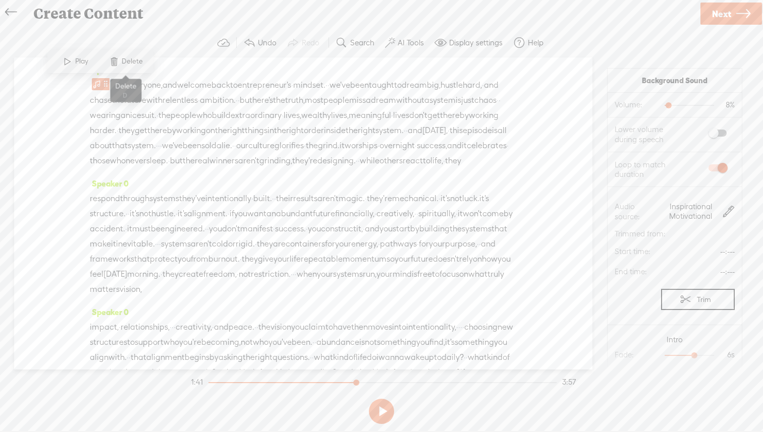
click at [114, 64] on span at bounding box center [113, 61] width 15 height 18
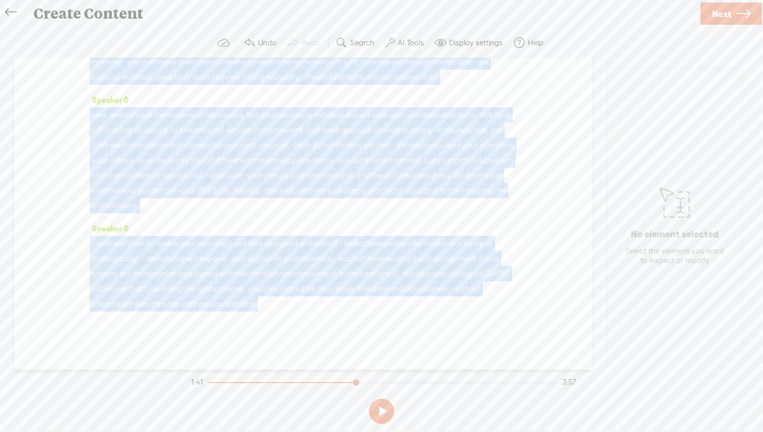
scroll to position [577, 0]
drag, startPoint x: 405, startPoint y: 312, endPoint x: 419, endPoint y: 391, distance: 79.4
click at [419, 391] on div "Trebble audio editor works best with Google Chrome or Firefox. Please switch yo…" at bounding box center [381, 228] width 743 height 400
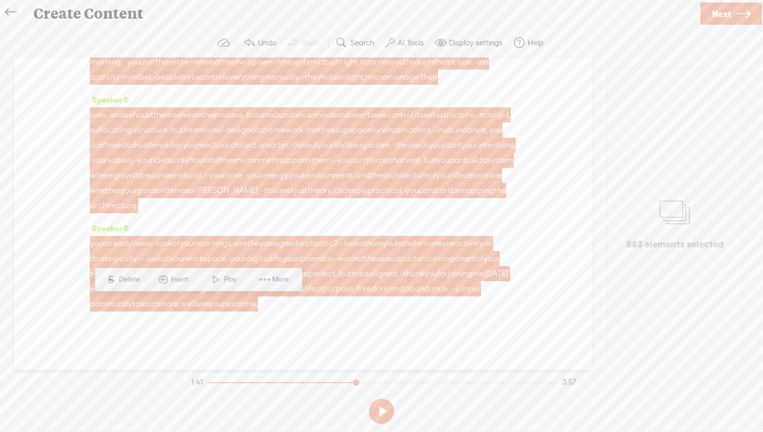
click at [258, 304] on span at bounding box center [268, 304] width 20 height 15
click at [258, 306] on span at bounding box center [268, 304] width 20 height 15
click at [433, 252] on span "component" at bounding box center [454, 258] width 43 height 15
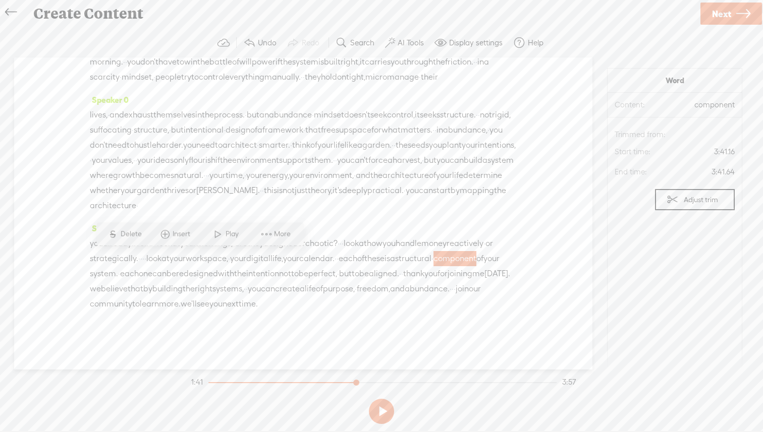
drag, startPoint x: 211, startPoint y: 305, endPoint x: 69, endPoint y: 176, distance: 192.5
click at [69, 175] on div "Speaker 0 · hey, everyone, and welcome back to entrepreneur's · mindset. · · we…" at bounding box center [303, 214] width 578 height 312
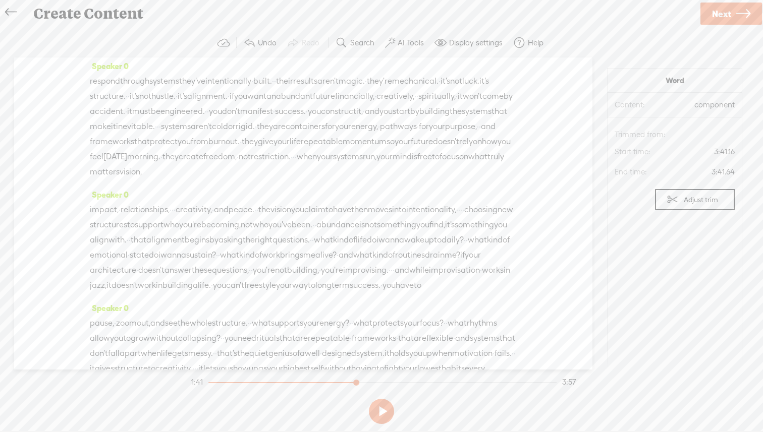
scroll to position [0, 0]
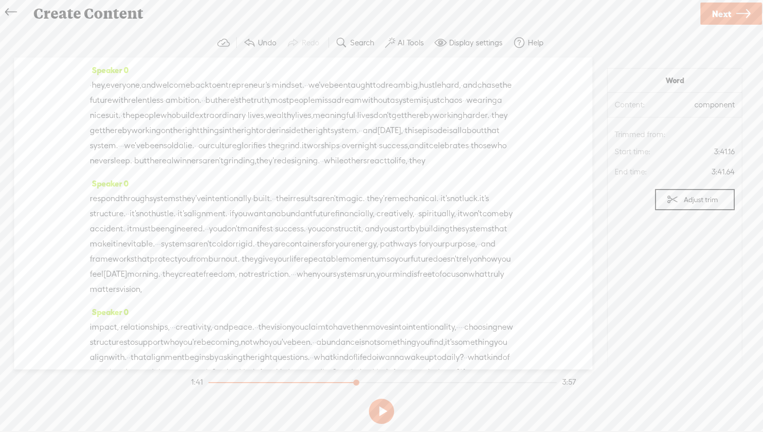
drag, startPoint x: 207, startPoint y: 305, endPoint x: 69, endPoint y: 38, distance: 300.4
click at [69, 38] on div "Trebble audio editor works best with Google Chrome or Firefox. Please switch yo…" at bounding box center [381, 228] width 743 height 400
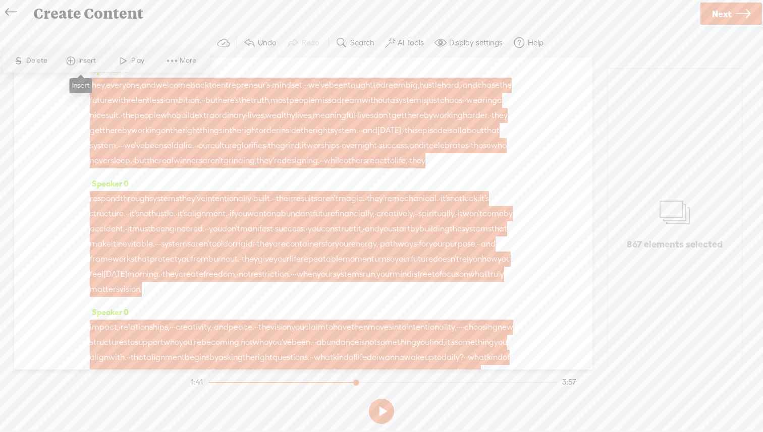
click at [84, 60] on span "Insert" at bounding box center [88, 61] width 20 height 10
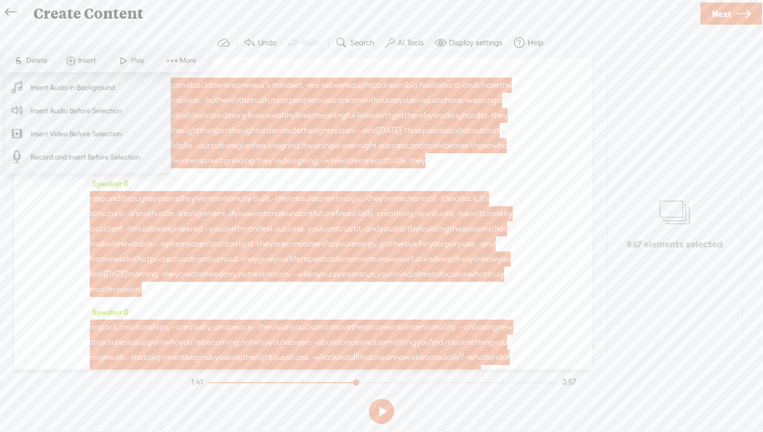
click at [73, 95] on span "Insert Audio in Background" at bounding box center [73, 87] width 124 height 23
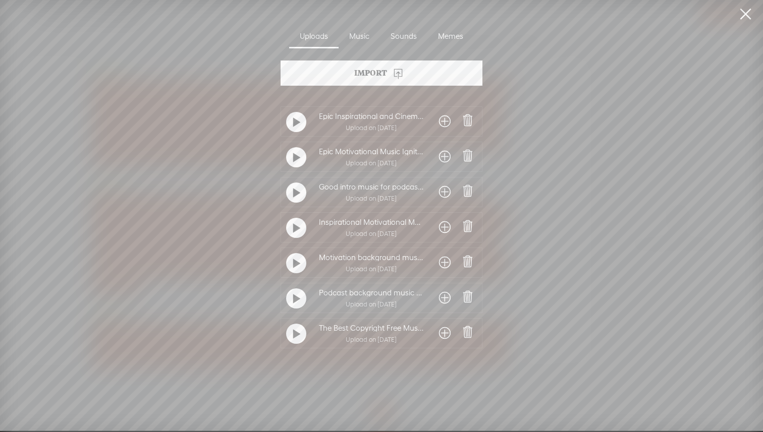
click at [299, 338] on div at bounding box center [296, 334] width 20 height 20
click at [293, 302] on t at bounding box center [296, 299] width 7 height 16
click at [298, 261] on div at bounding box center [296, 263] width 20 height 20
click at [294, 231] on t at bounding box center [296, 229] width 7 height 16
click at [295, 195] on t at bounding box center [296, 193] width 7 height 16
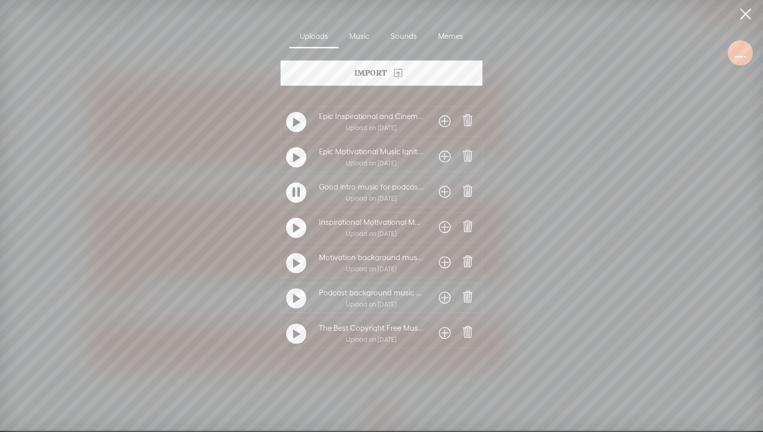
click at [295, 192] on t at bounding box center [296, 193] width 7 height 16
click at [295, 154] on t at bounding box center [296, 158] width 7 height 16
click at [295, 155] on t at bounding box center [296, 157] width 7 height 16
click at [299, 226] on div at bounding box center [296, 228] width 20 height 20
click at [293, 228] on t at bounding box center [296, 228] width 7 height 16
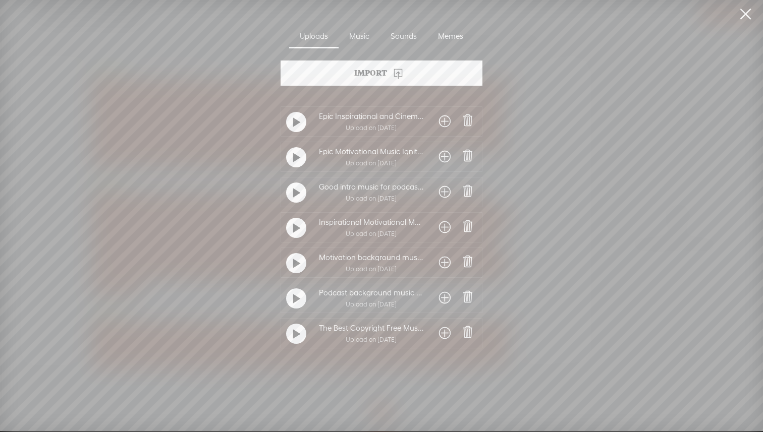
click at [295, 265] on t at bounding box center [296, 264] width 7 height 16
click at [443, 263] on span at bounding box center [445, 263] width 12 height 16
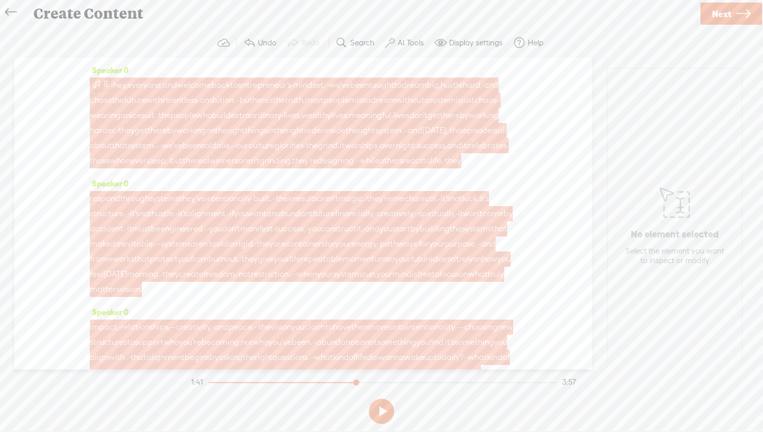
click at [93, 83] on span at bounding box center [97, 84] width 10 height 12
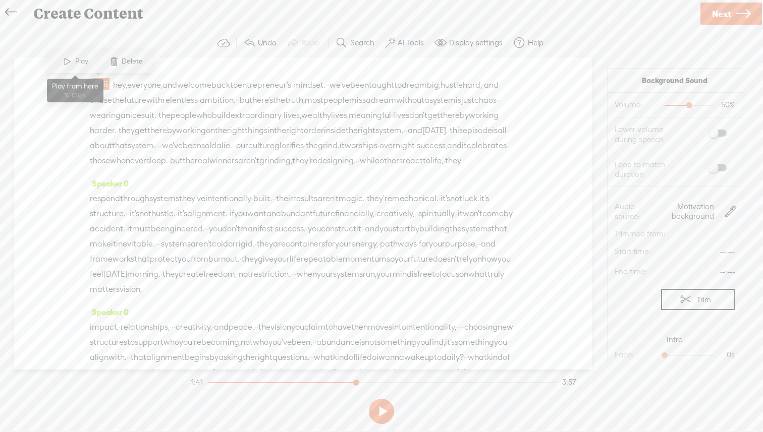
click at [70, 64] on span at bounding box center [67, 61] width 15 height 18
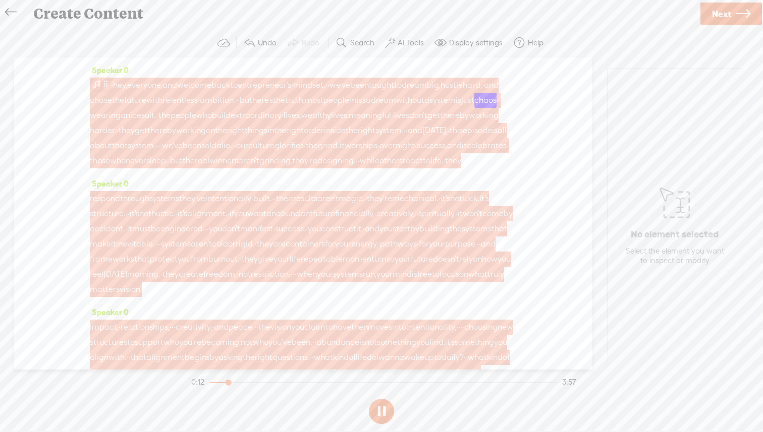
click at [100, 85] on span at bounding box center [97, 84] width 10 height 12
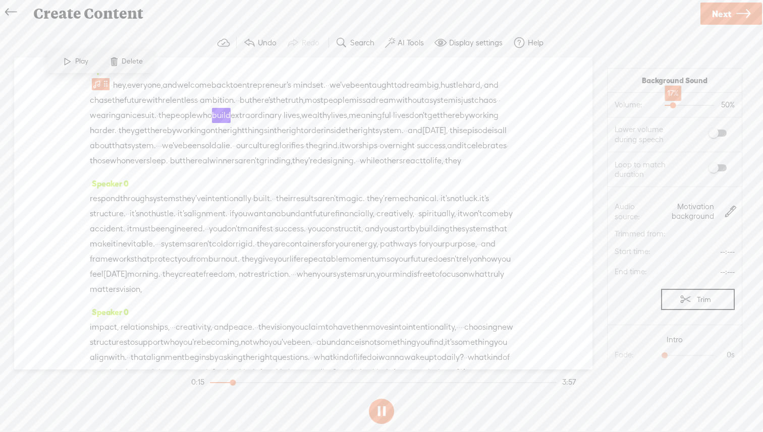
drag, startPoint x: 687, startPoint y: 104, endPoint x: 671, endPoint y: 108, distance: 16.6
click at [671, 108] on div at bounding box center [674, 106] width 23 height 23
click at [670, 107] on div at bounding box center [671, 106] width 23 height 23
click at [668, 107] on div at bounding box center [670, 106] width 23 height 23
click at [723, 169] on span at bounding box center [718, 168] width 18 height 7
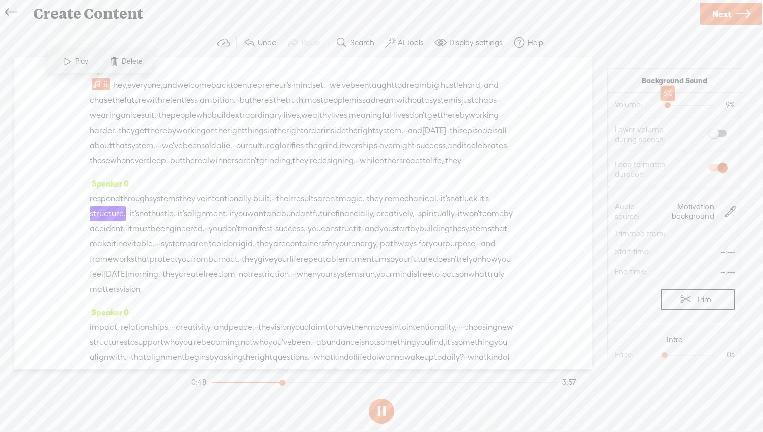
click at [667, 105] on div at bounding box center [668, 106] width 23 height 23
click at [666, 106] on div at bounding box center [668, 106] width 23 height 23
click at [560, 225] on div "Speaker 0 · hey, everyone, and welcome back to entrepreneur's · mindset. · · we…" at bounding box center [303, 214] width 578 height 312
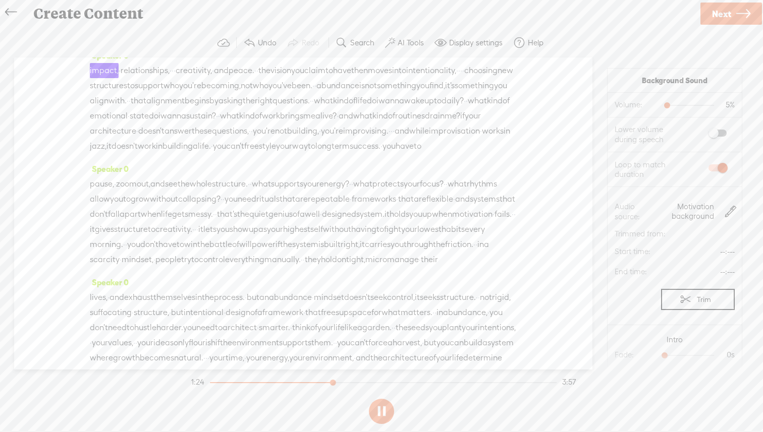
scroll to position [263, 0]
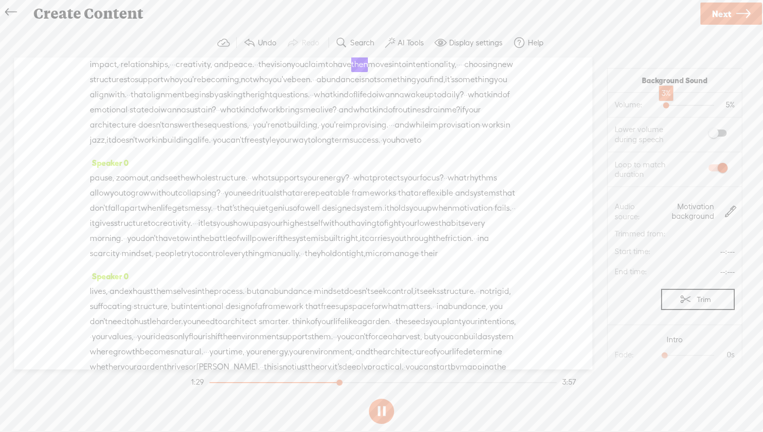
click at [666, 105] on div at bounding box center [667, 106] width 23 height 23
click at [574, 219] on div "Speaker 0 · hey, everyone, and welcome back to entrepreneur's · mindset. · · we…" at bounding box center [303, 214] width 578 height 312
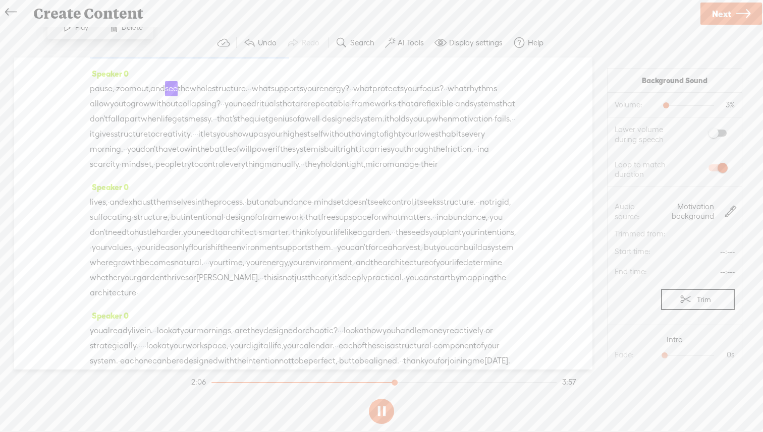
scroll to position [0, 0]
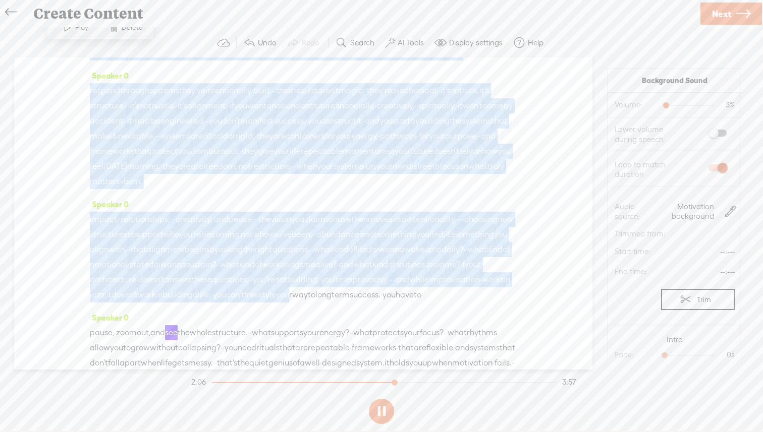
drag, startPoint x: 424, startPoint y: 199, endPoint x: 408, endPoint y: 4, distance: 195.5
click at [408, 4] on div "Create Content Use text-to-audio Use voice actor Record From This Browser Use p…" at bounding box center [381, 216] width 763 height 432
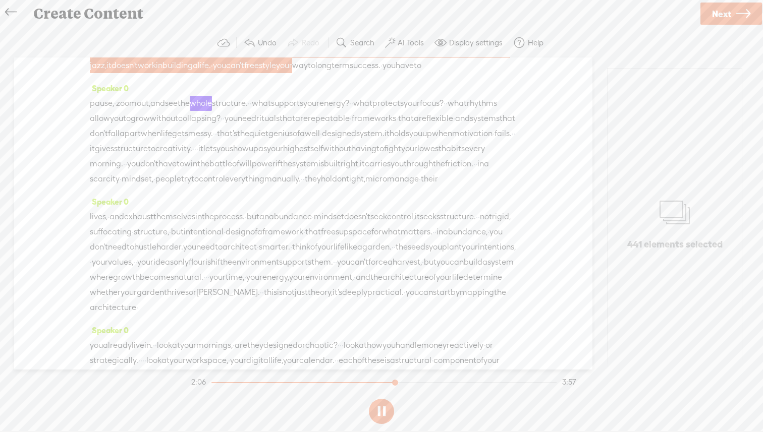
scroll to position [407, 0]
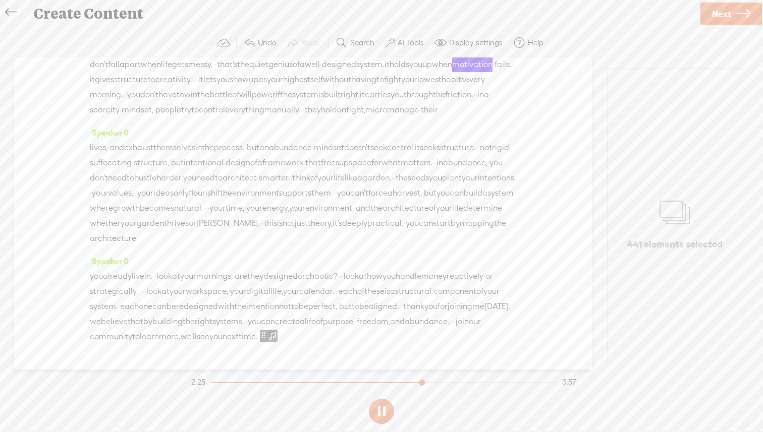
drag, startPoint x: 561, startPoint y: 161, endPoint x: 539, endPoint y: 59, distance: 104.7
click at [539, 59] on div "Speaker 0 · hey, everyone, and welcome back to entrepreneur's · mindset. · · we…" at bounding box center [303, 214] width 578 height 312
drag, startPoint x: 519, startPoint y: 84, endPoint x: 508, endPoint y: 23, distance: 62.6
click at [508, 23] on div "Create Content Use text-to-audio Use voice actor Record From This Browser Use p…" at bounding box center [381, 216] width 763 height 432
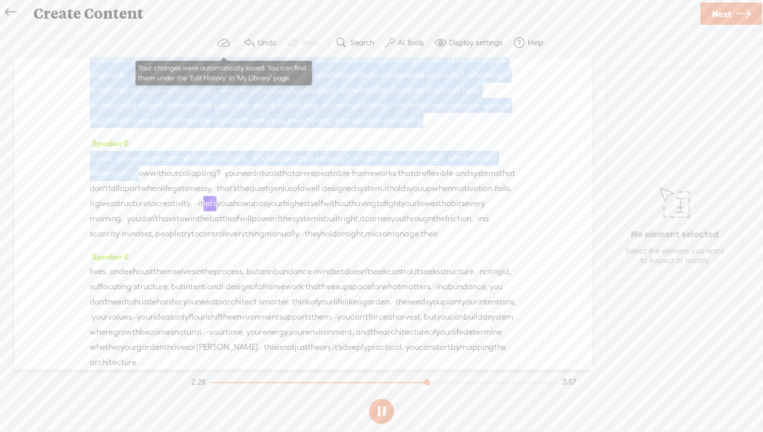
scroll to position [0, 0]
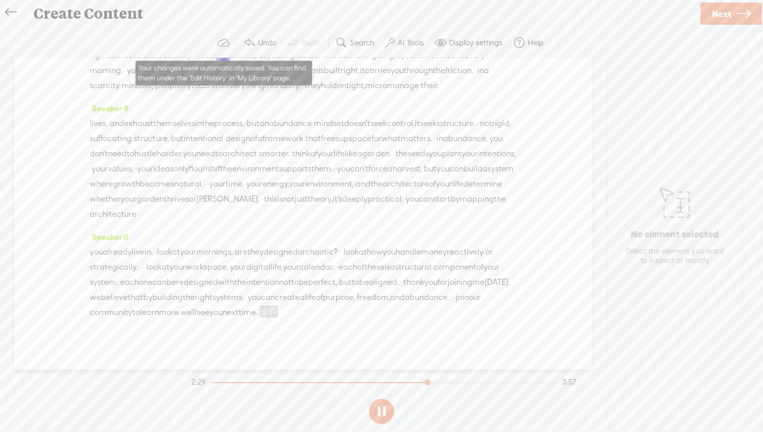
drag, startPoint x: 242, startPoint y: 126, endPoint x: 231, endPoint y: 38, distance: 88.6
click at [231, 37] on div "Trebble audio editor works best with Google Chrome or Firefox. Please switch yo…" at bounding box center [381, 228] width 743 height 400
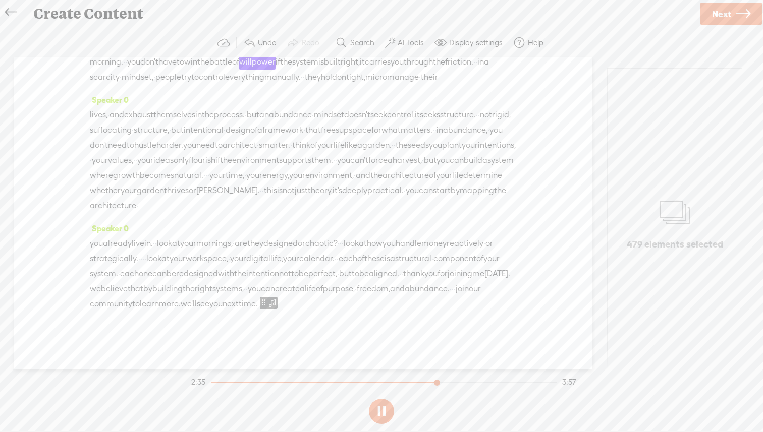
click at [387, 415] on button at bounding box center [381, 411] width 25 height 25
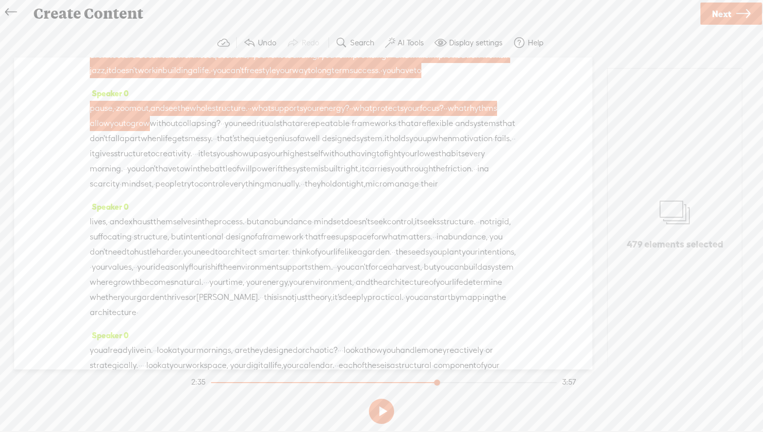
scroll to position [0, 0]
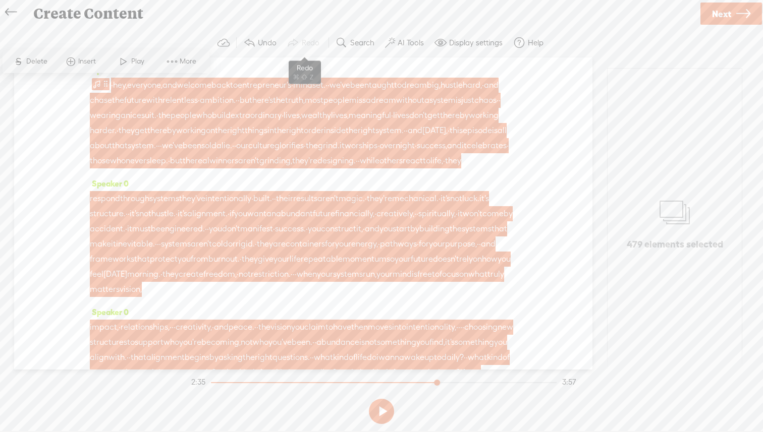
drag, startPoint x: 343, startPoint y: 125, endPoint x: 326, endPoint y: 34, distance: 92.4
click at [326, 34] on div "Trebble audio editor works best with Google Chrome or Firefox. Please switch yo…" at bounding box center [381, 228] width 743 height 400
click at [236, 95] on span "ambition." at bounding box center [218, 100] width 36 height 15
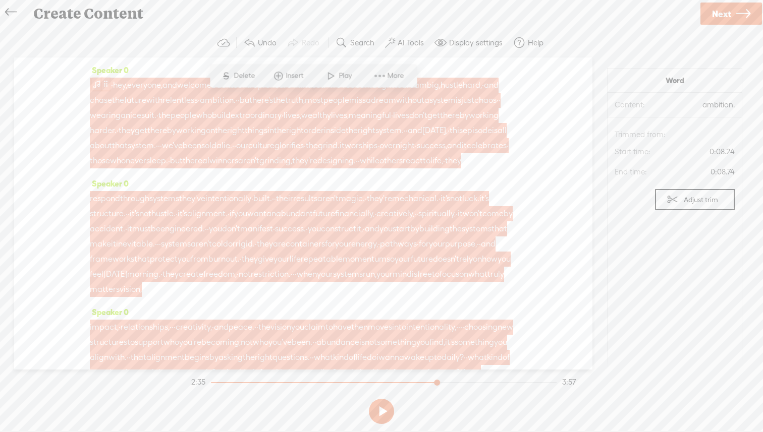
click at [101, 82] on span at bounding box center [97, 84] width 10 height 12
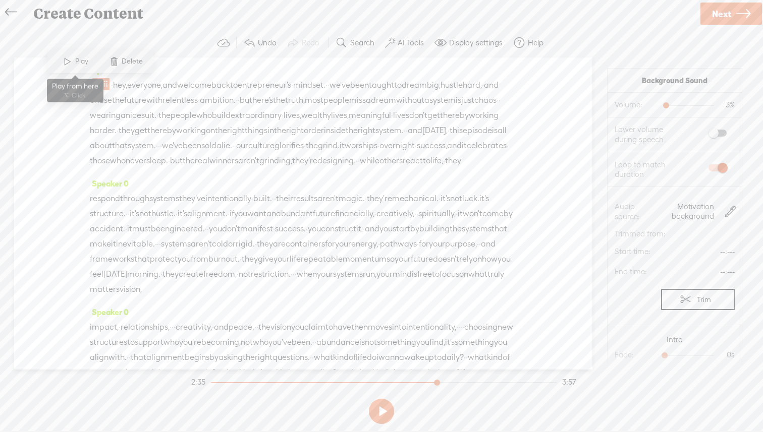
click at [70, 63] on span at bounding box center [67, 61] width 15 height 18
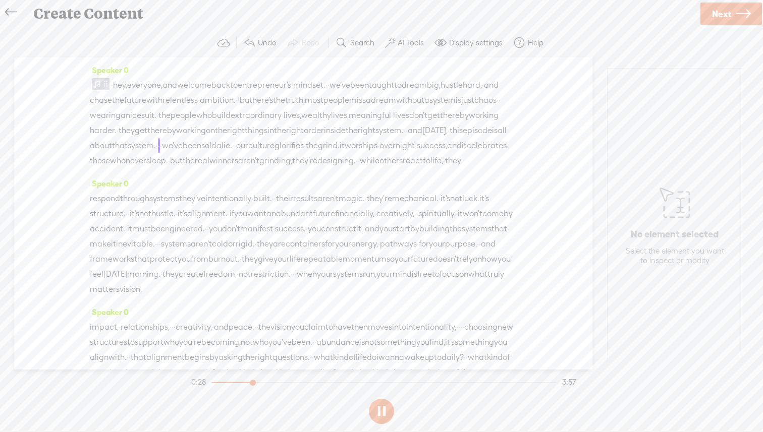
click at [733, 22] on link "Next" at bounding box center [731, 14] width 62 height 22
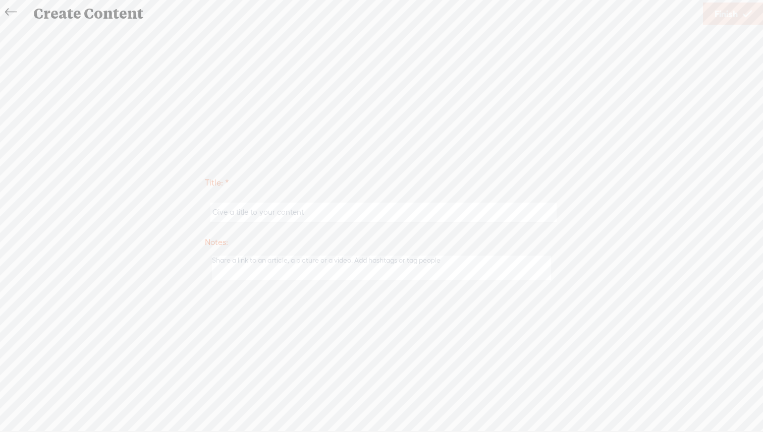
click at [269, 218] on input "text" at bounding box center [383, 213] width 346 height 20
paste input "Build the System: Design Your Future Effortlessly"
type input "Build the System: Design Your Future Effortlessly"
click at [718, 21] on span "Finish" at bounding box center [726, 14] width 23 height 26
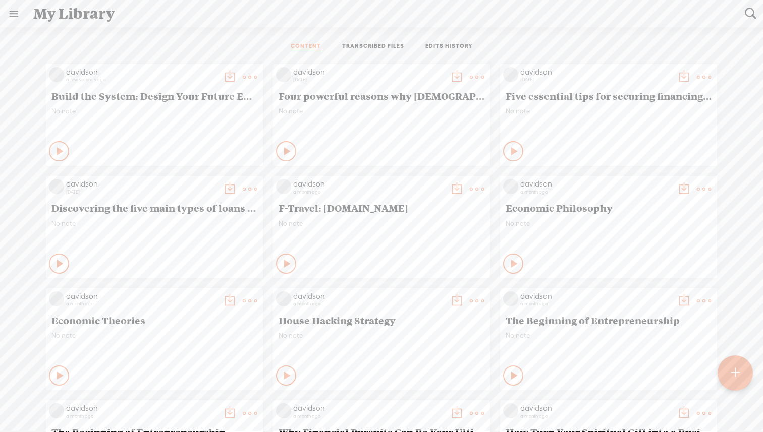
click at [60, 150] on icon at bounding box center [61, 151] width 10 height 10
click at [253, 77] on t at bounding box center [250, 77] width 14 height 14
click at [221, 182] on link "Download as..." at bounding box center [201, 180] width 101 height 23
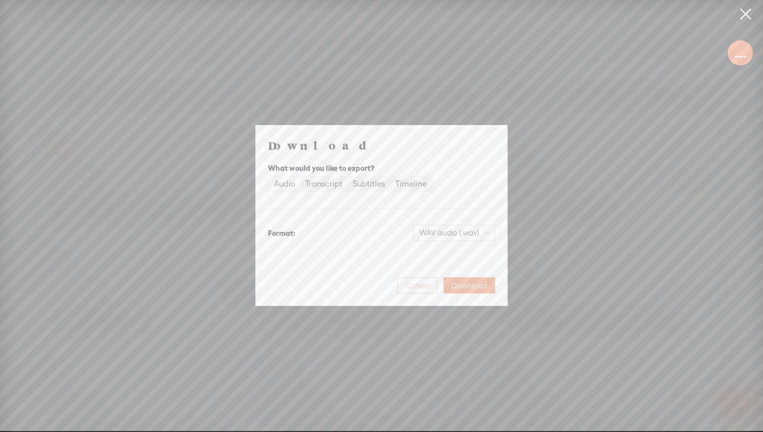
click at [417, 289] on span "Cancel" at bounding box center [417, 286] width 24 height 10
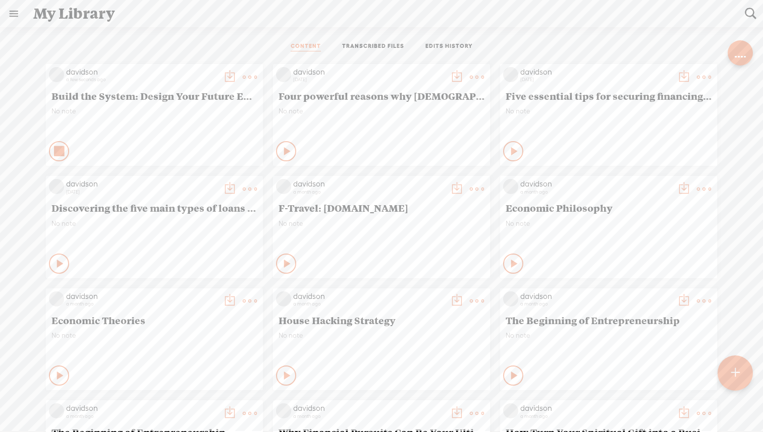
click at [250, 78] on t at bounding box center [250, 77] width 14 height 14
click at [215, 181] on link "Download as..." at bounding box center [201, 180] width 101 height 23
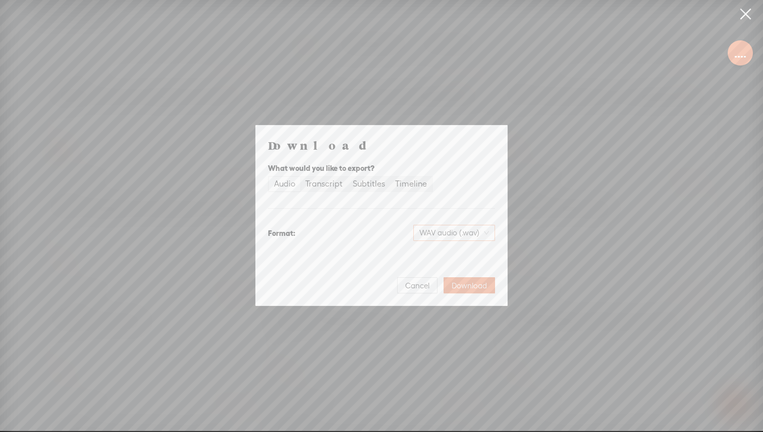
click at [490, 236] on div "WAV audio (.wav)" at bounding box center [454, 233] width 82 height 16
click at [472, 259] on div "MP3 audio (.mp3) Best for sharing, small file size" at bounding box center [446, 259] width 82 height 24
click at [477, 289] on span "Download" at bounding box center [469, 286] width 35 height 10
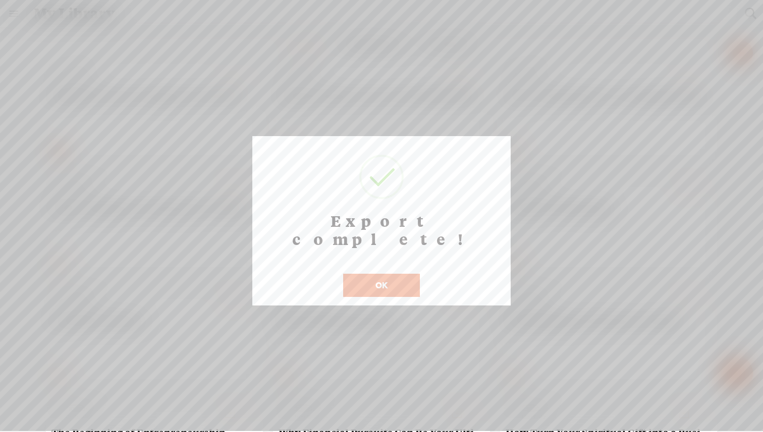
click at [534, 196] on div at bounding box center [381, 215] width 763 height 431
click at [402, 274] on button "OK" at bounding box center [381, 285] width 77 height 23
